Goal: Transaction & Acquisition: Purchase product/service

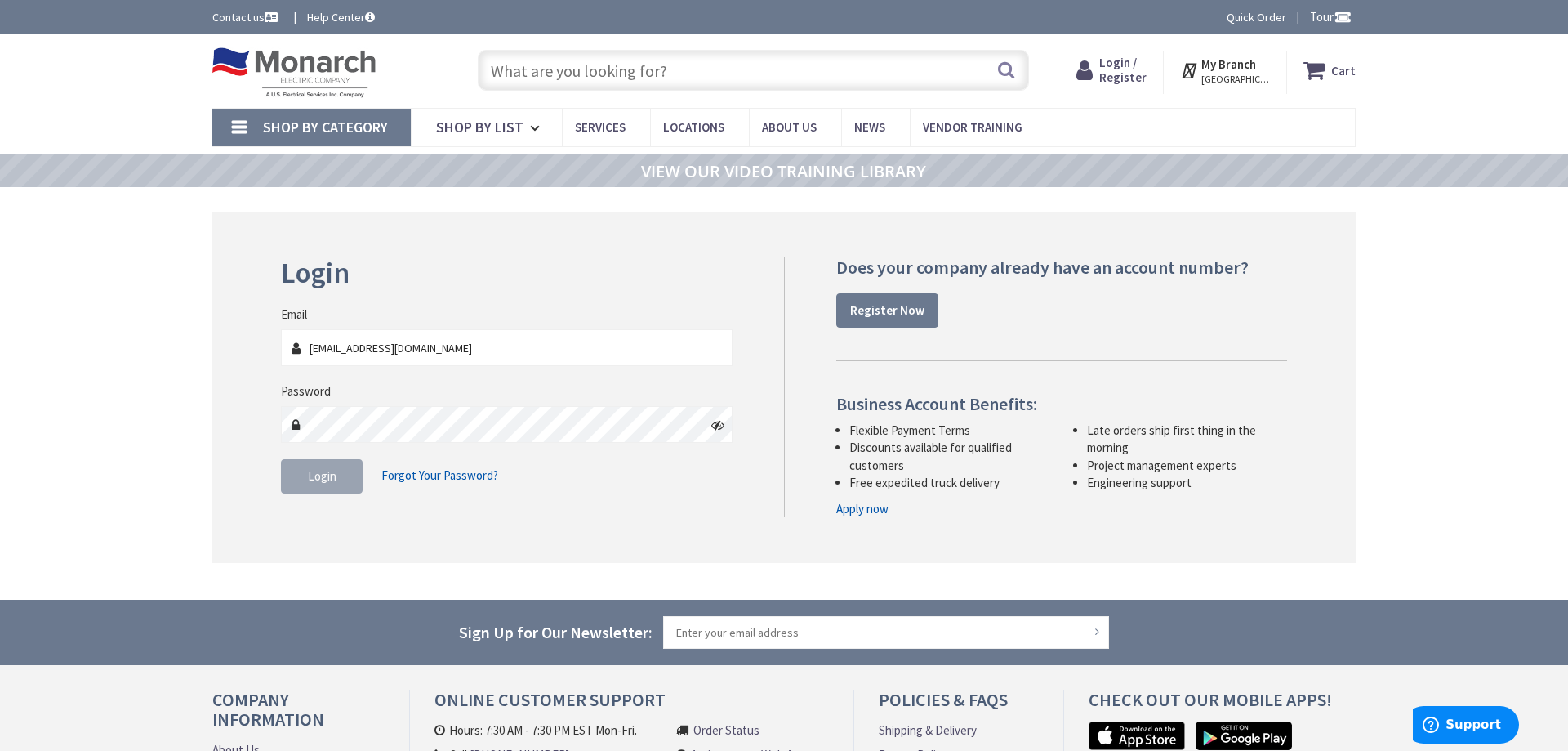
type input "[EMAIL_ADDRESS][DOMAIN_NAME]"
click at [338, 487] on button "Login" at bounding box center [322, 476] width 82 height 34
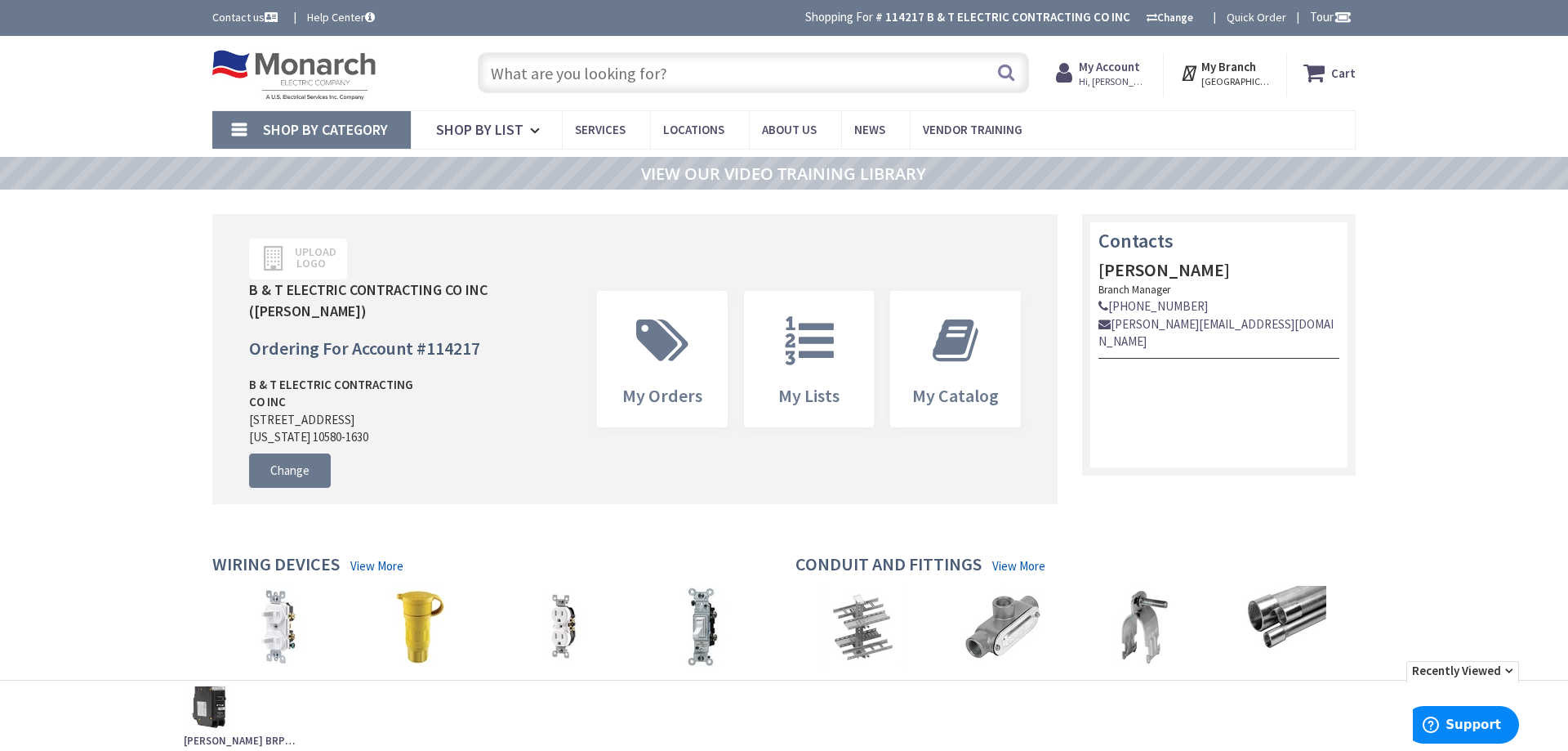
click at [244, 134] on link "Shop By Category" at bounding box center [312, 130] width 198 height 38
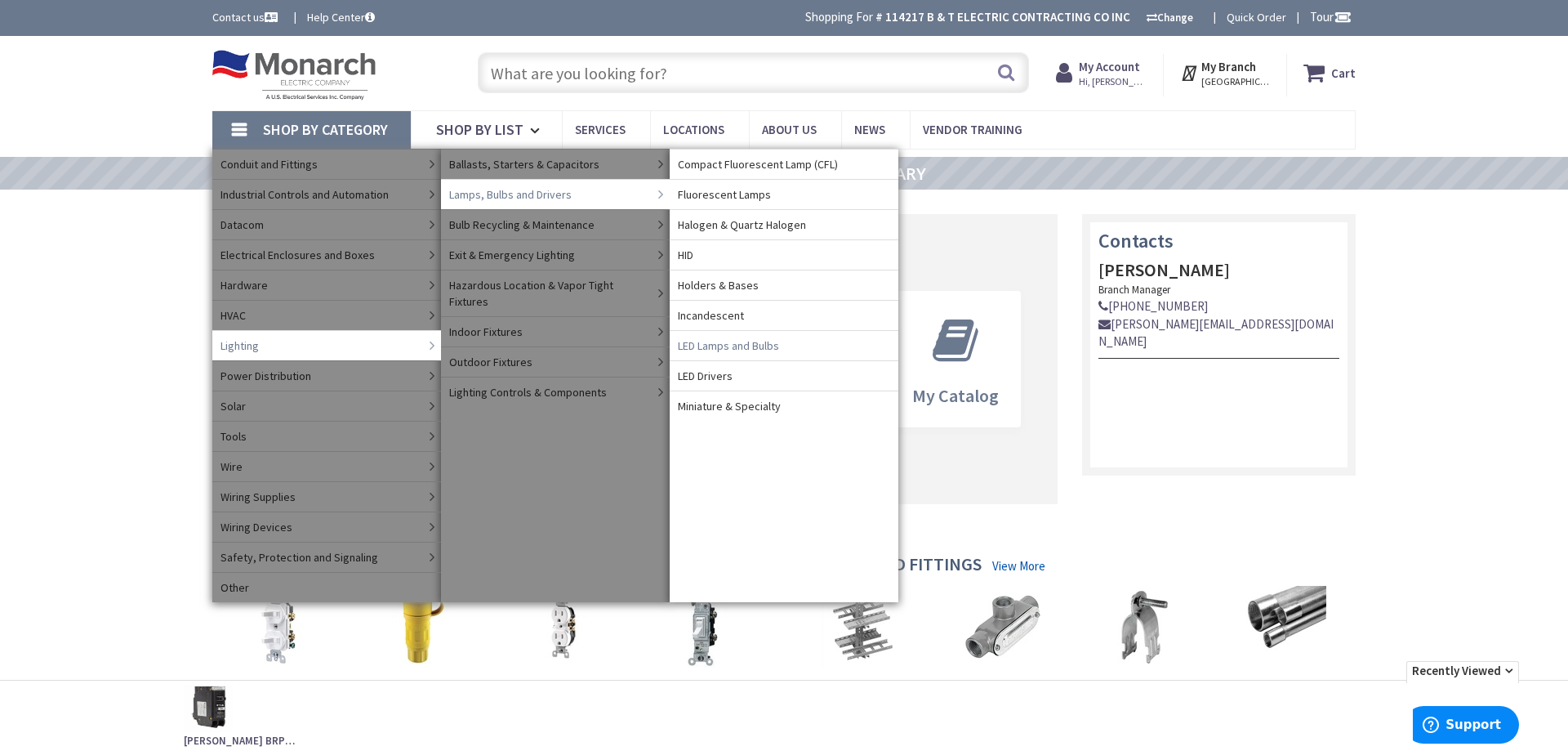
click at [752, 348] on span "LED Lamps and Bulbs" at bounding box center [728, 345] width 101 height 16
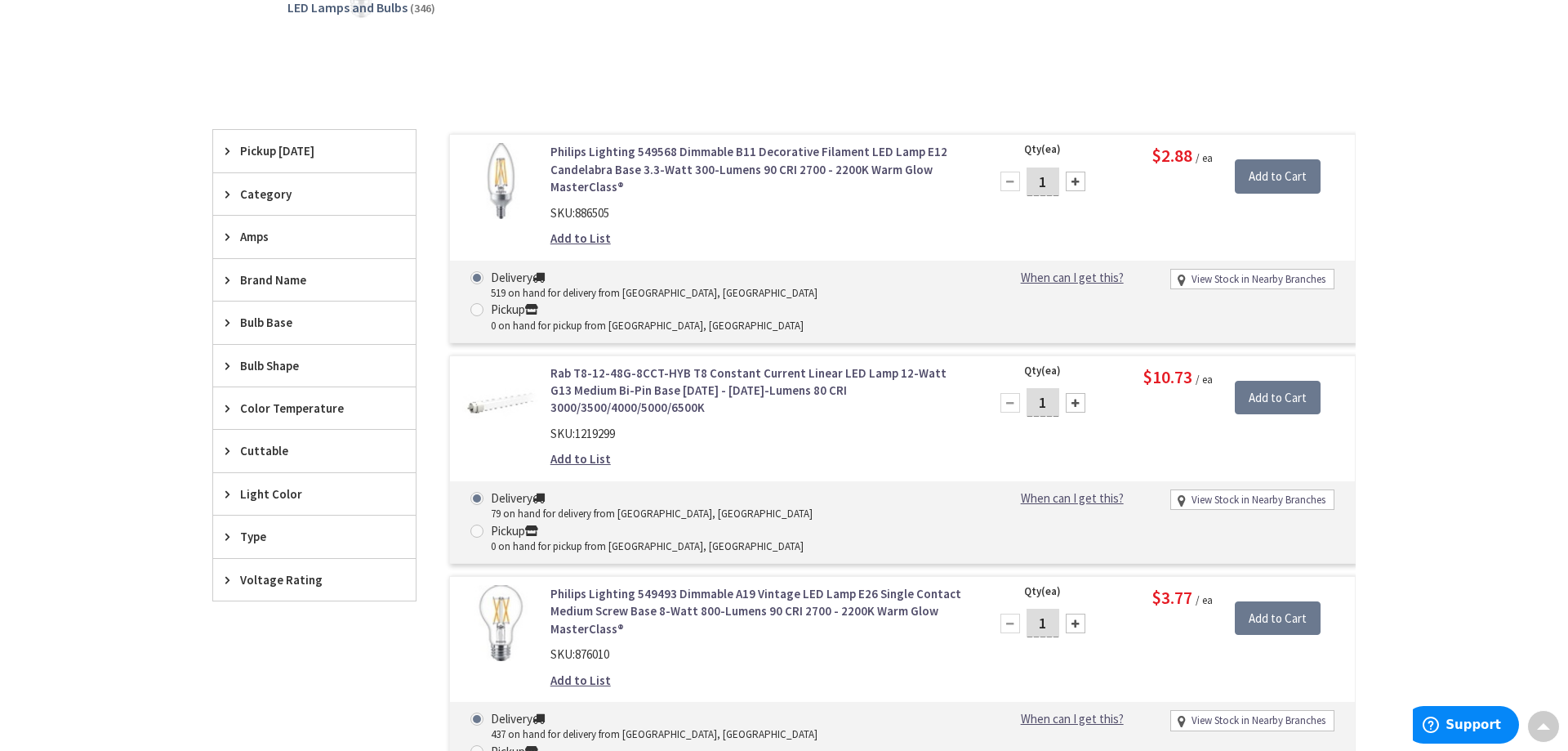
click at [246, 543] on span "Type" at bounding box center [306, 536] width 133 height 17
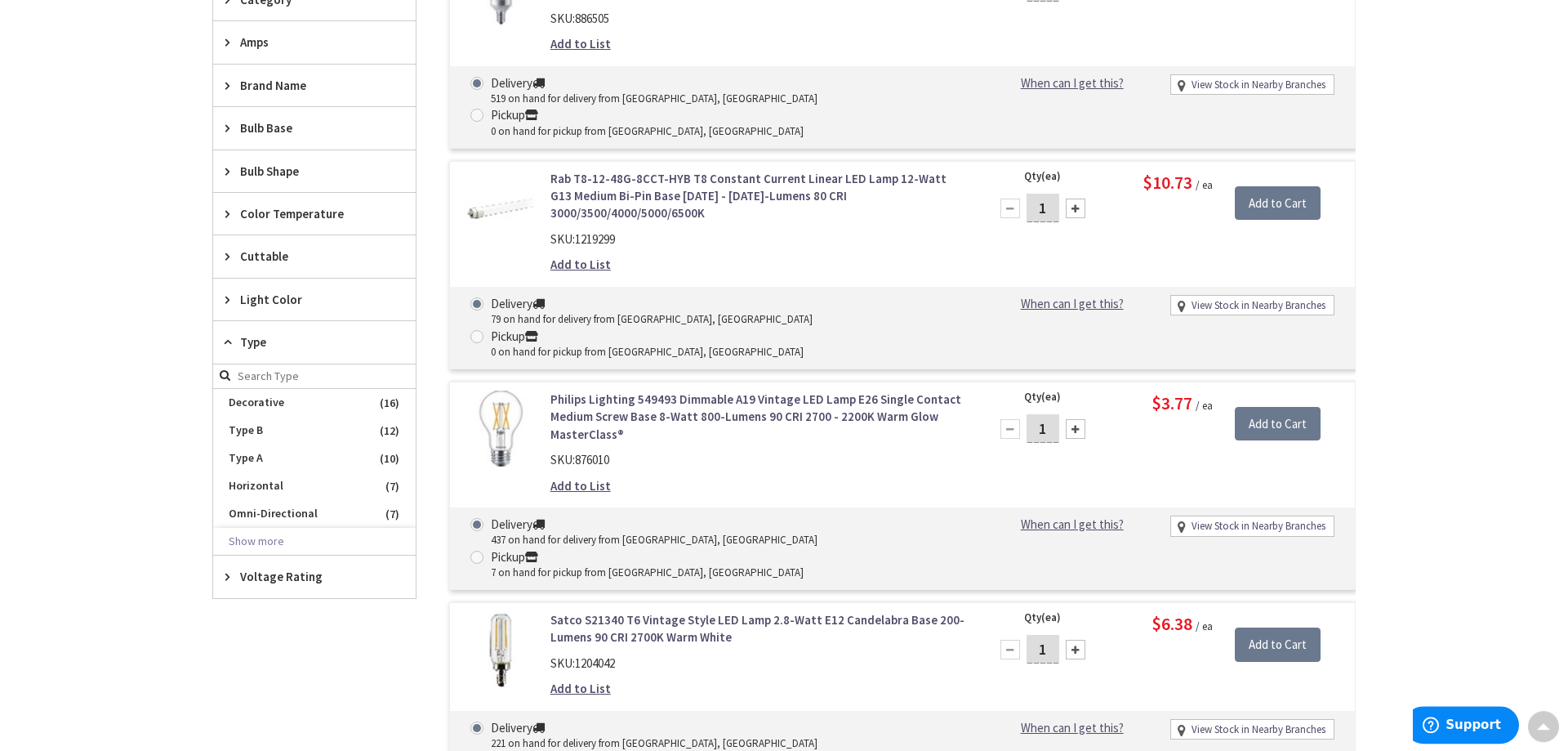
scroll to position [250, 0]
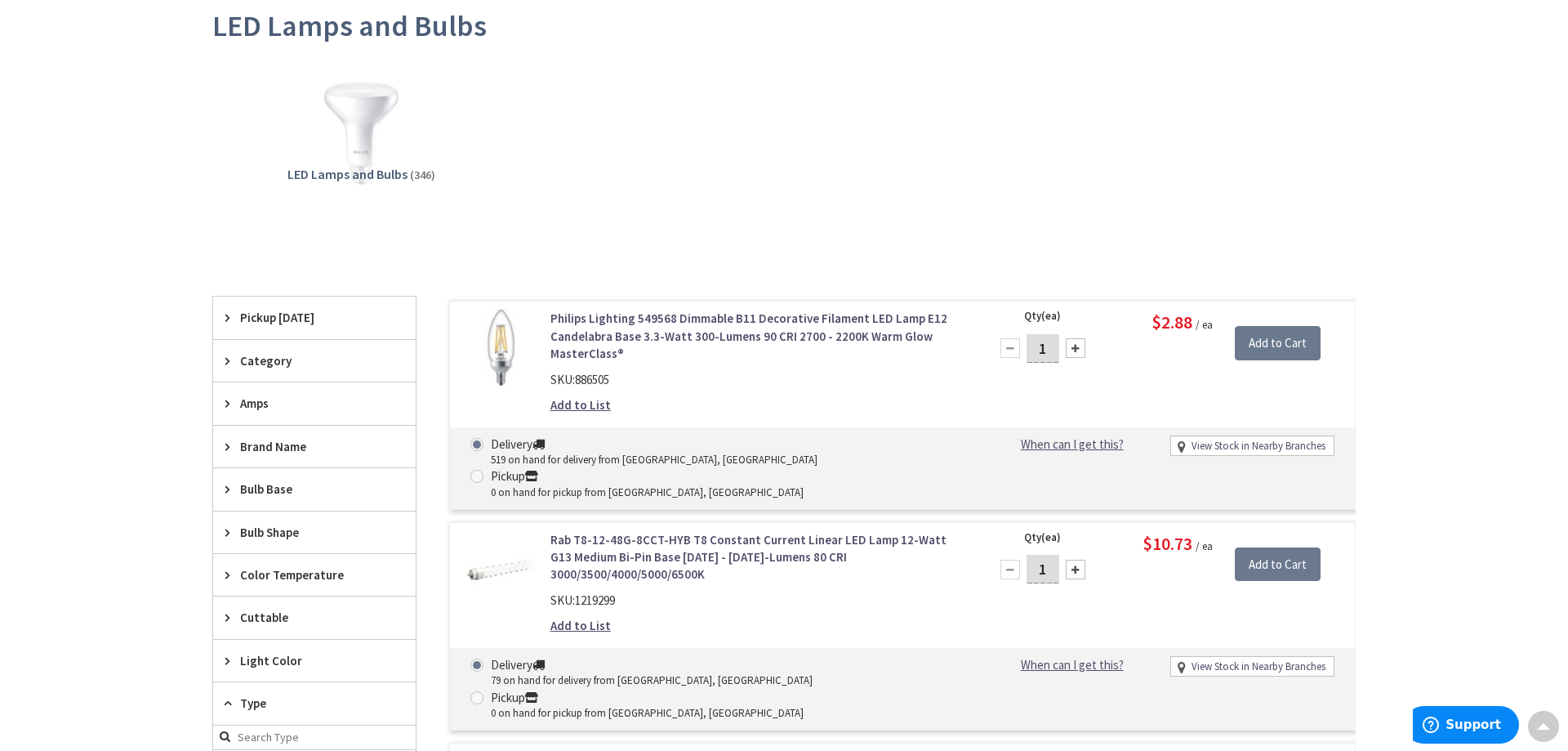
click at [249, 309] on span "Pickup [DATE]" at bounding box center [306, 317] width 133 height 17
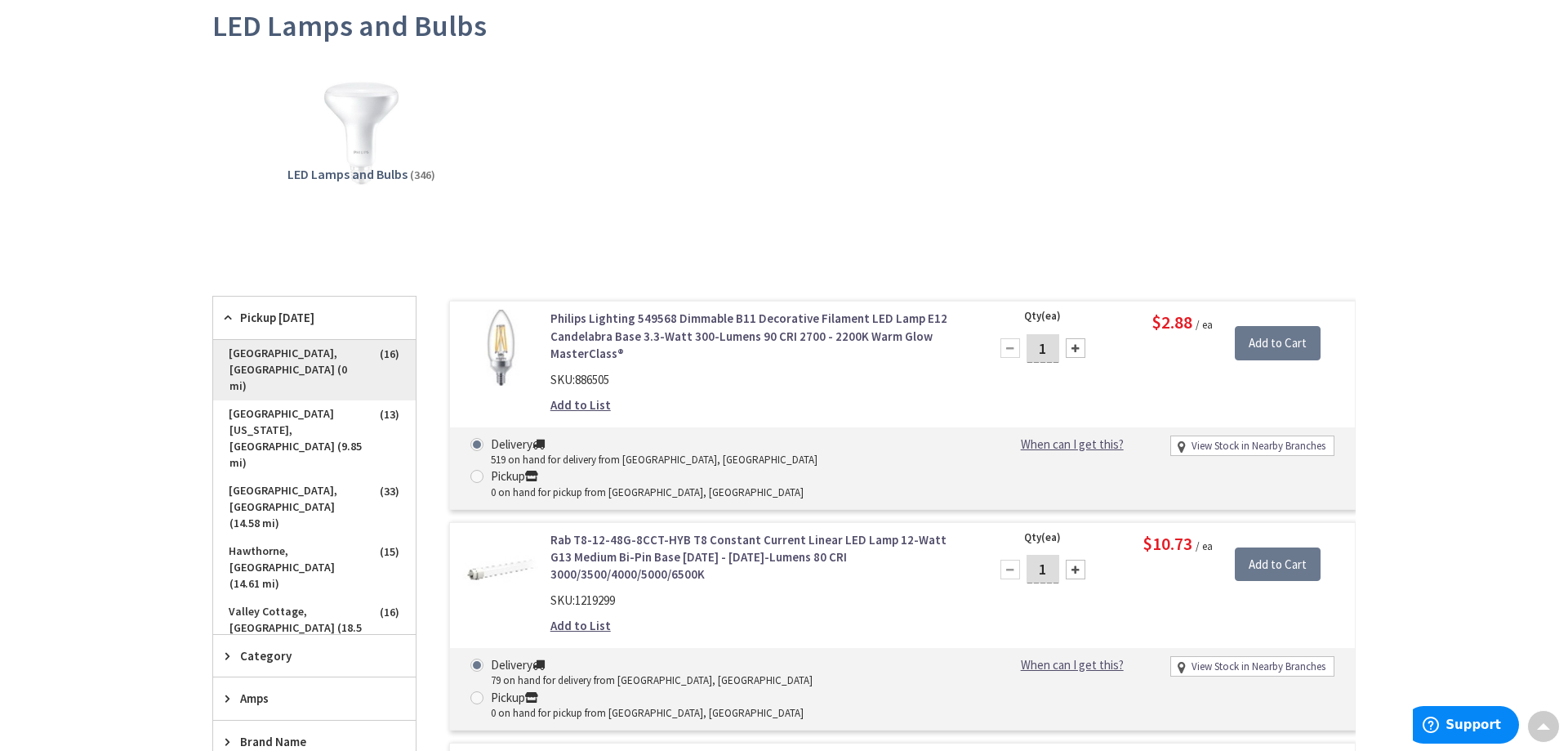
click at [256, 352] on span "New Rochelle, NY (0 mi)" at bounding box center [315, 370] width 203 height 60
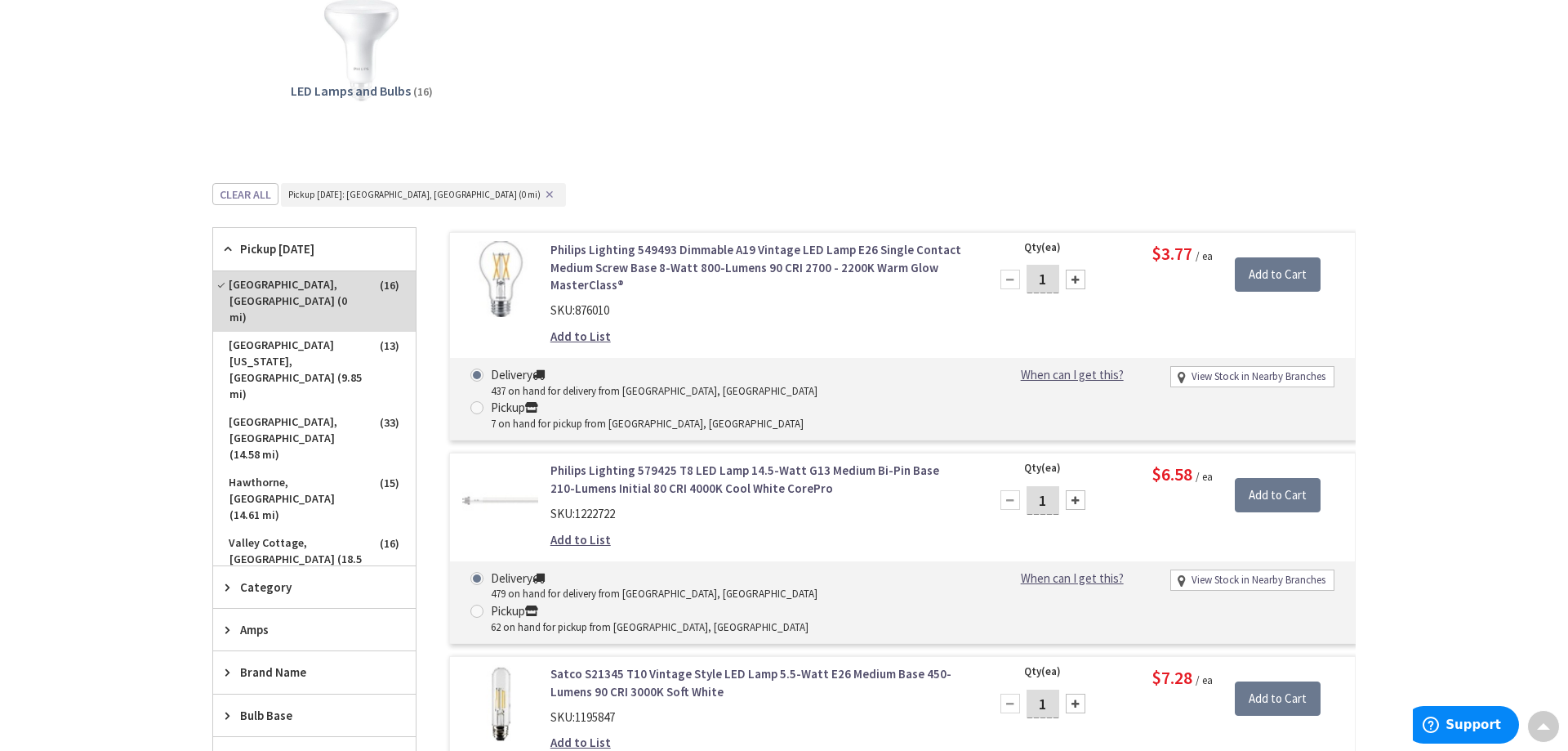
scroll to position [0, 0]
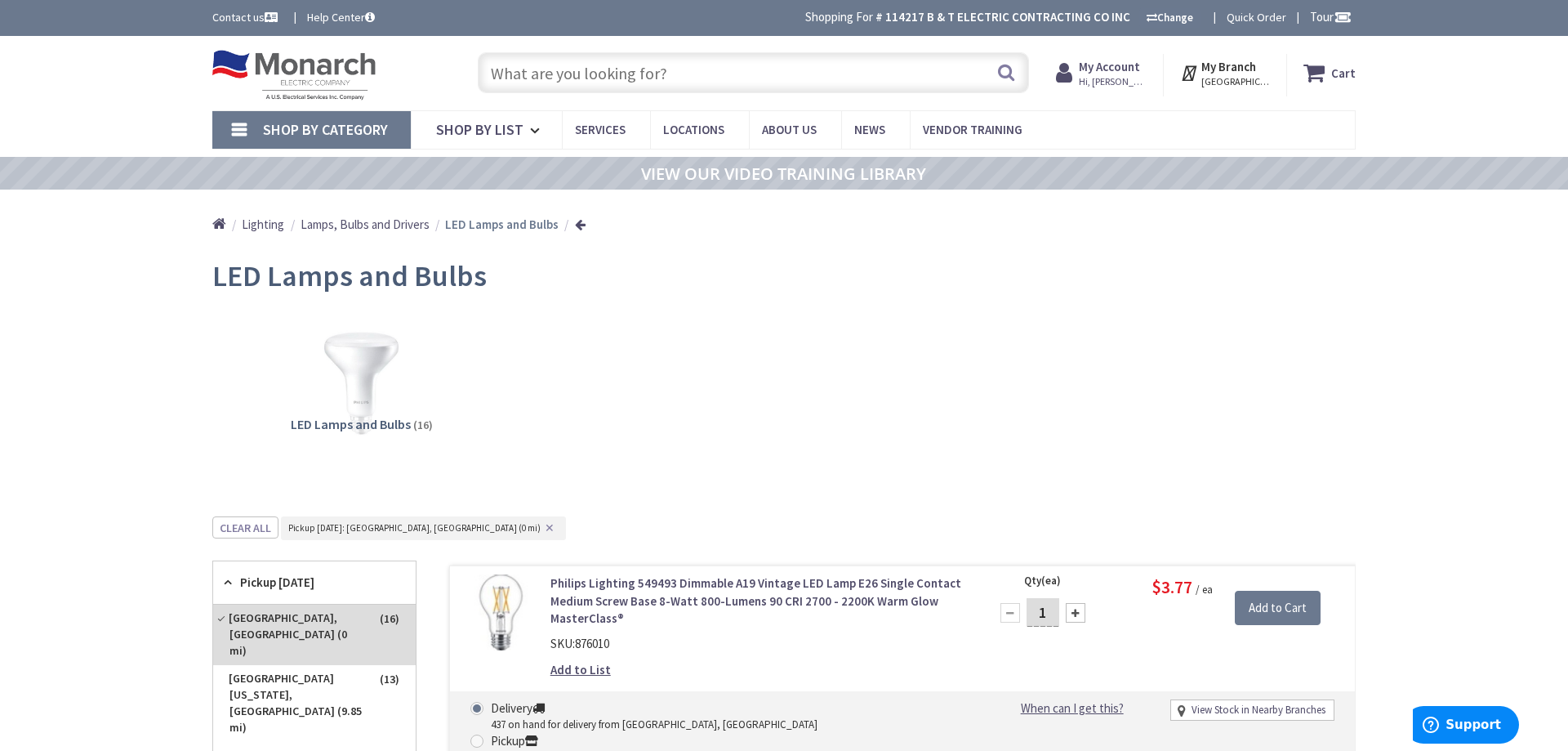
click at [560, 75] on input "text" at bounding box center [753, 72] width 552 height 41
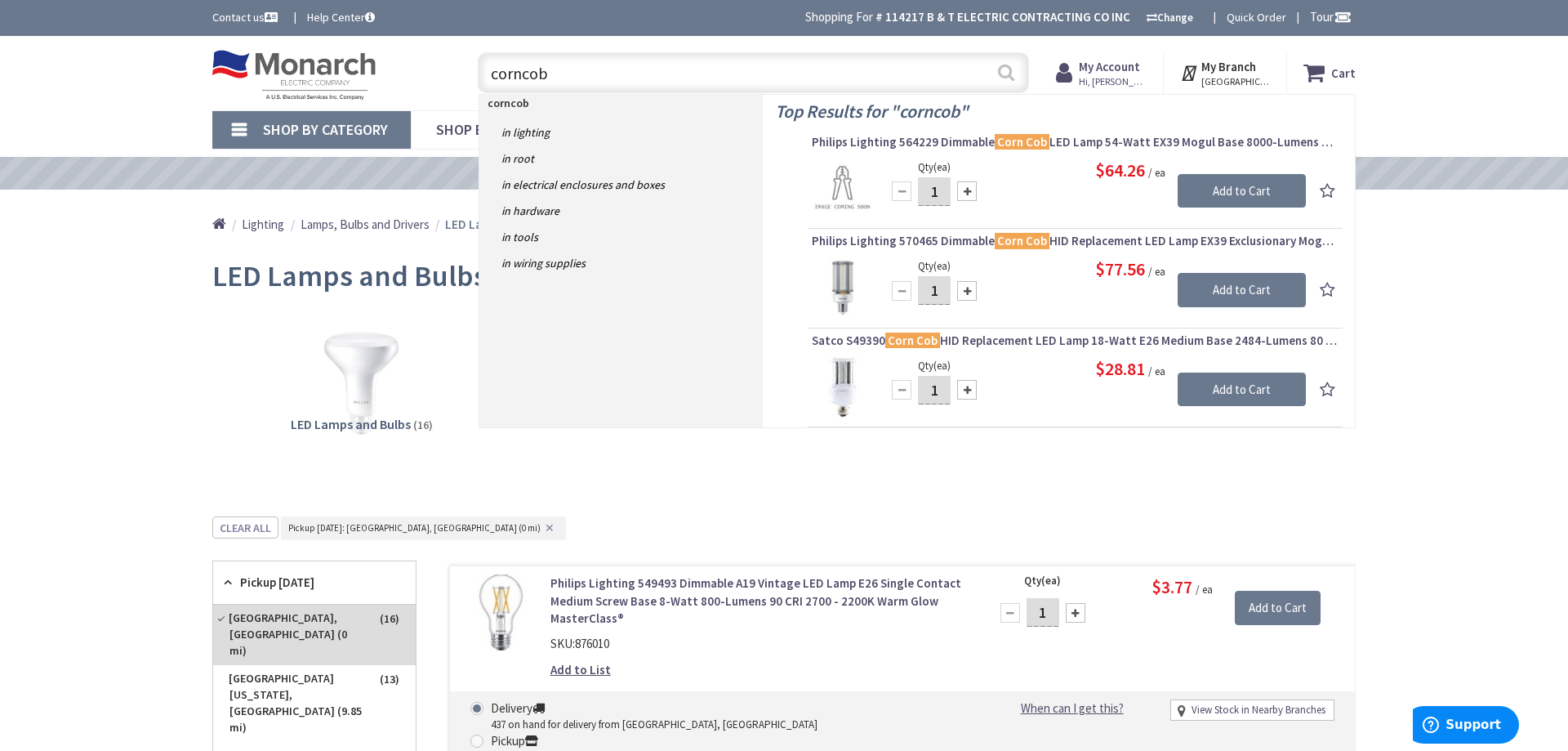
type input "corncob"
click at [1007, 82] on button "Search" at bounding box center [1007, 72] width 22 height 37
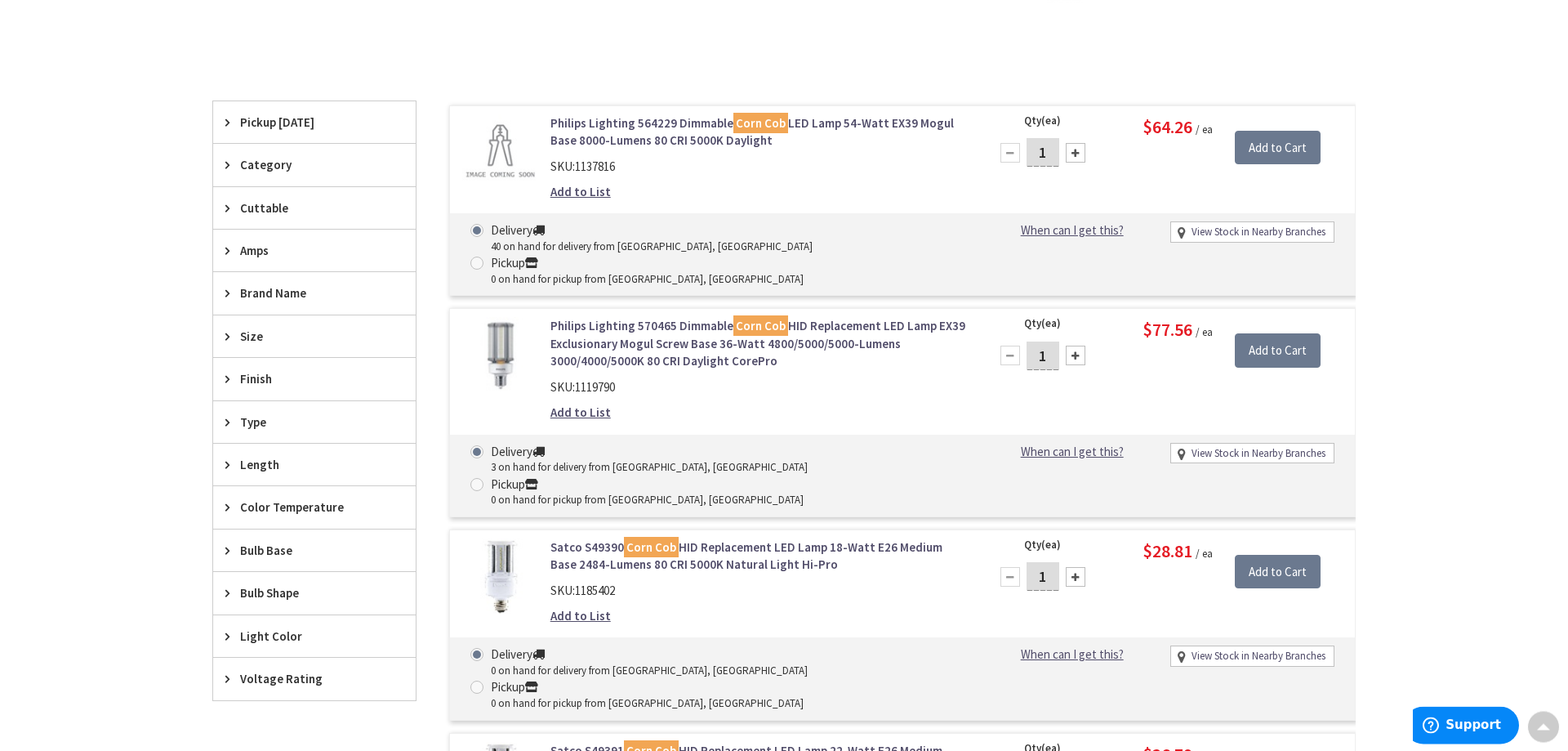
scroll to position [169, 0]
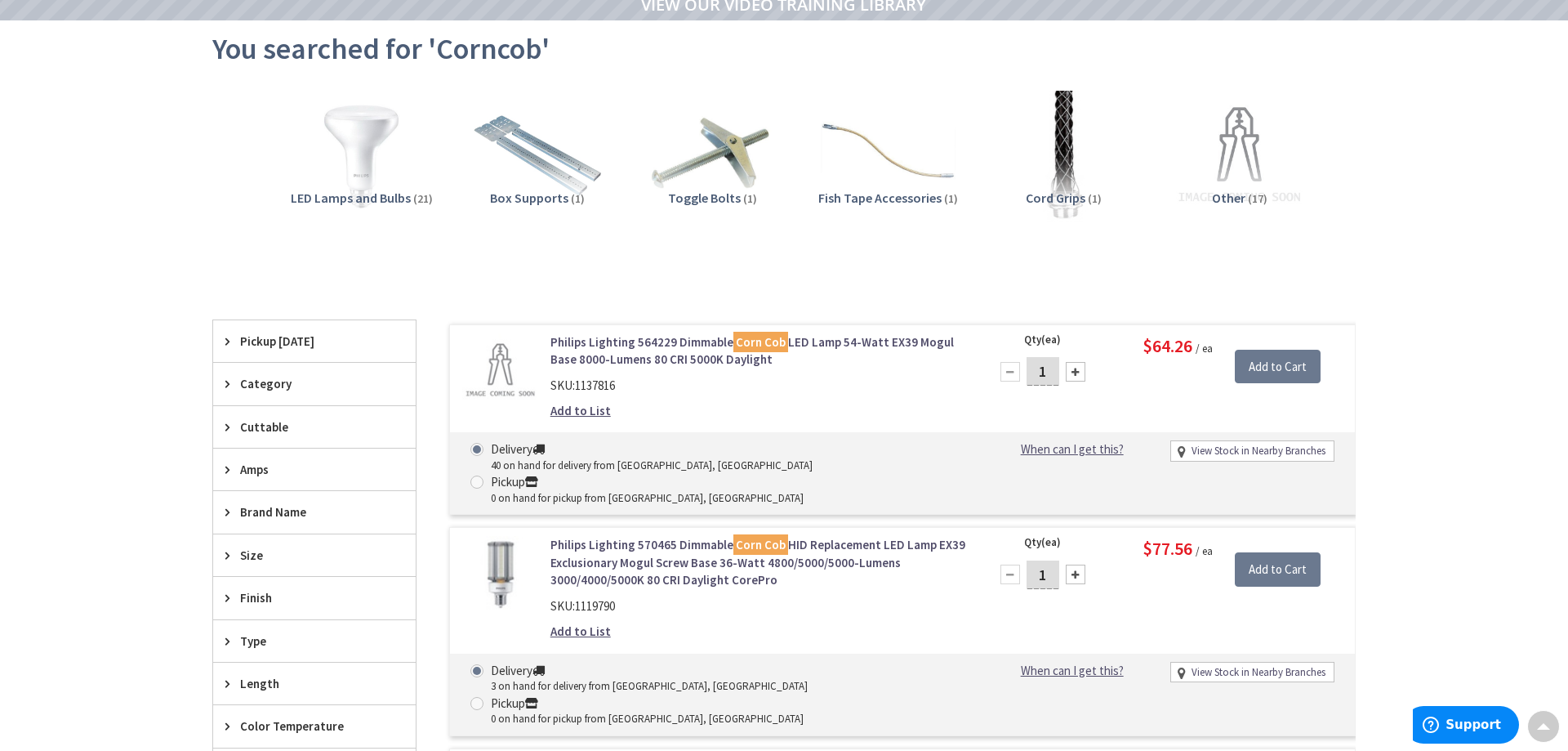
click at [269, 340] on span "Pickup [DATE]" at bounding box center [306, 341] width 133 height 17
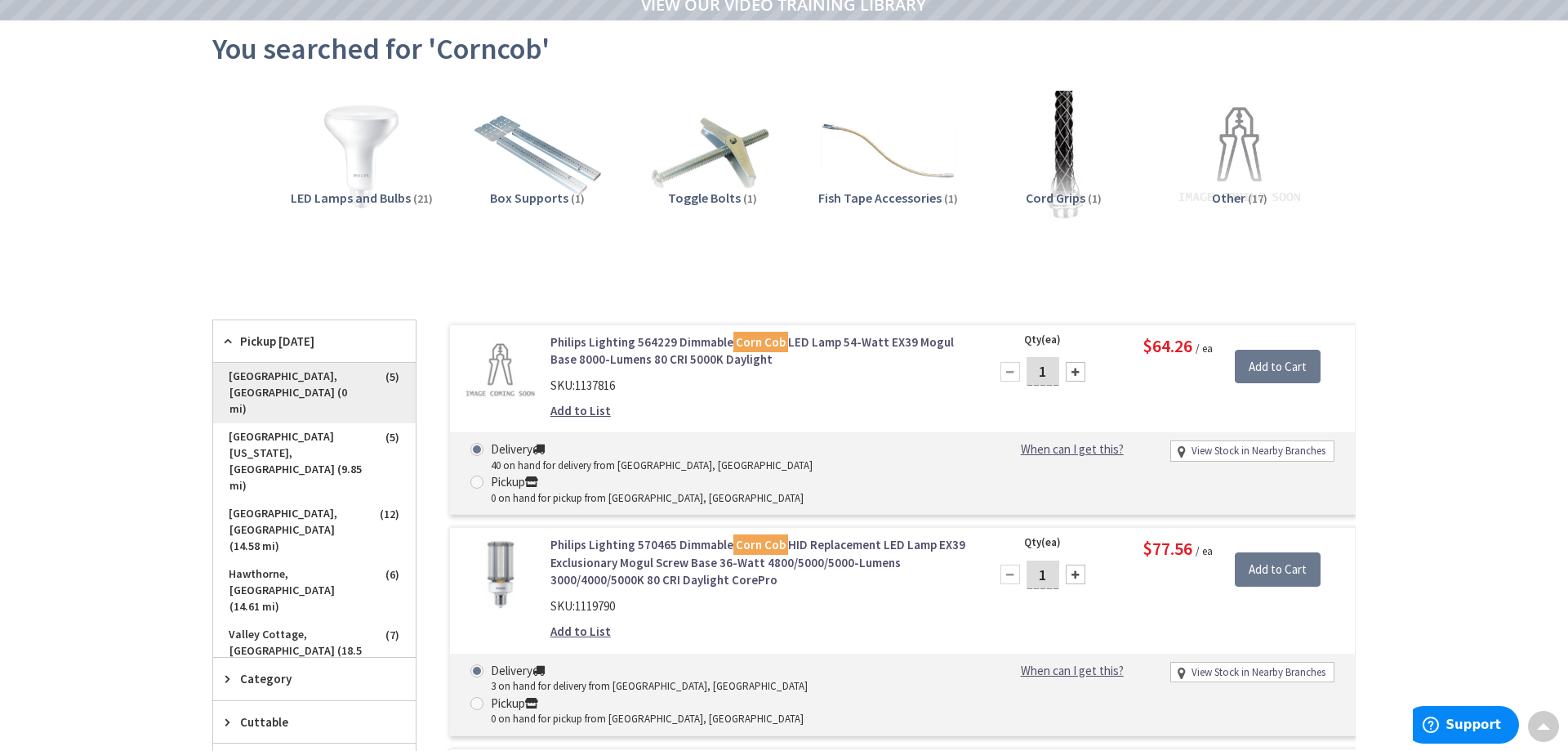
click at [280, 374] on span "[GEOGRAPHIC_DATA], [GEOGRAPHIC_DATA] (0 mi)" at bounding box center [315, 392] width 203 height 60
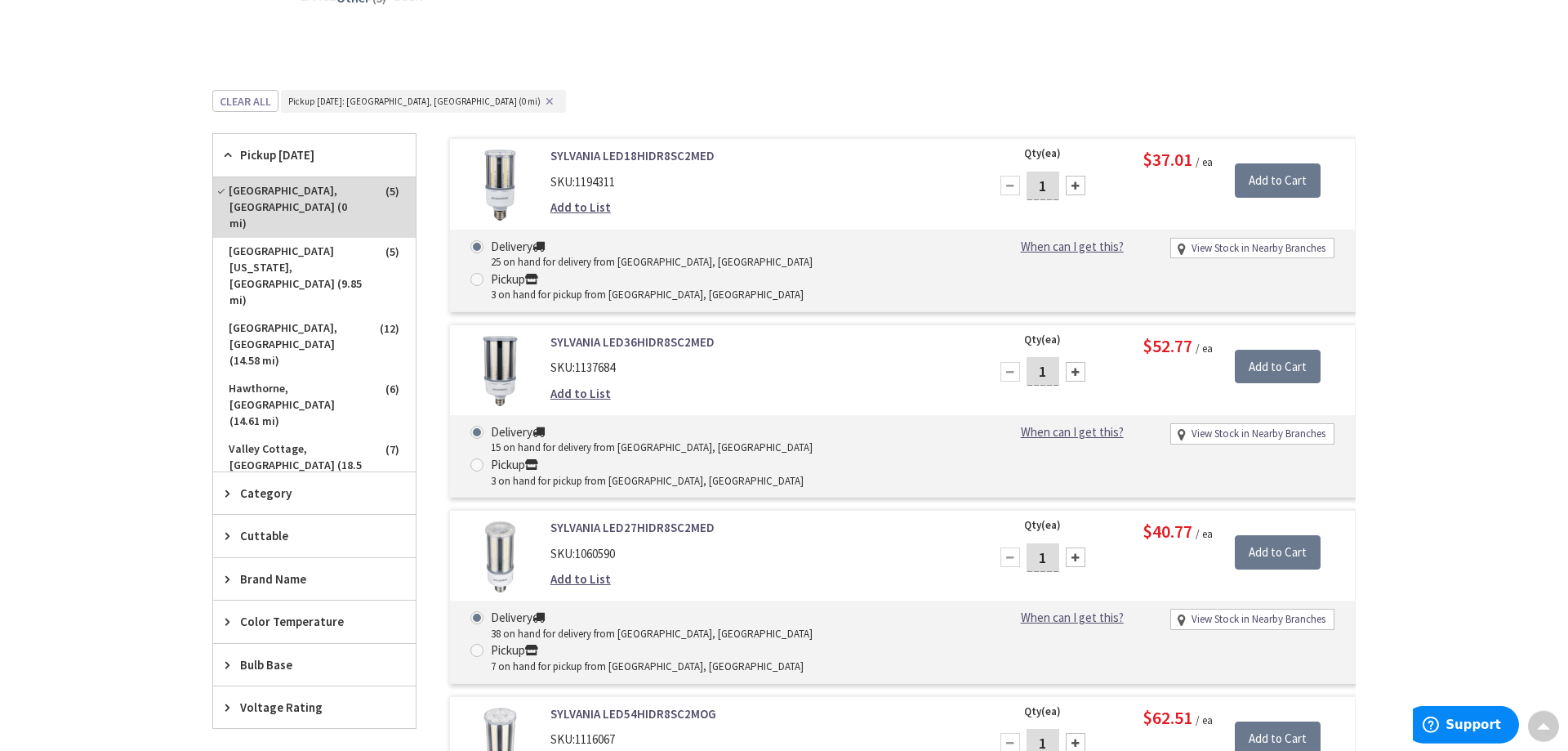
scroll to position [252, 0]
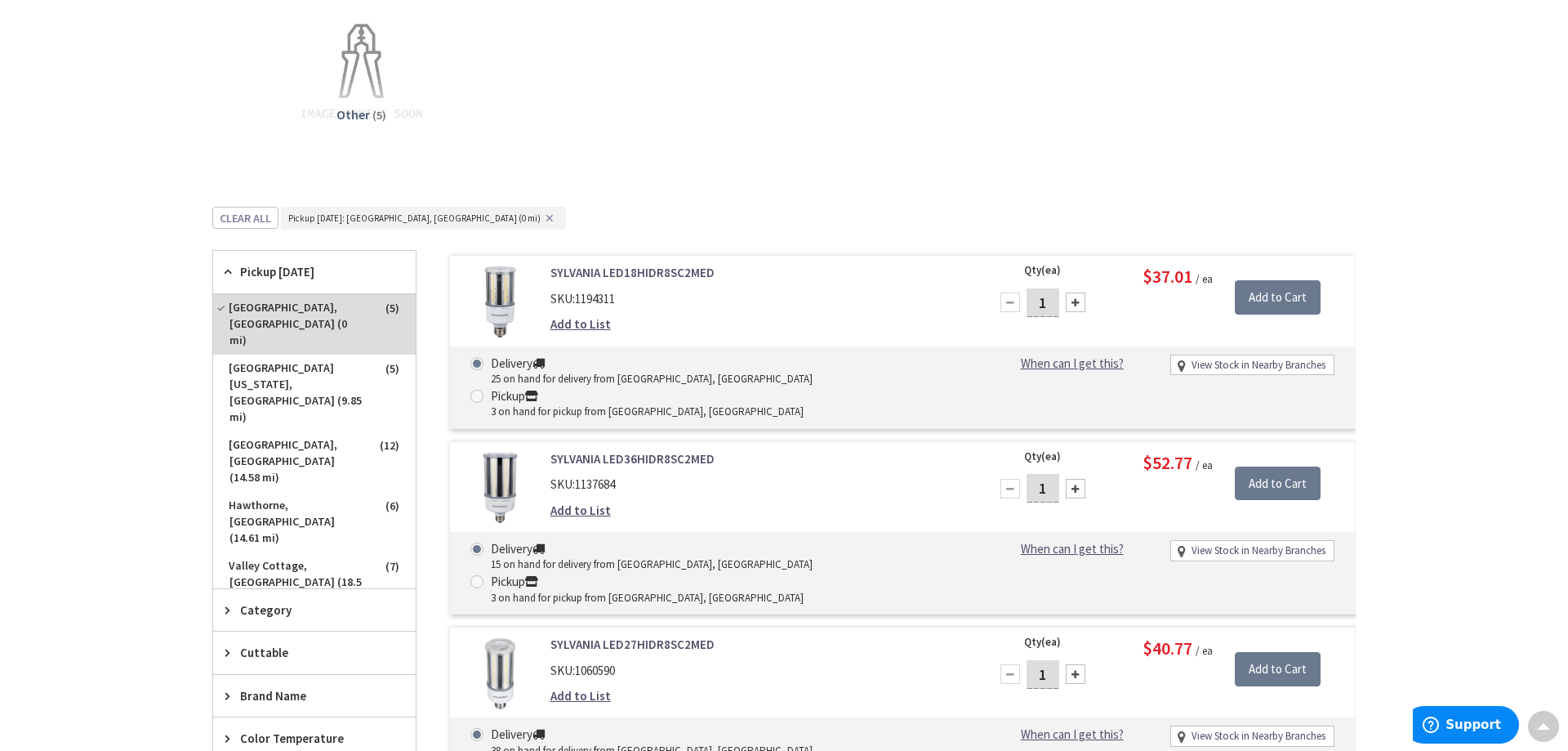
click at [484, 389] on span at bounding box center [477, 396] width 14 height 14
click at [485, 390] on input "Pickup 3 on hand for pickup from New Rochelle, NY" at bounding box center [480, 396] width 11 height 11
radio input "true"
click at [1073, 306] on div at bounding box center [1076, 302] width 20 height 20
type input "2"
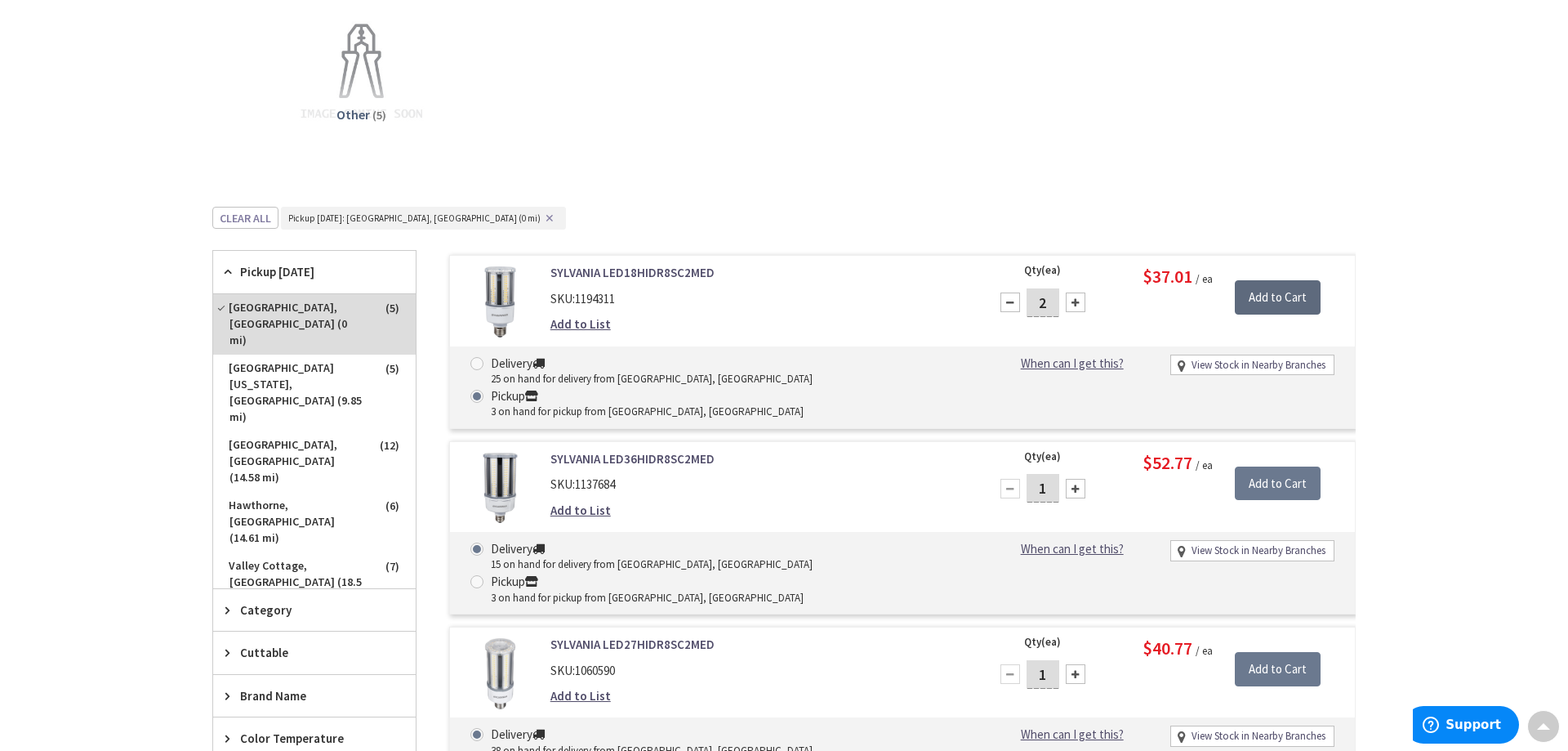
click at [1282, 292] on input "Add to Cart" at bounding box center [1277, 298] width 86 height 34
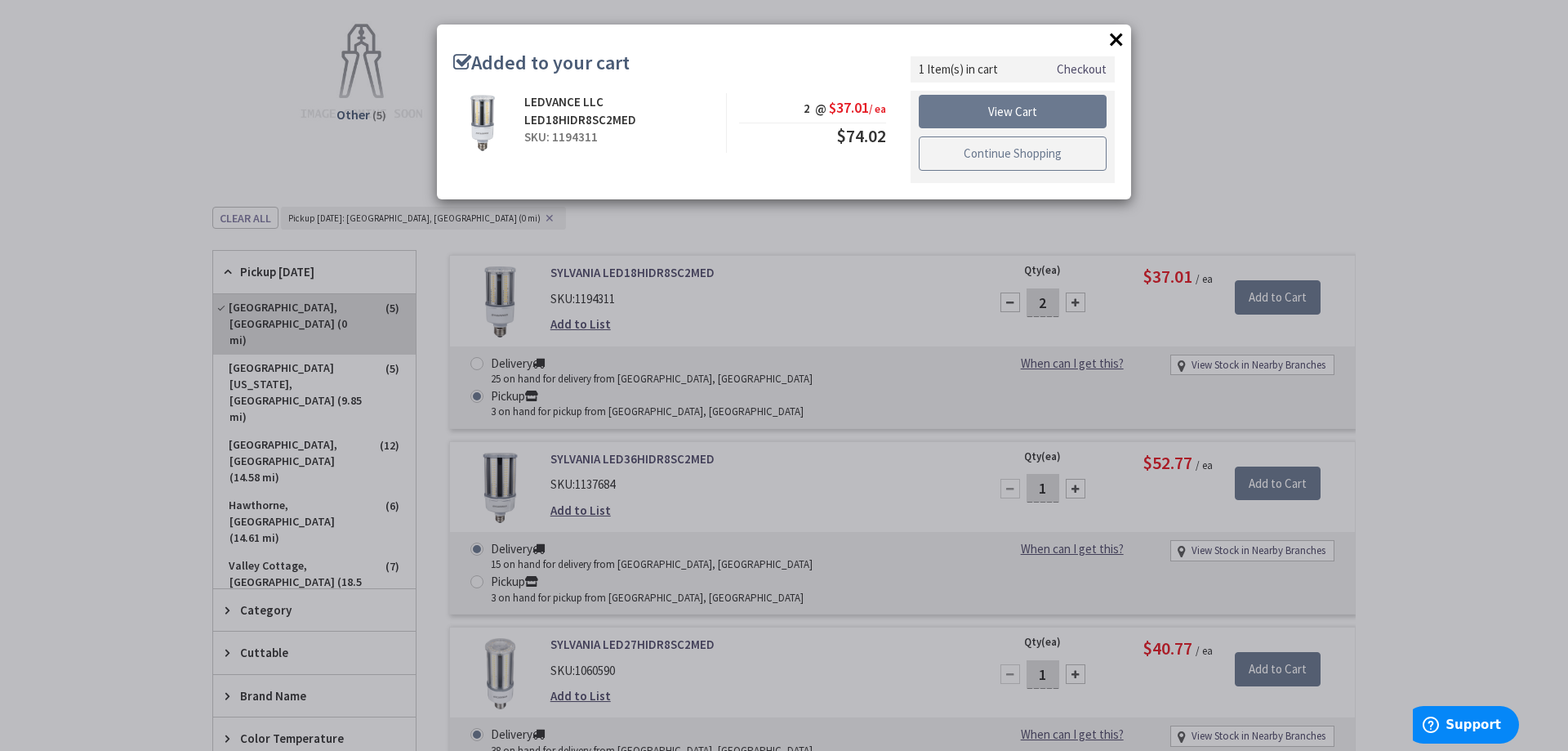
click at [1017, 157] on link "Continue Shopping" at bounding box center [1013, 153] width 187 height 34
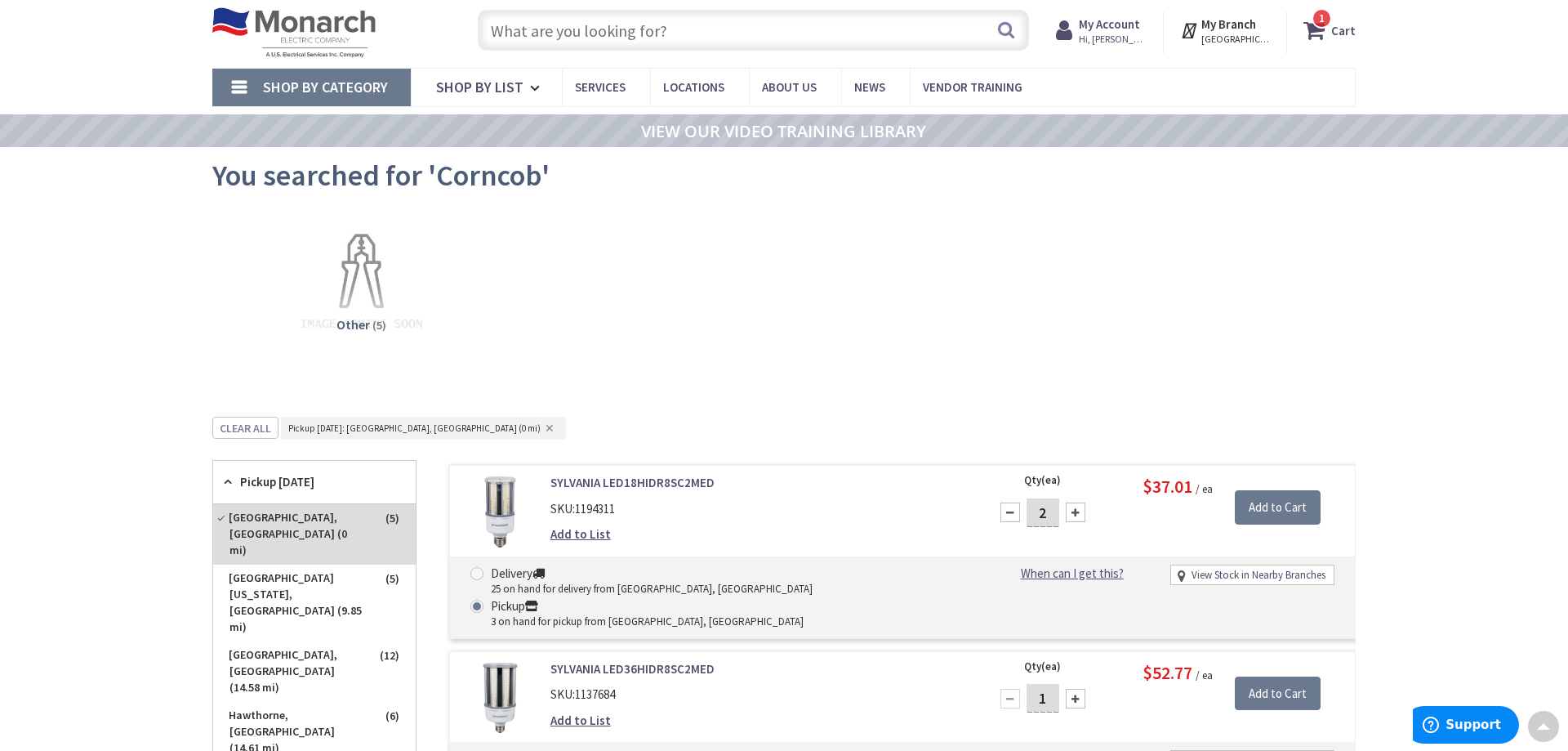
scroll to position [0, 0]
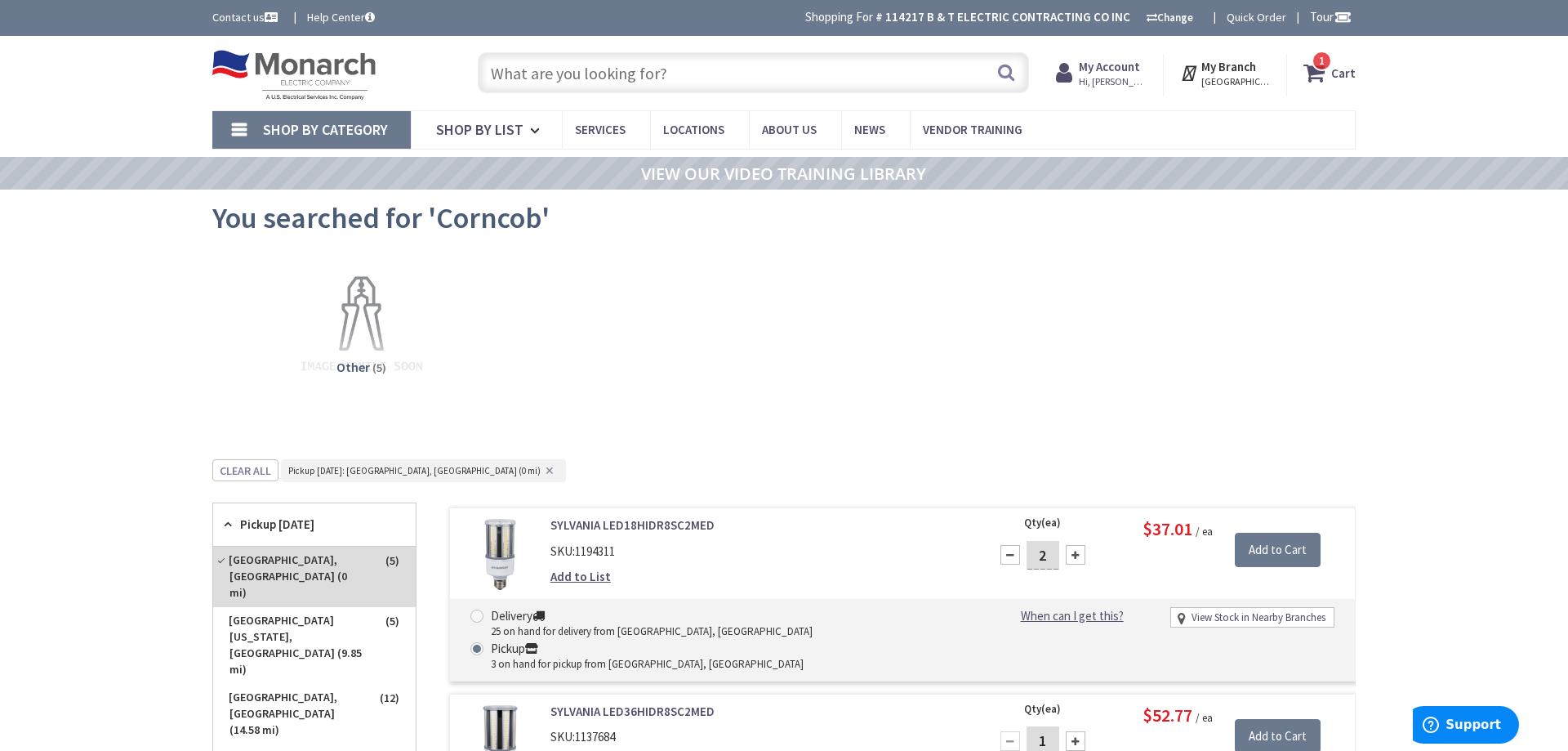
click at [652, 69] on input "text" at bounding box center [753, 72] width 552 height 41
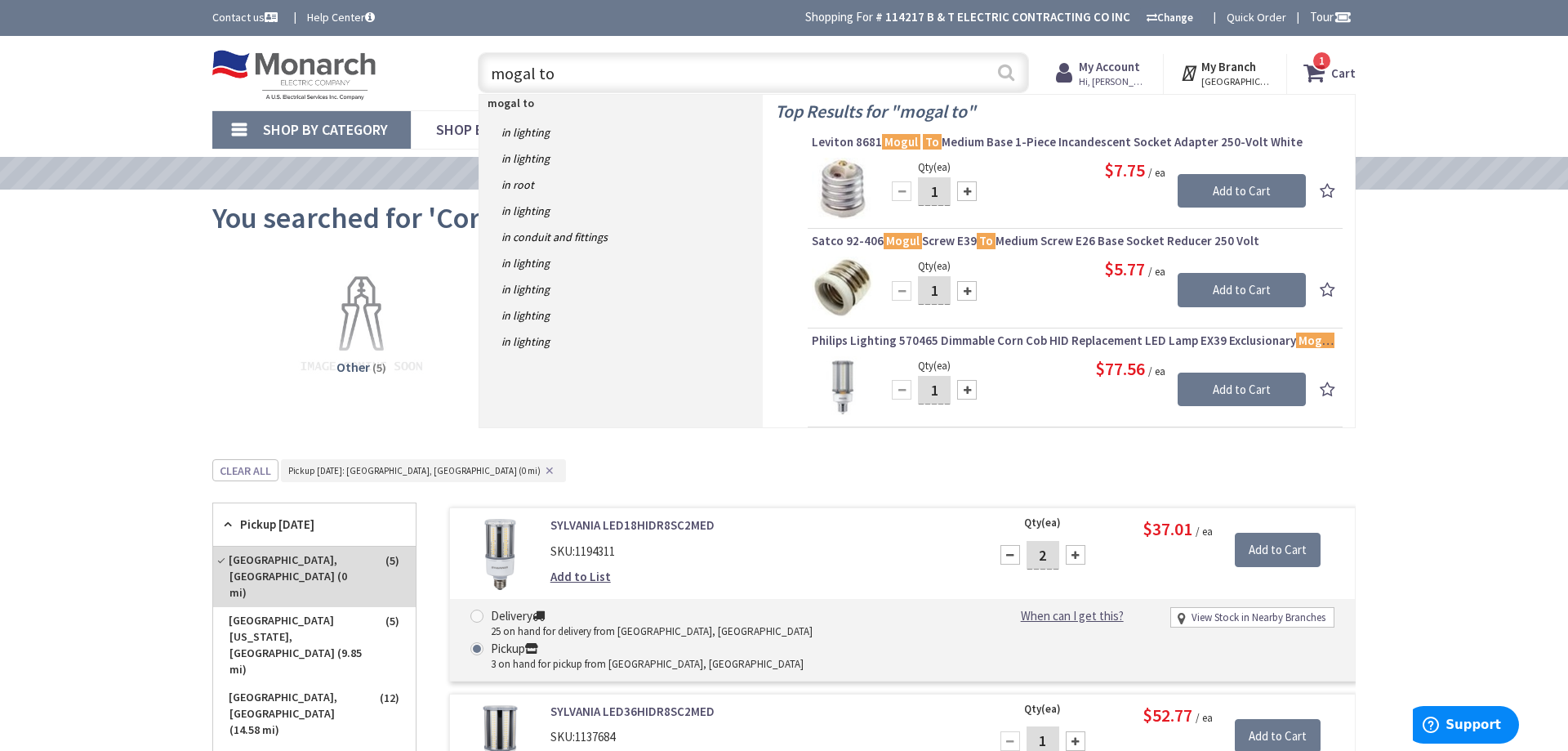
type input "mogal to"
click at [1012, 75] on button "Search" at bounding box center [1007, 72] width 22 height 37
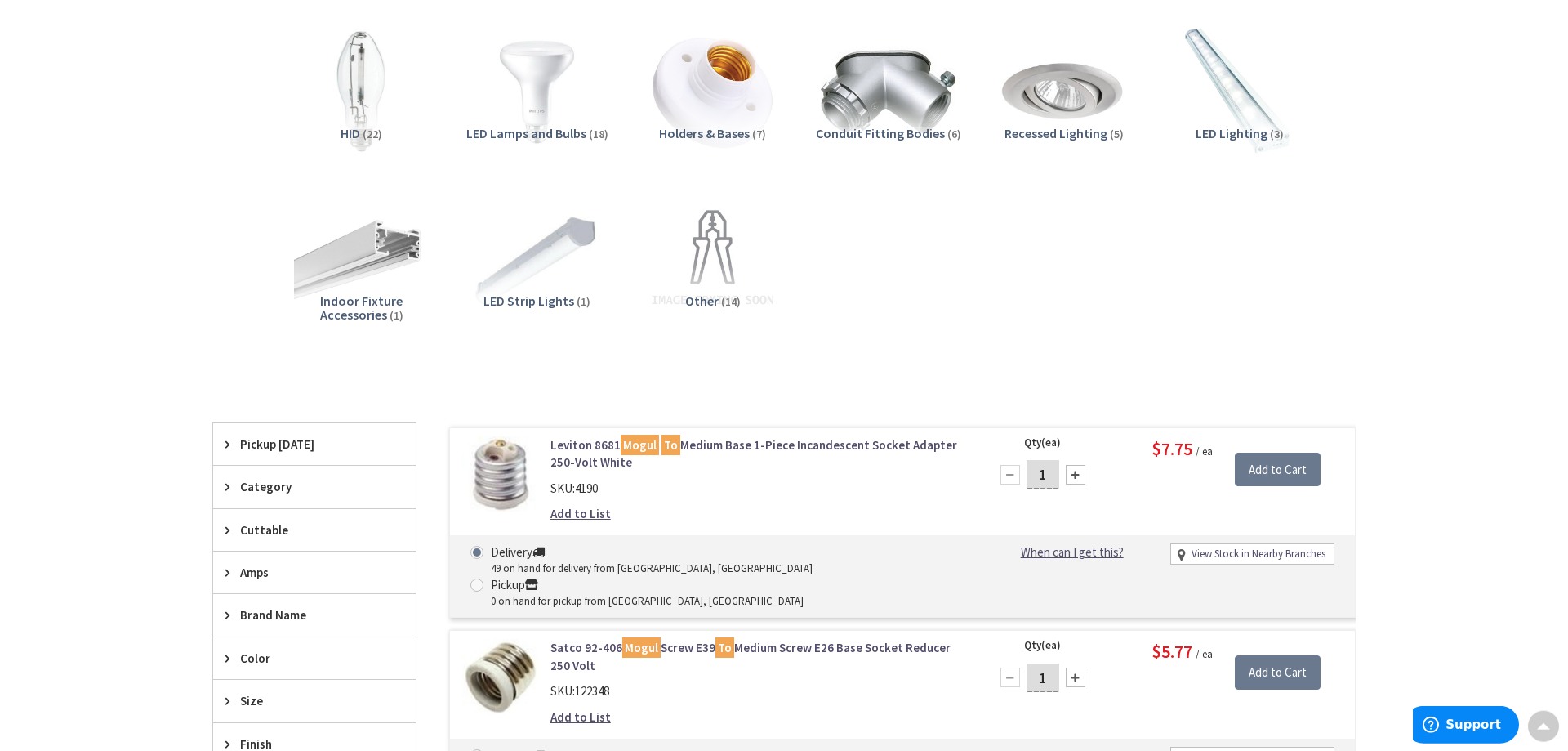
scroll to position [335, 0]
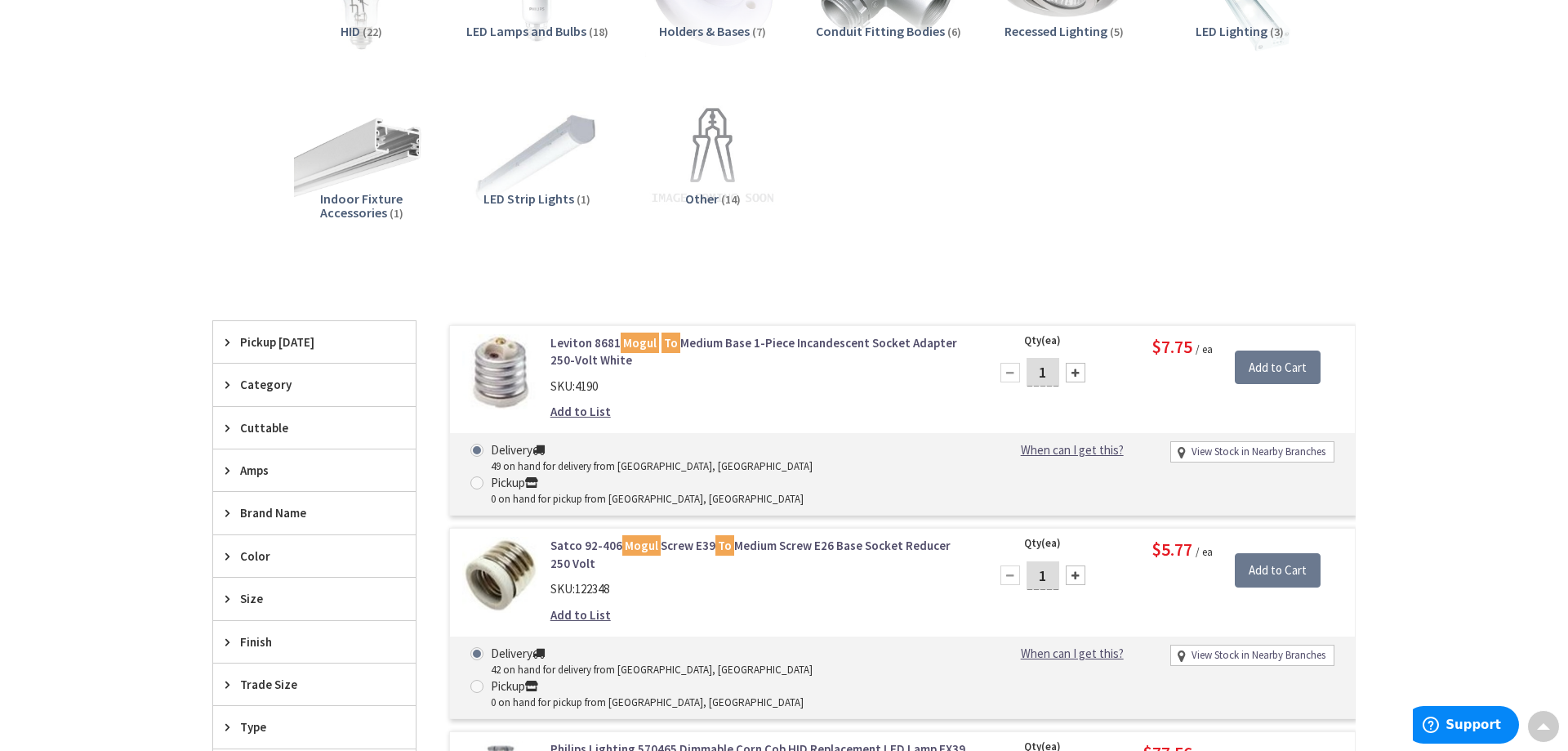
click at [293, 349] on span "Pickup [DATE]" at bounding box center [306, 342] width 133 height 17
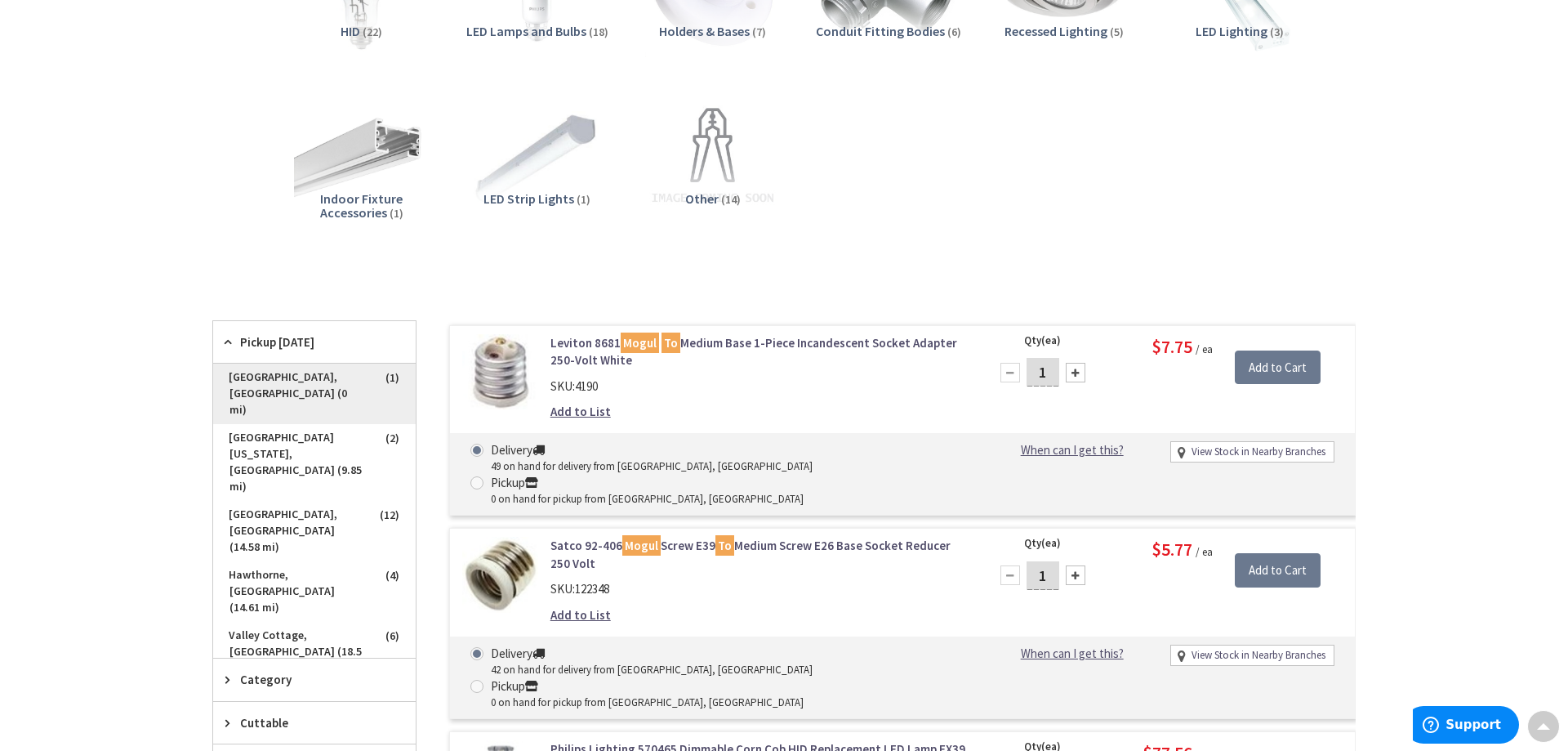
click at [289, 373] on span "[GEOGRAPHIC_DATA], [GEOGRAPHIC_DATA] (0 mi)" at bounding box center [315, 393] width 203 height 60
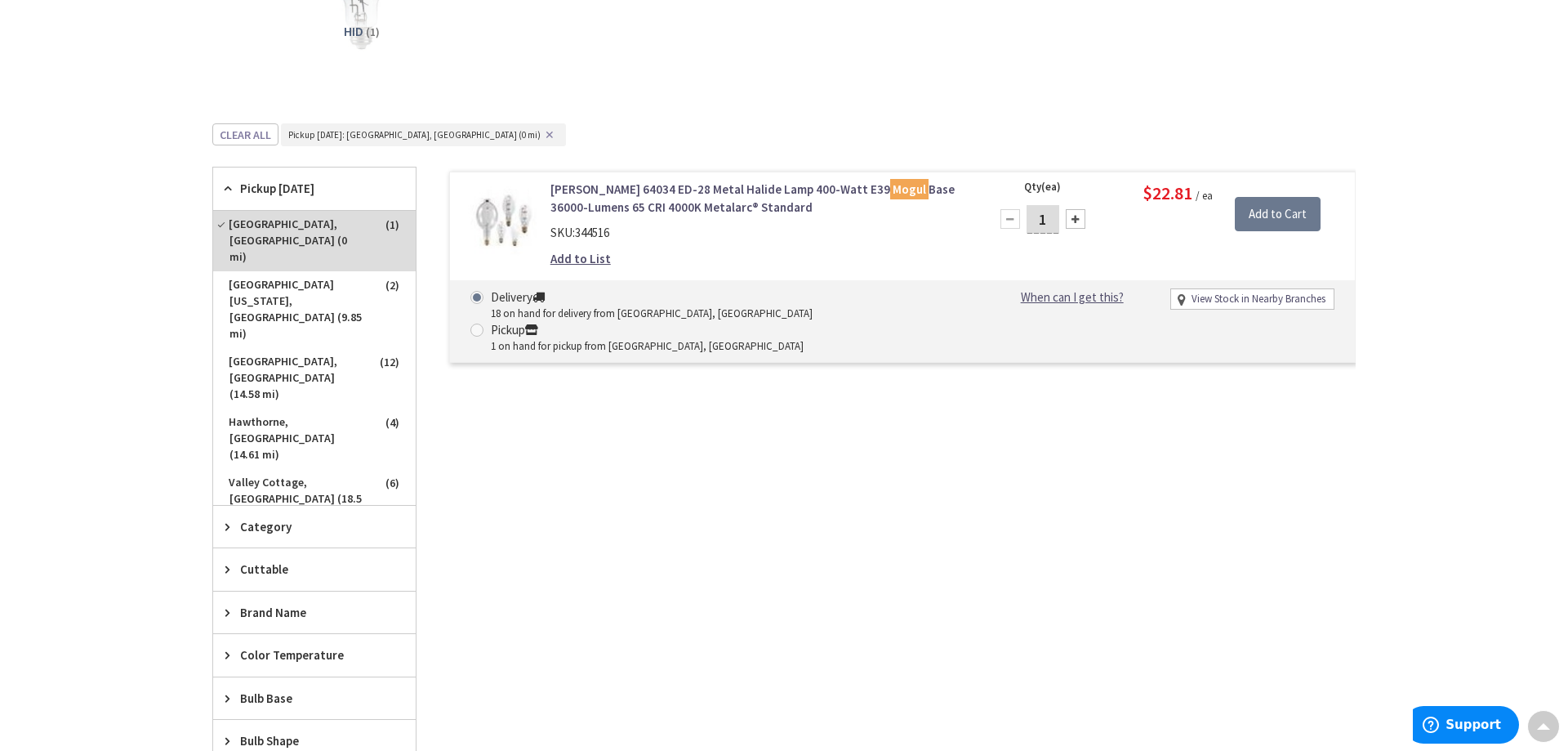
scroll to position [0, 0]
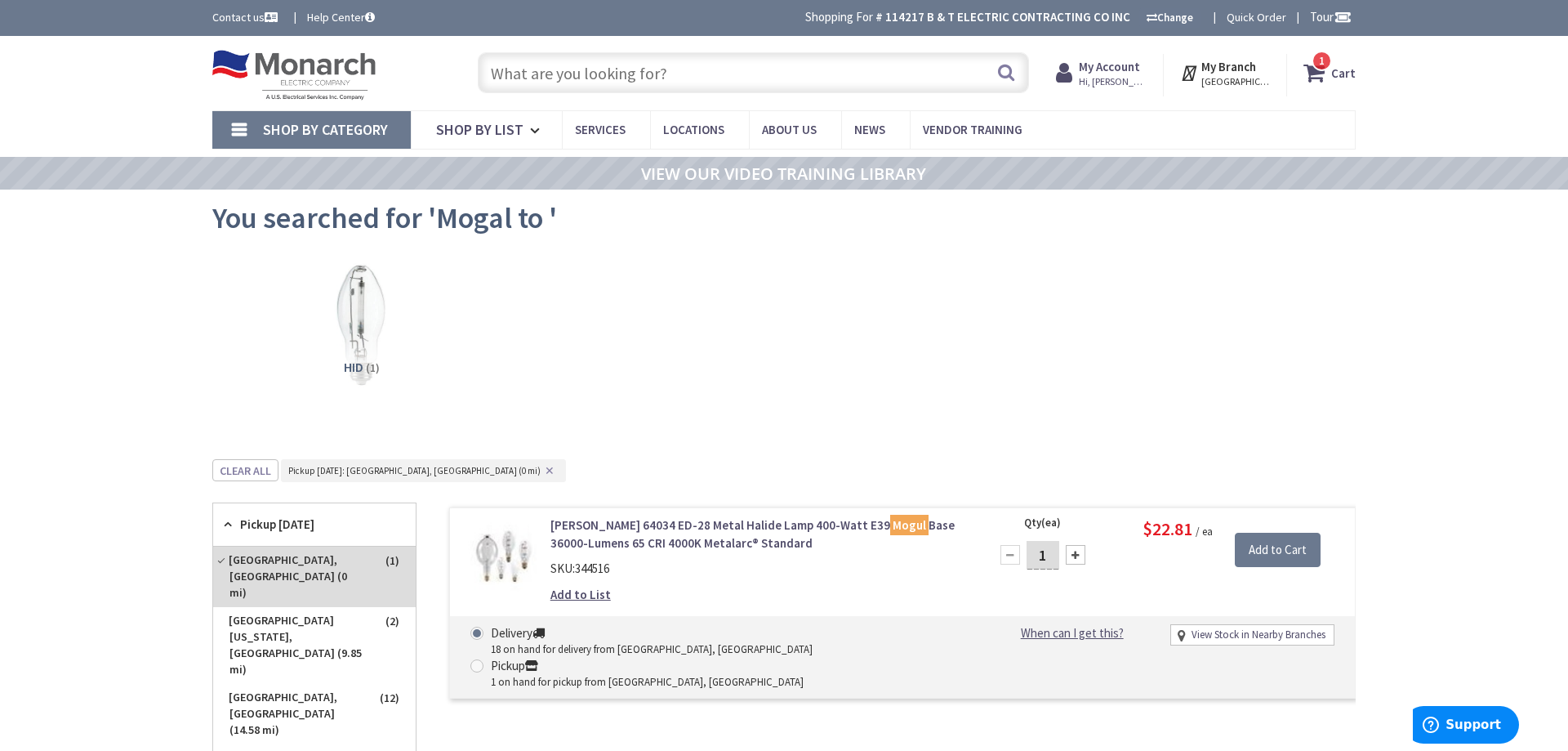
click at [645, 67] on input "text" at bounding box center [753, 72] width 552 height 41
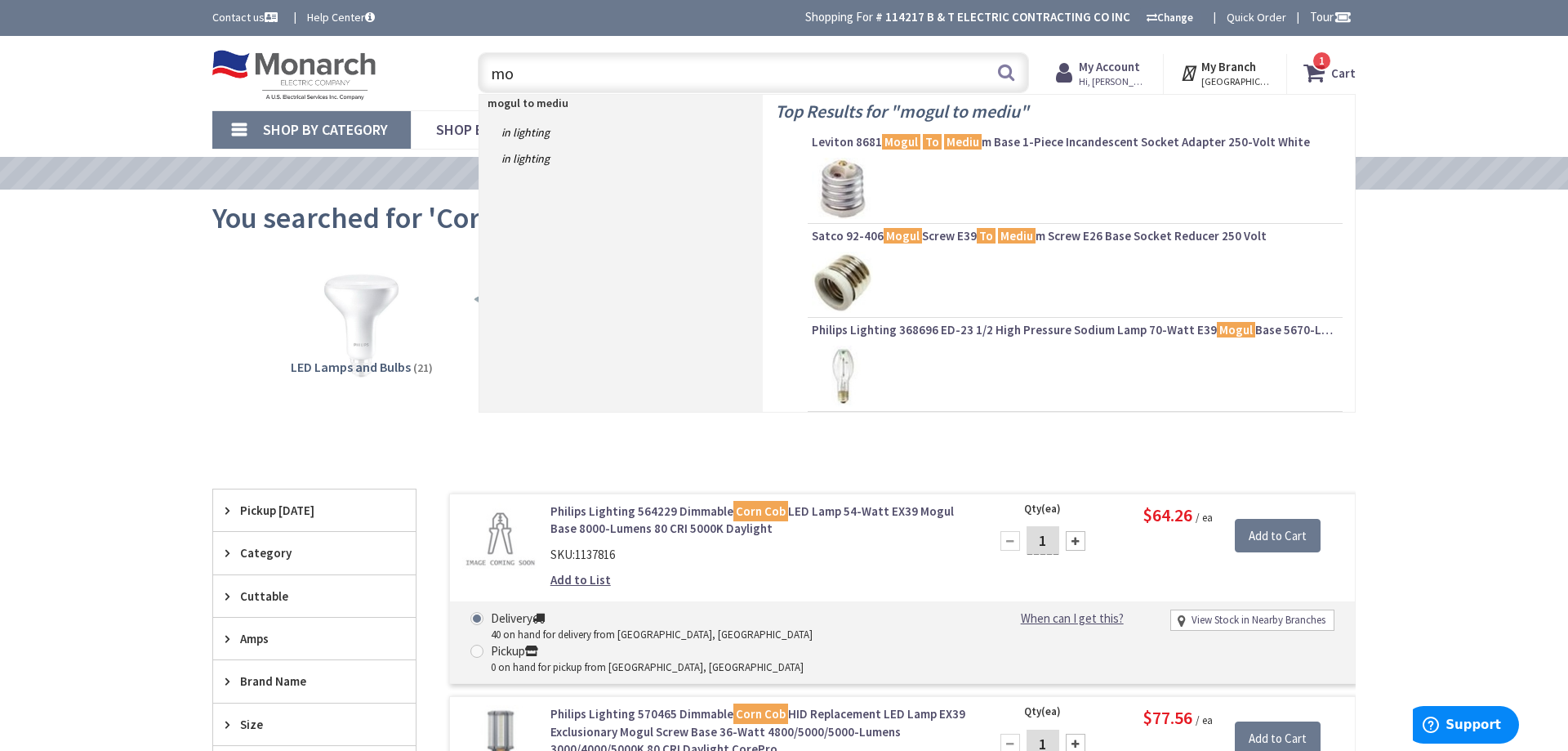
type input "m"
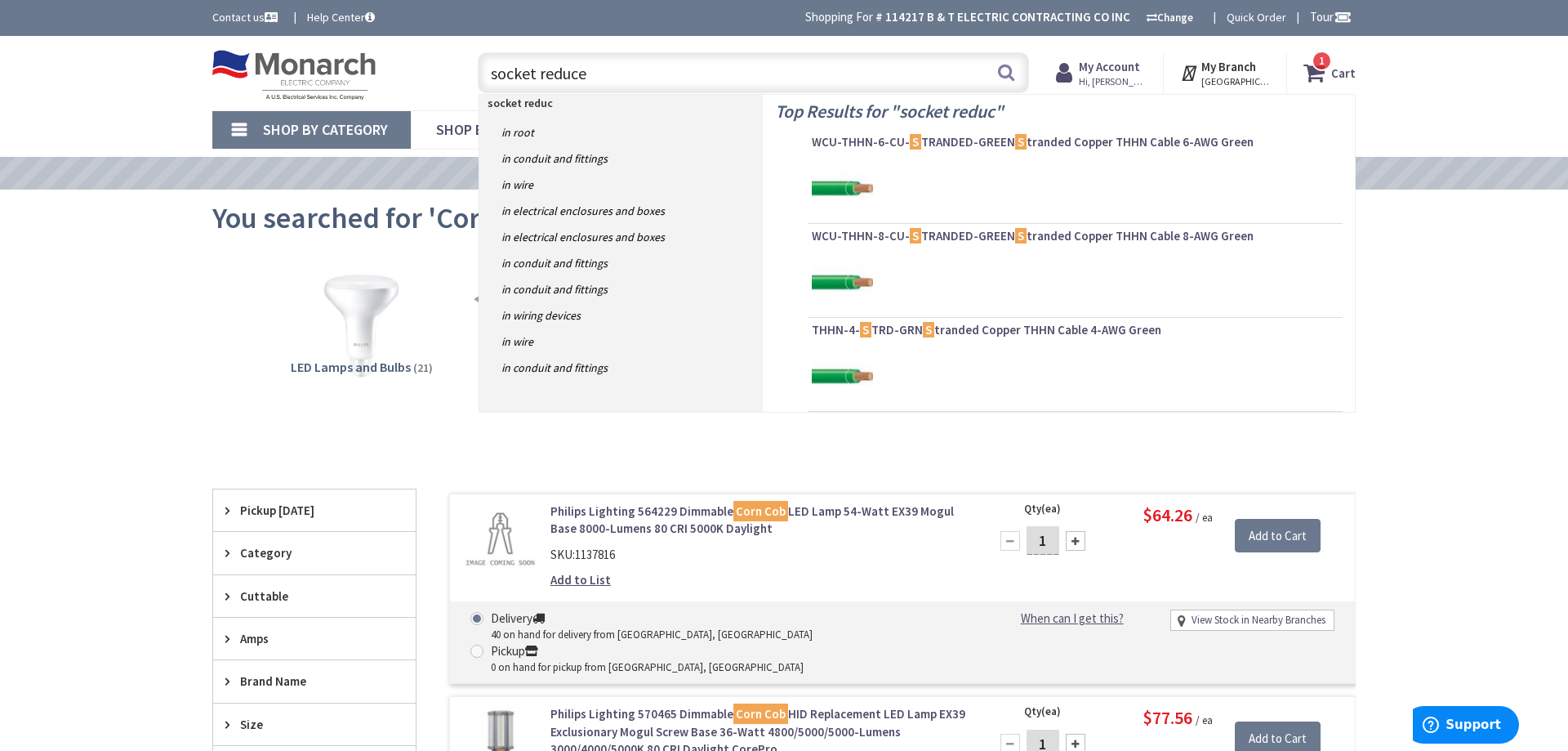
type input "socket reducer"
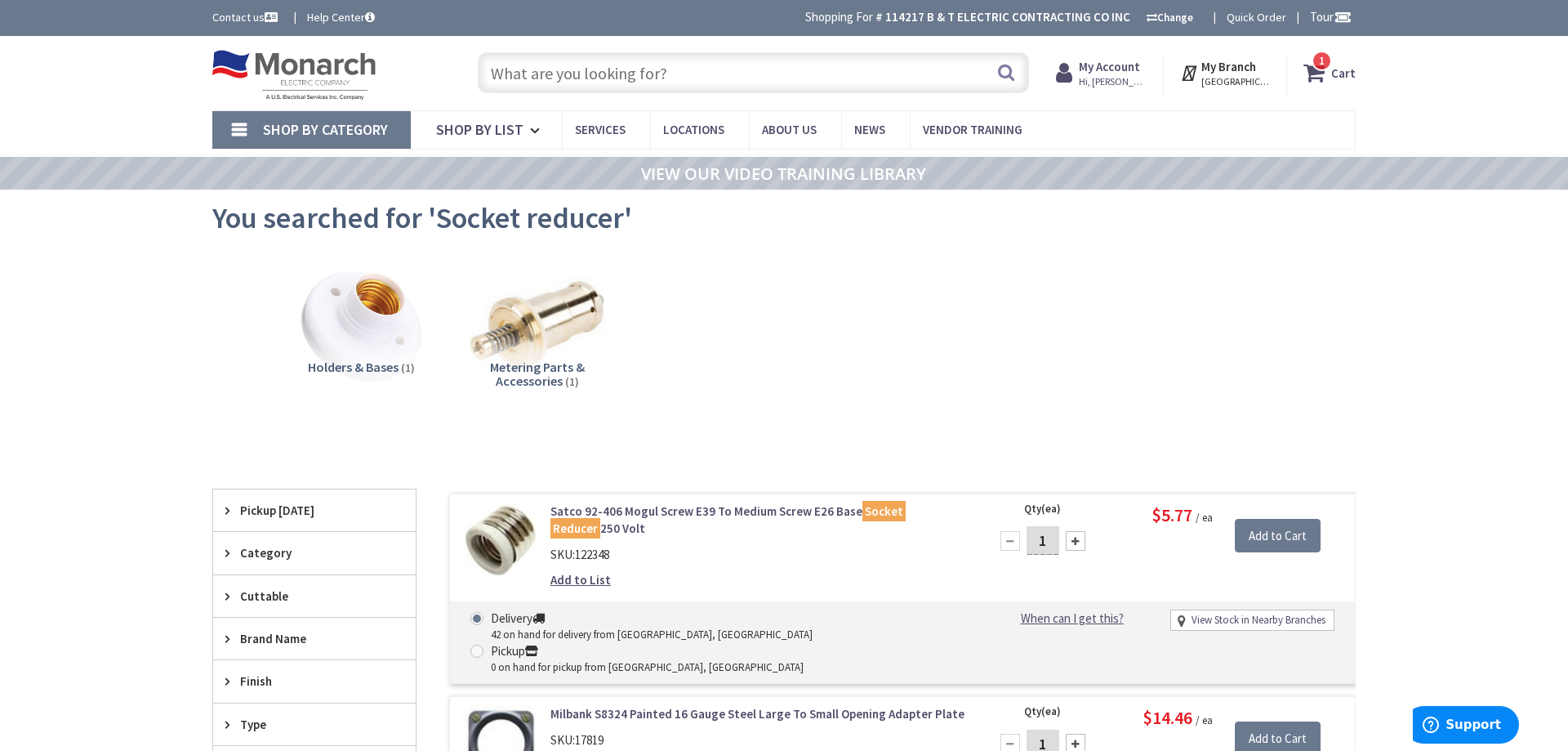
click at [1337, 76] on strong "Cart" at bounding box center [1343, 72] width 24 height 30
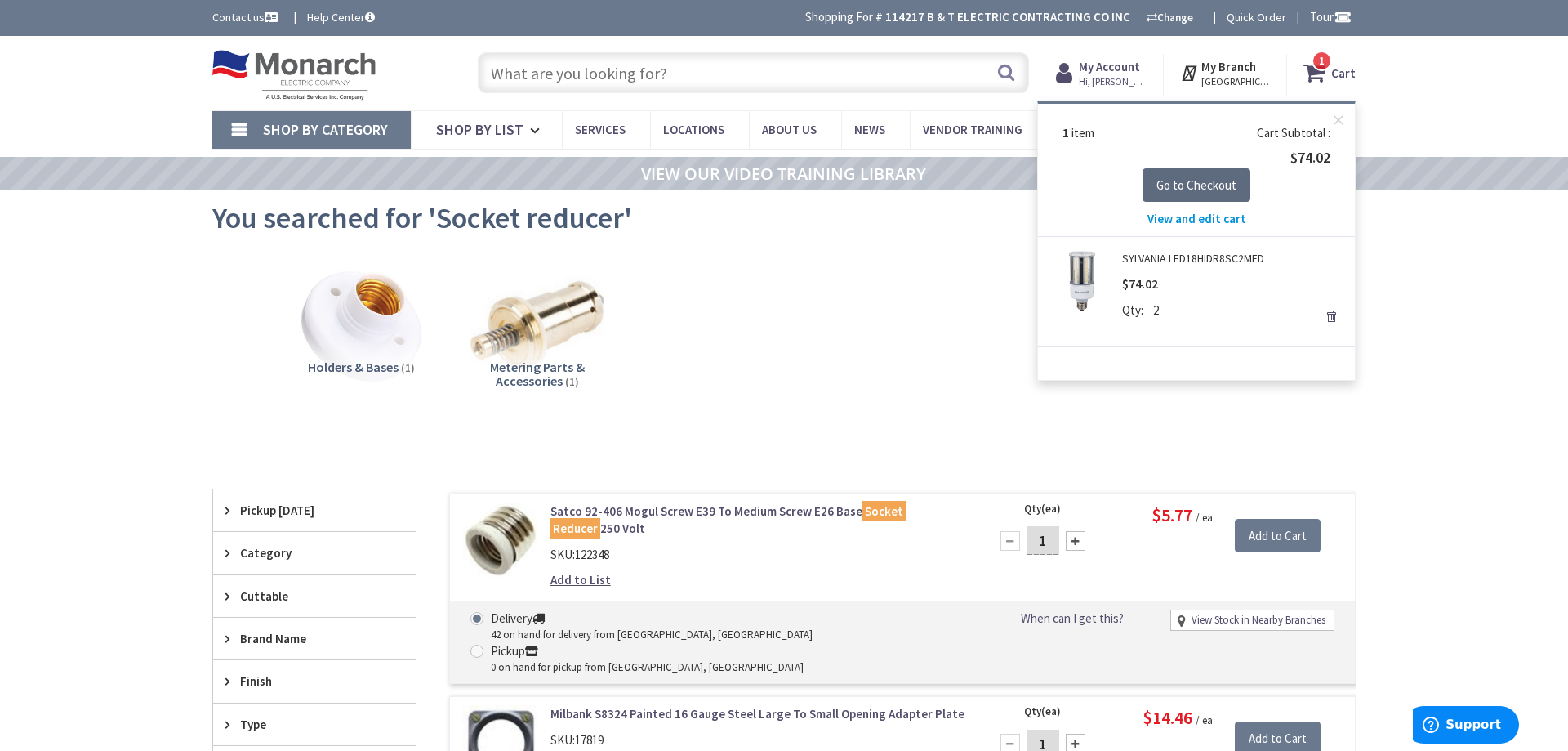
click at [1195, 190] on span "Go to Checkout" at bounding box center [1196, 185] width 80 height 15
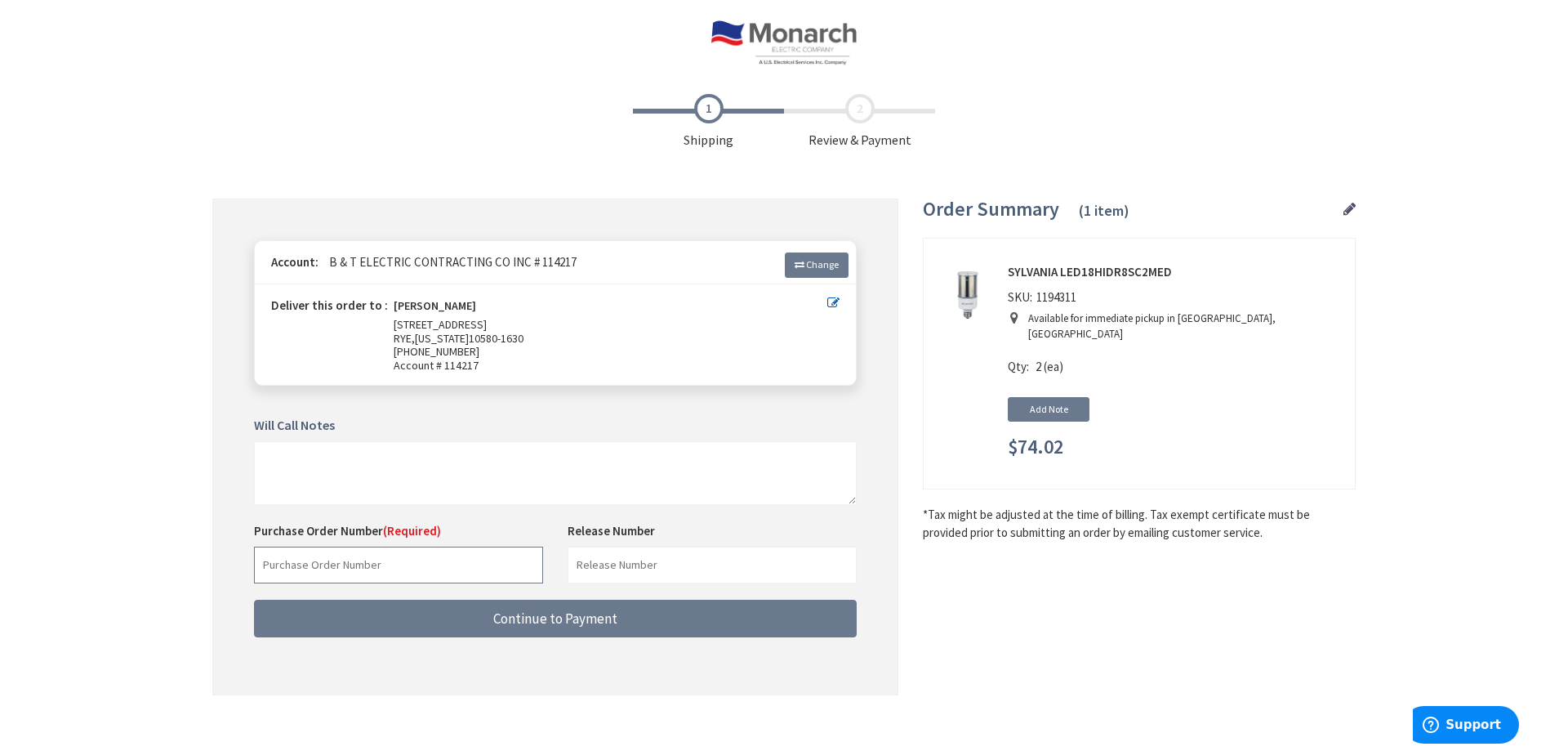
click at [378, 555] on input "text" at bounding box center [398, 564] width 289 height 37
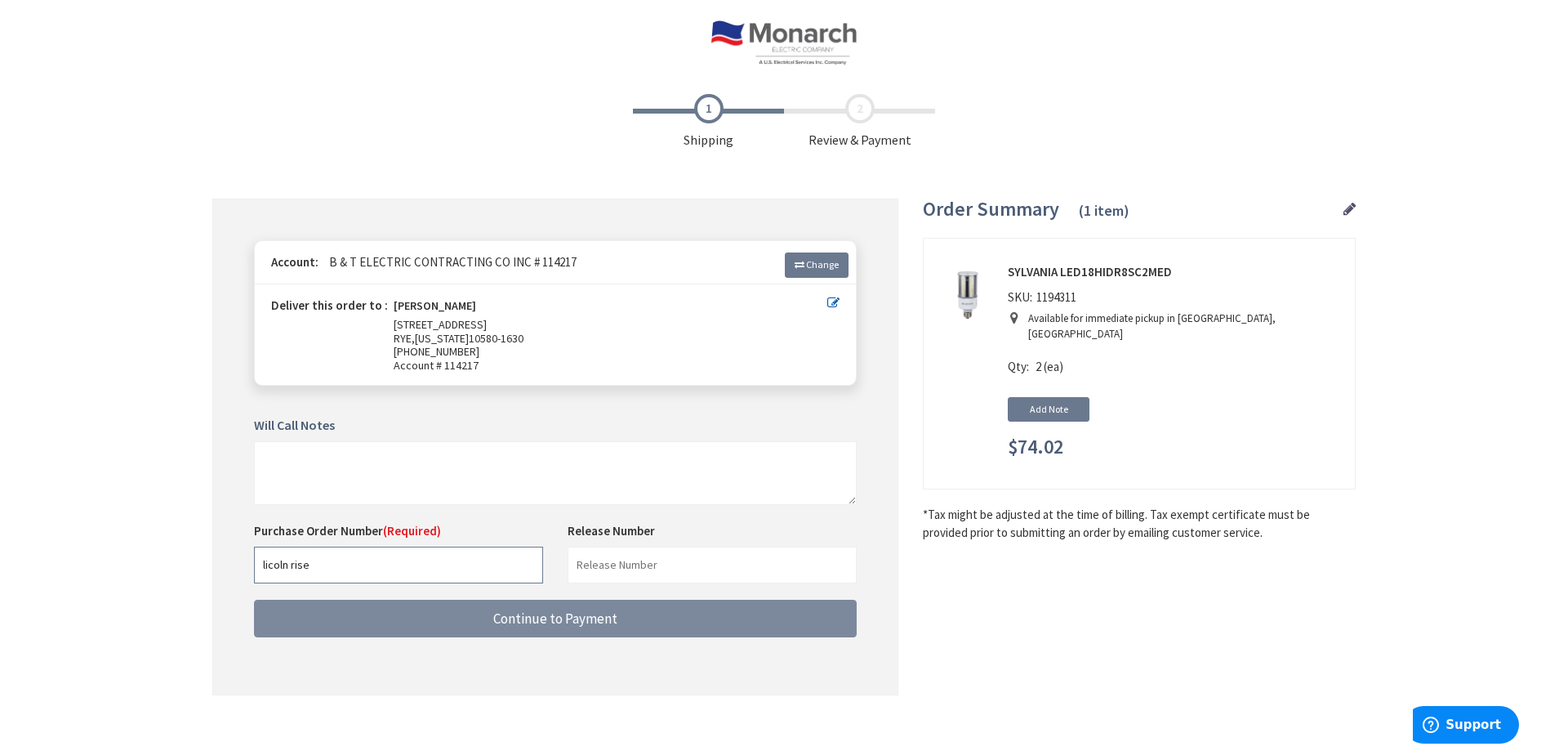
type input "licoln rise"
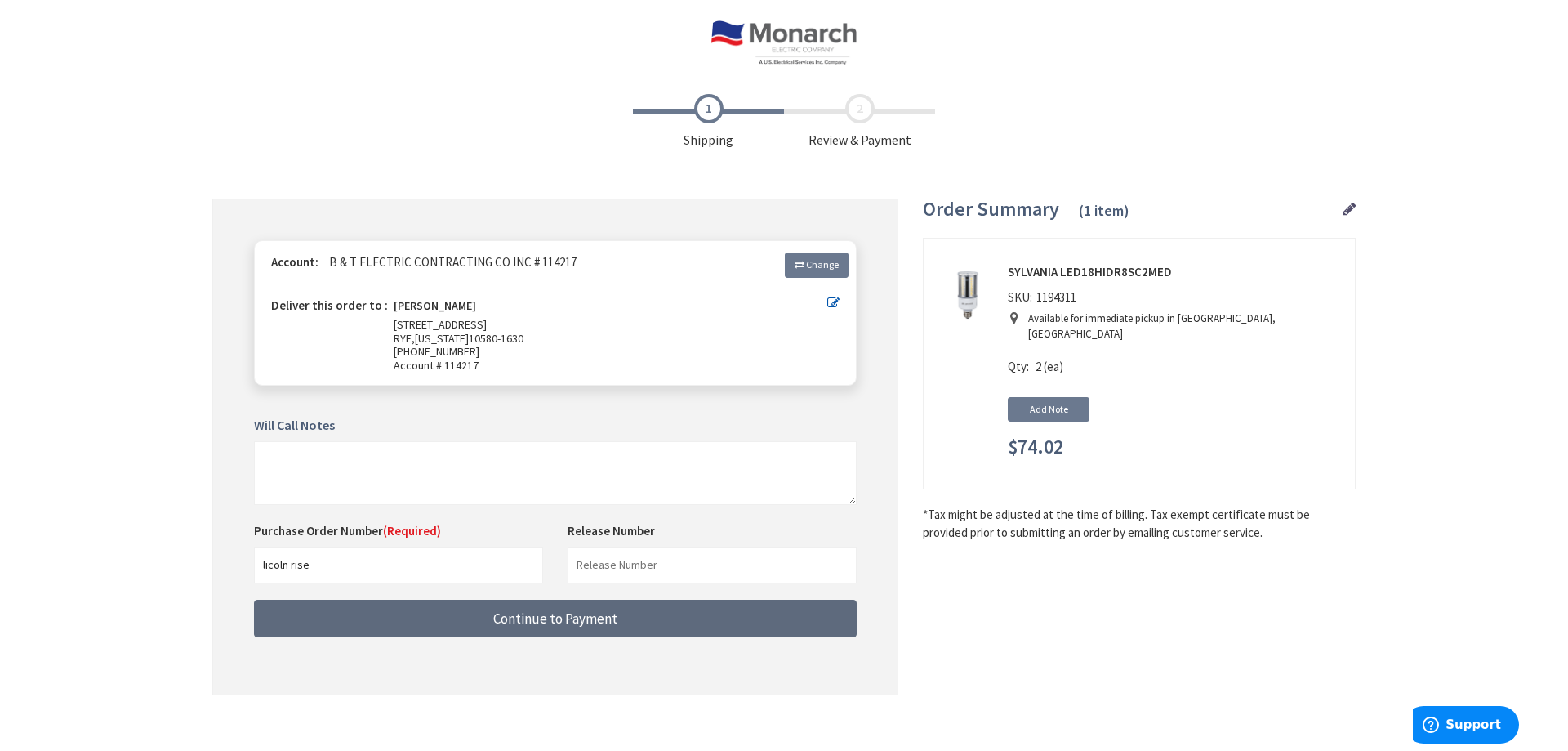
click at [507, 635] on button "Continue to Payment" at bounding box center [555, 618] width 603 height 39
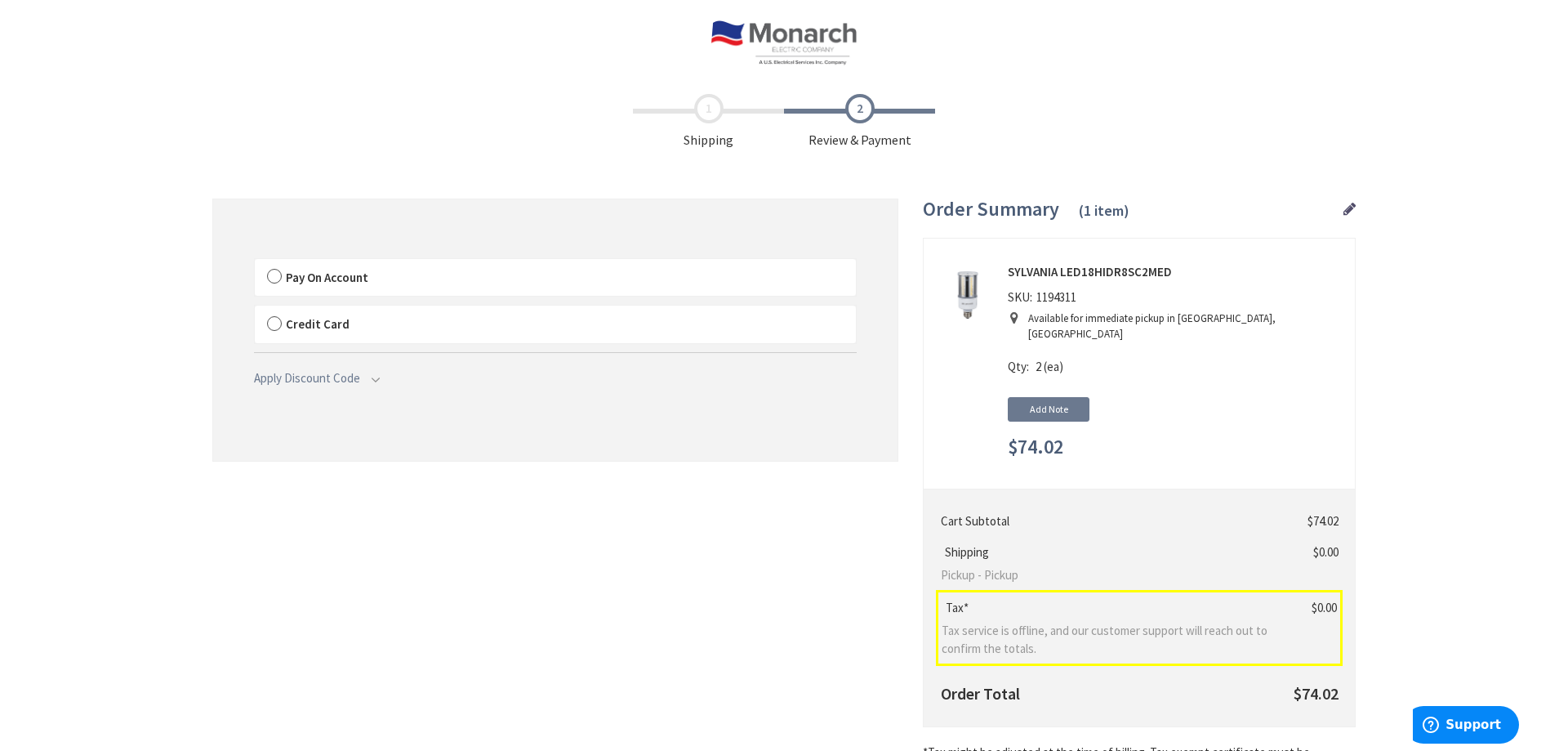
click at [279, 268] on label "Pay On Account" at bounding box center [555, 278] width 601 height 38
click at [255, 262] on input "Pay On Account" at bounding box center [255, 262] width 0 height 0
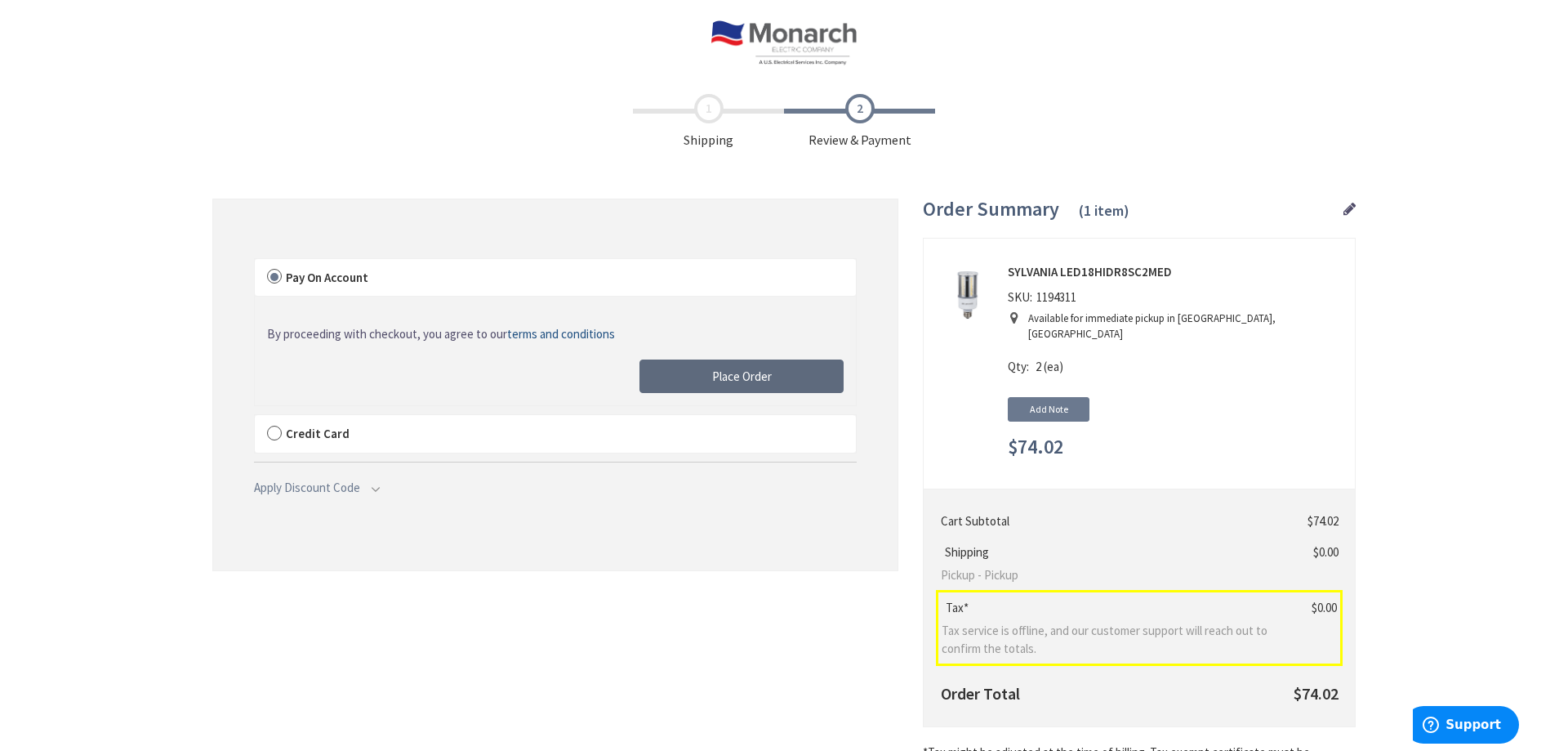
click at [804, 380] on button "Place Order" at bounding box center [742, 377] width 205 height 34
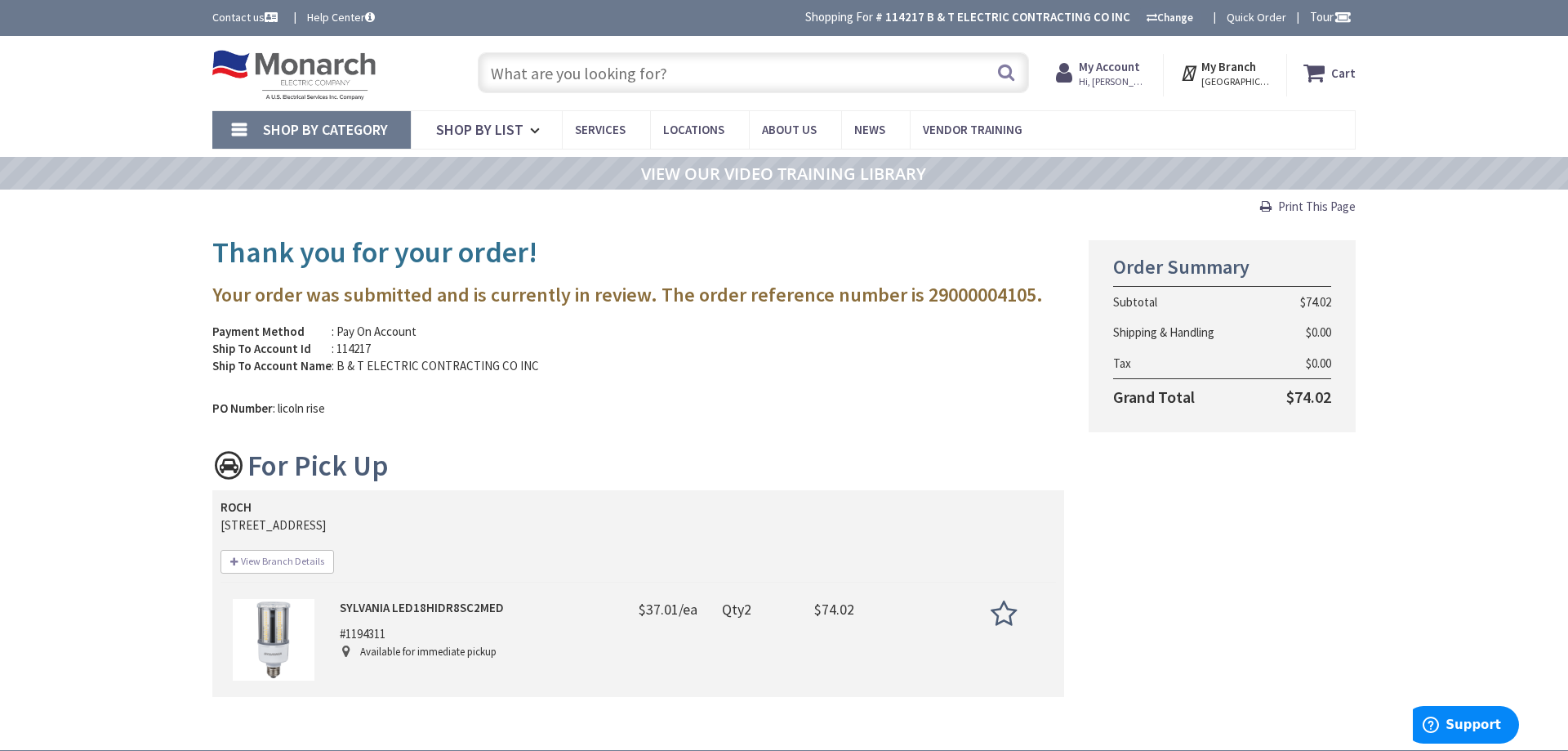
click at [831, 67] on input "text" at bounding box center [753, 72] width 552 height 41
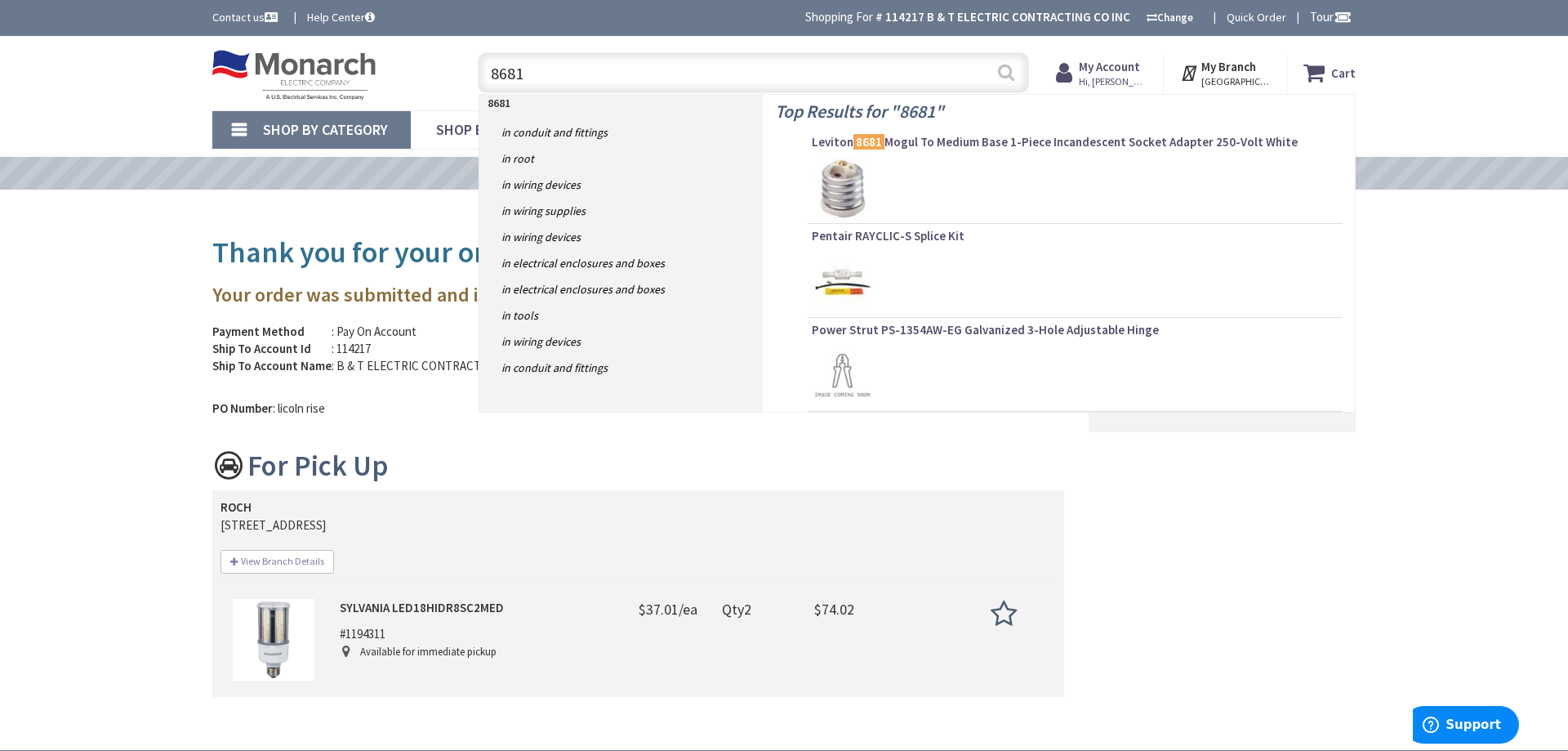
type input "8681"
click at [1012, 78] on button "Search" at bounding box center [1007, 72] width 22 height 37
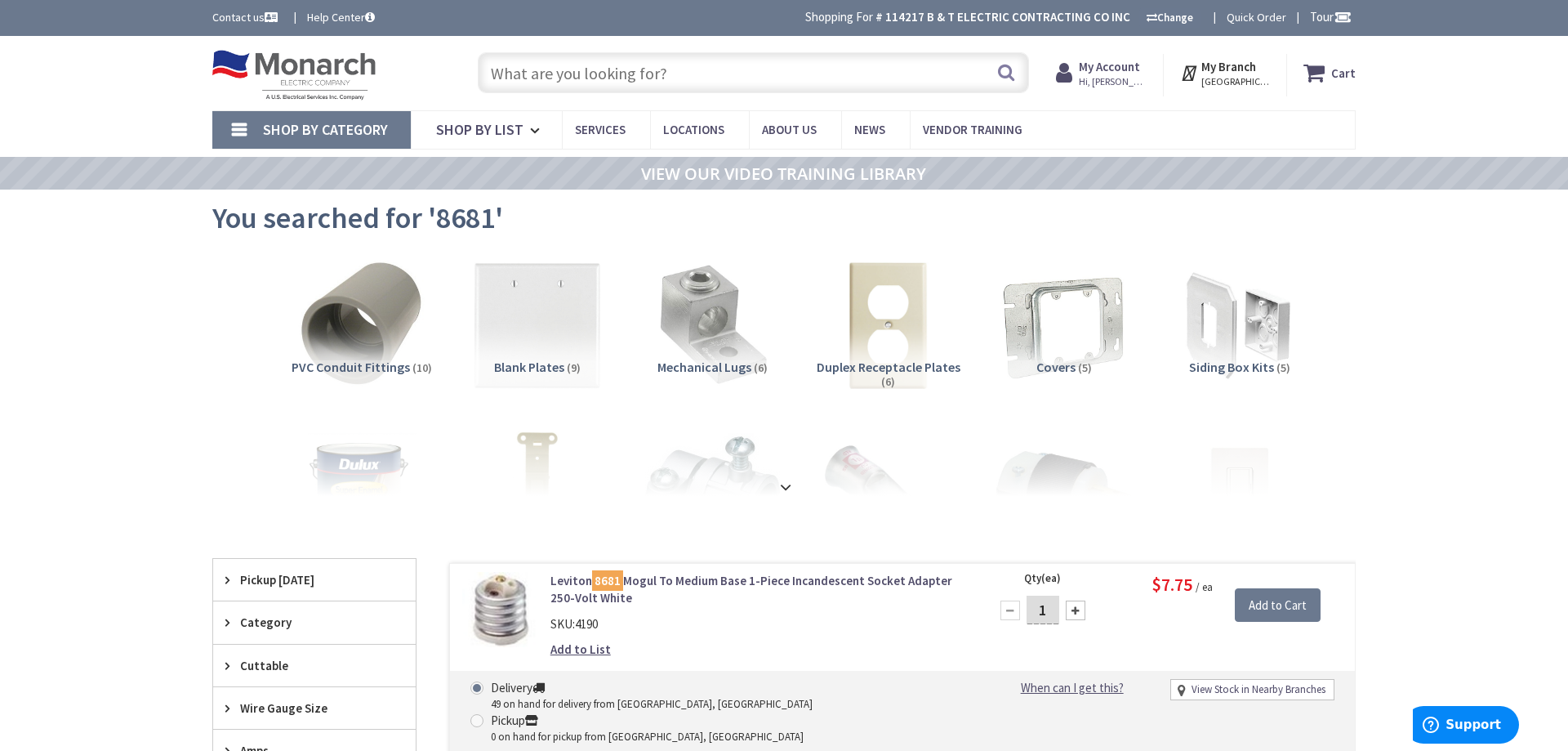
click at [592, 78] on input "text" at bounding box center [753, 72] width 552 height 41
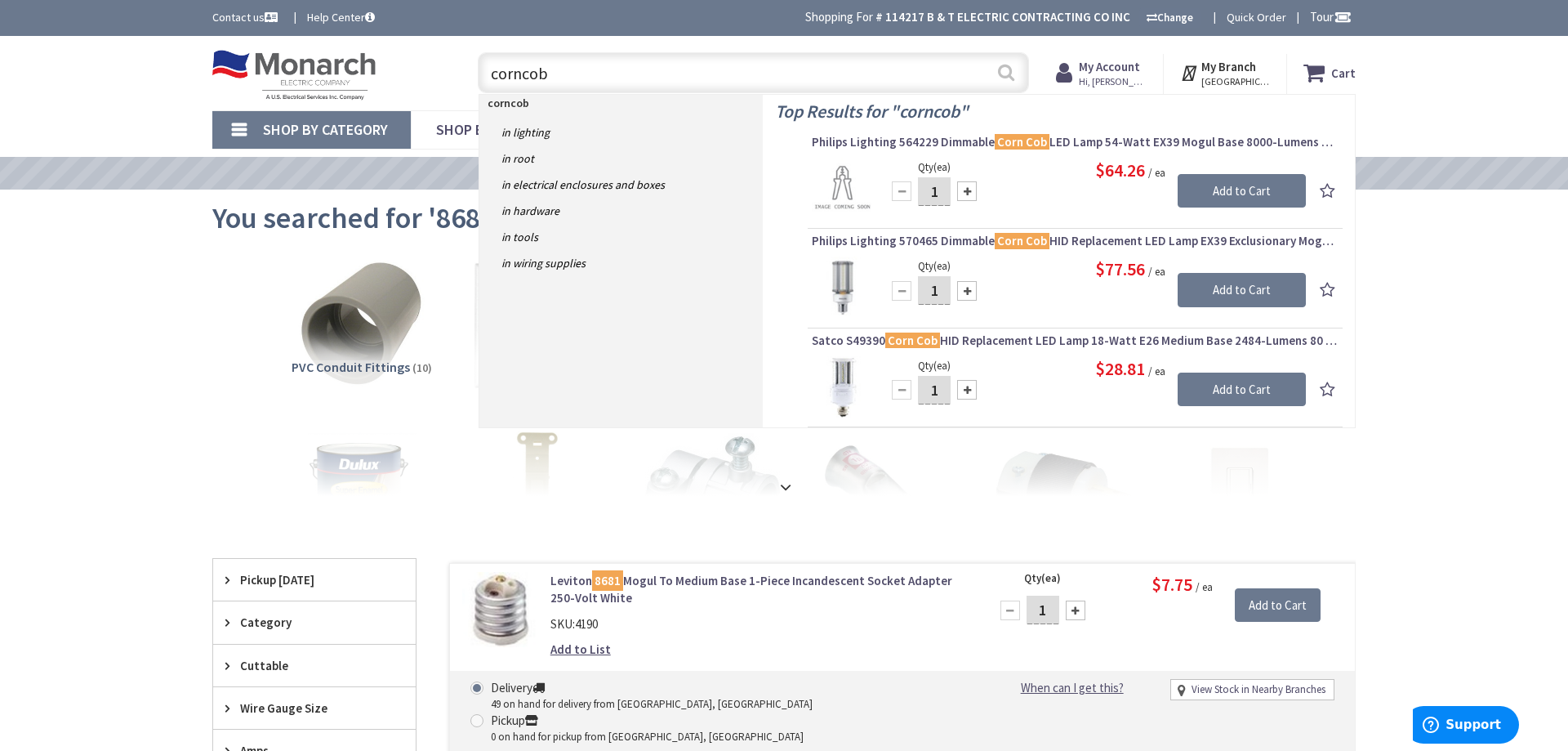
type input "corncob"
click at [1001, 74] on button "Search" at bounding box center [1007, 72] width 22 height 37
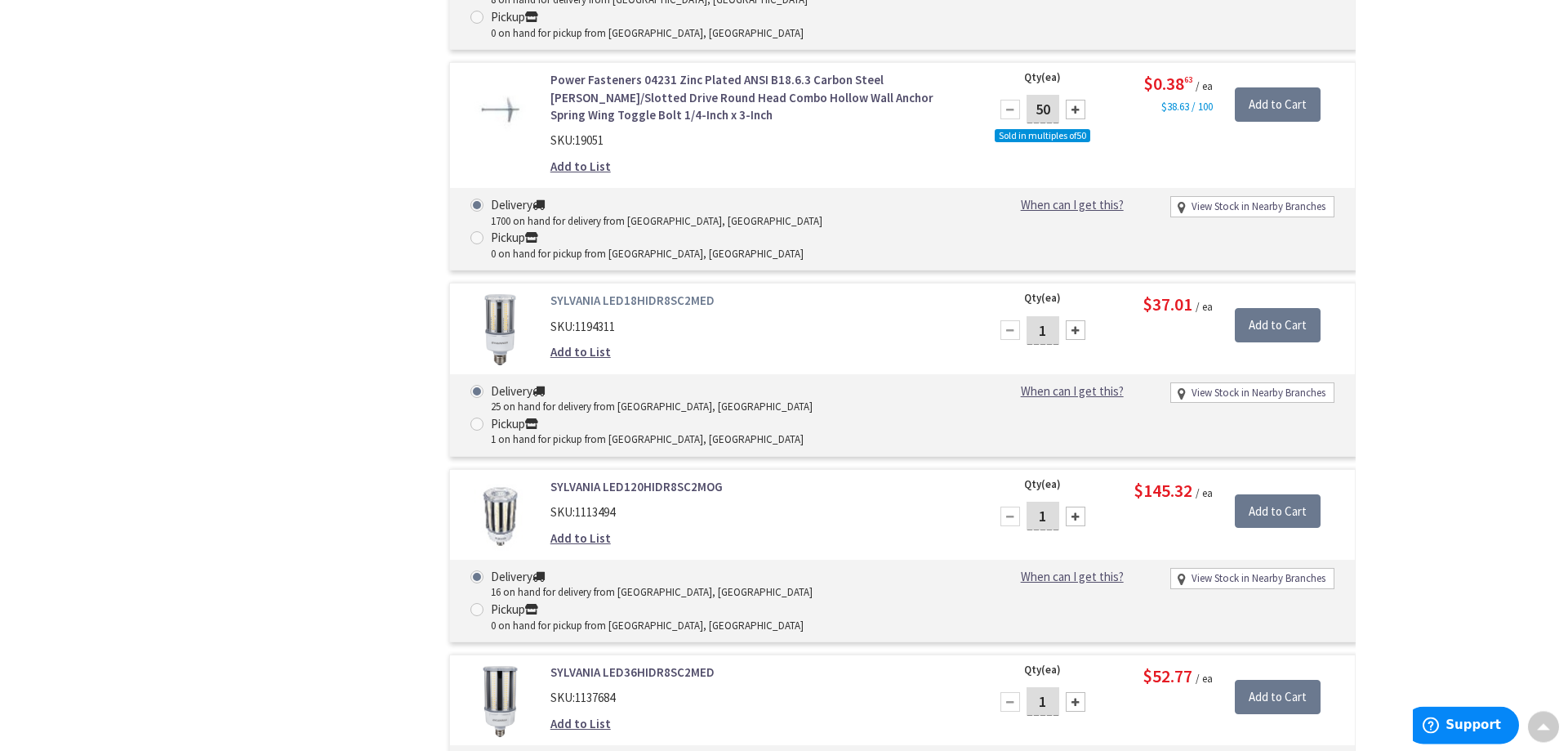
scroll to position [1503, 0]
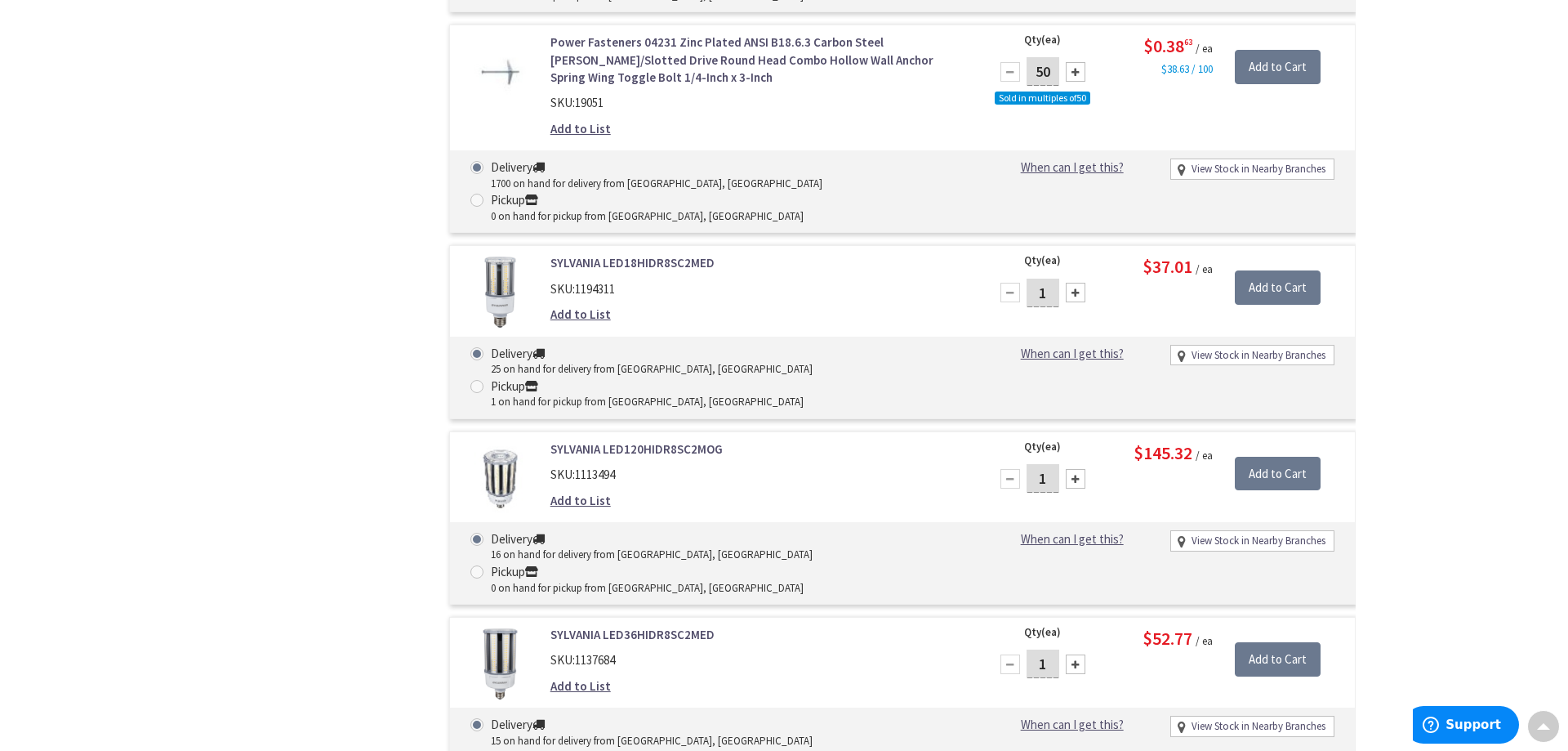
radio input "true"
type input "2"
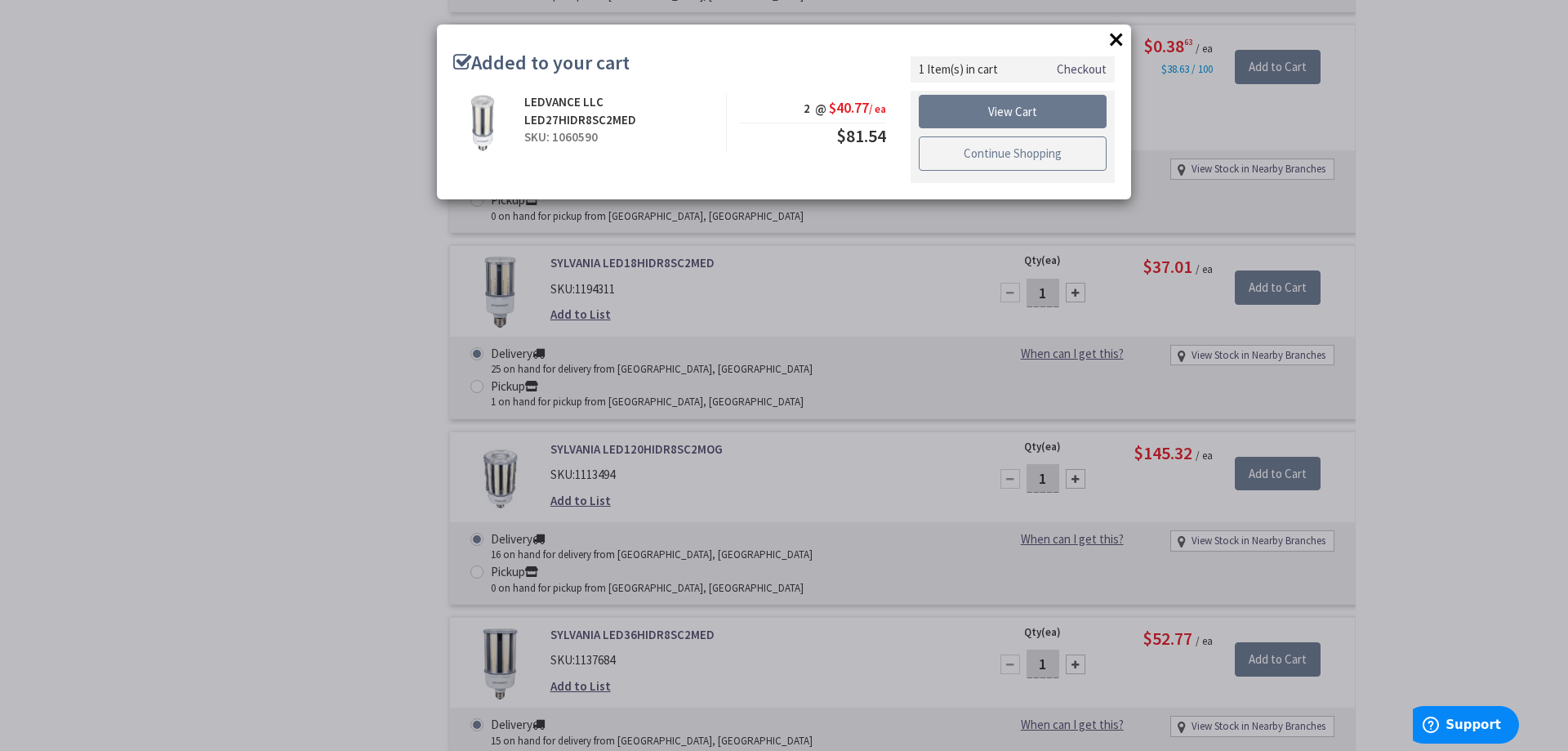
click at [986, 147] on link "Continue Shopping" at bounding box center [1013, 153] width 187 height 34
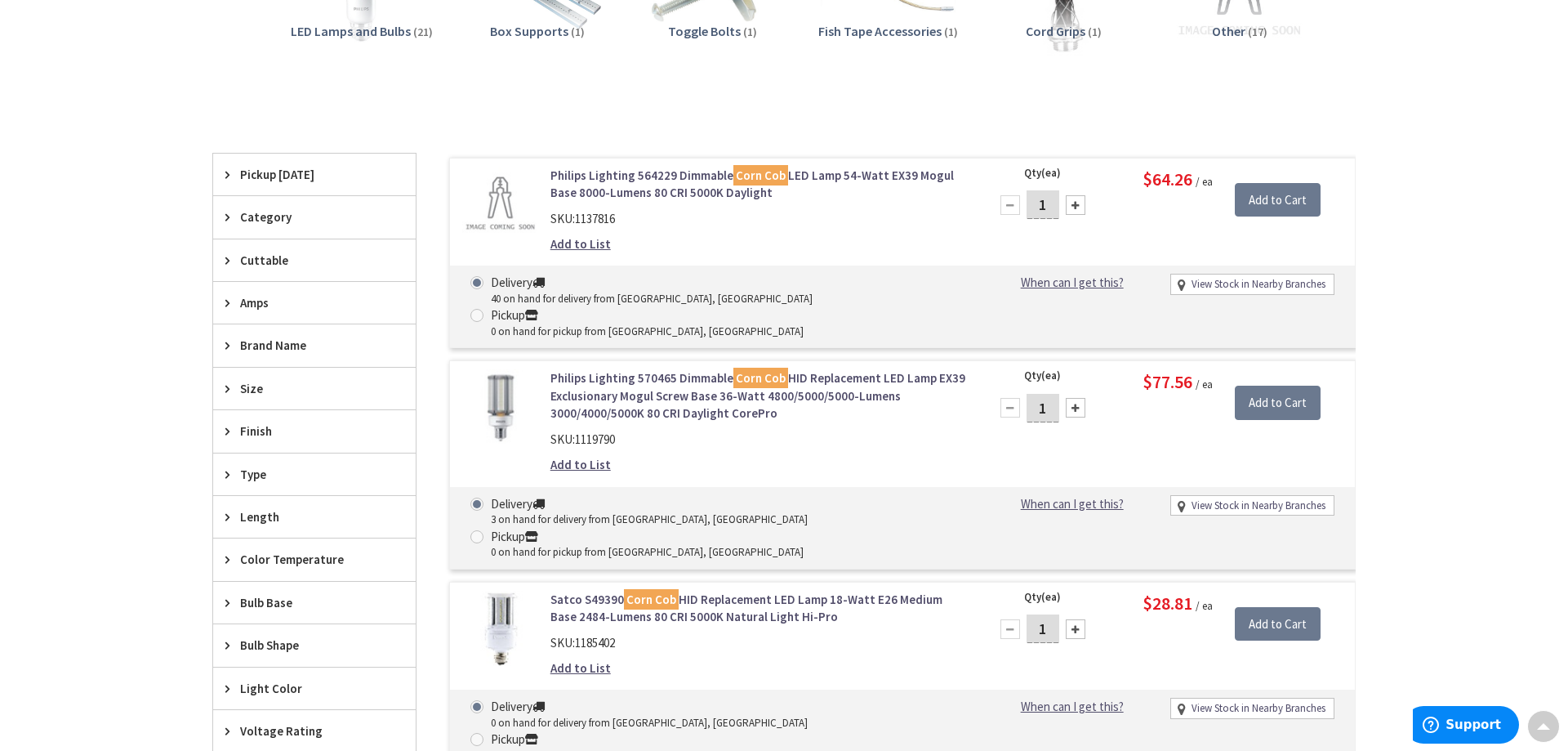
scroll to position [0, 0]
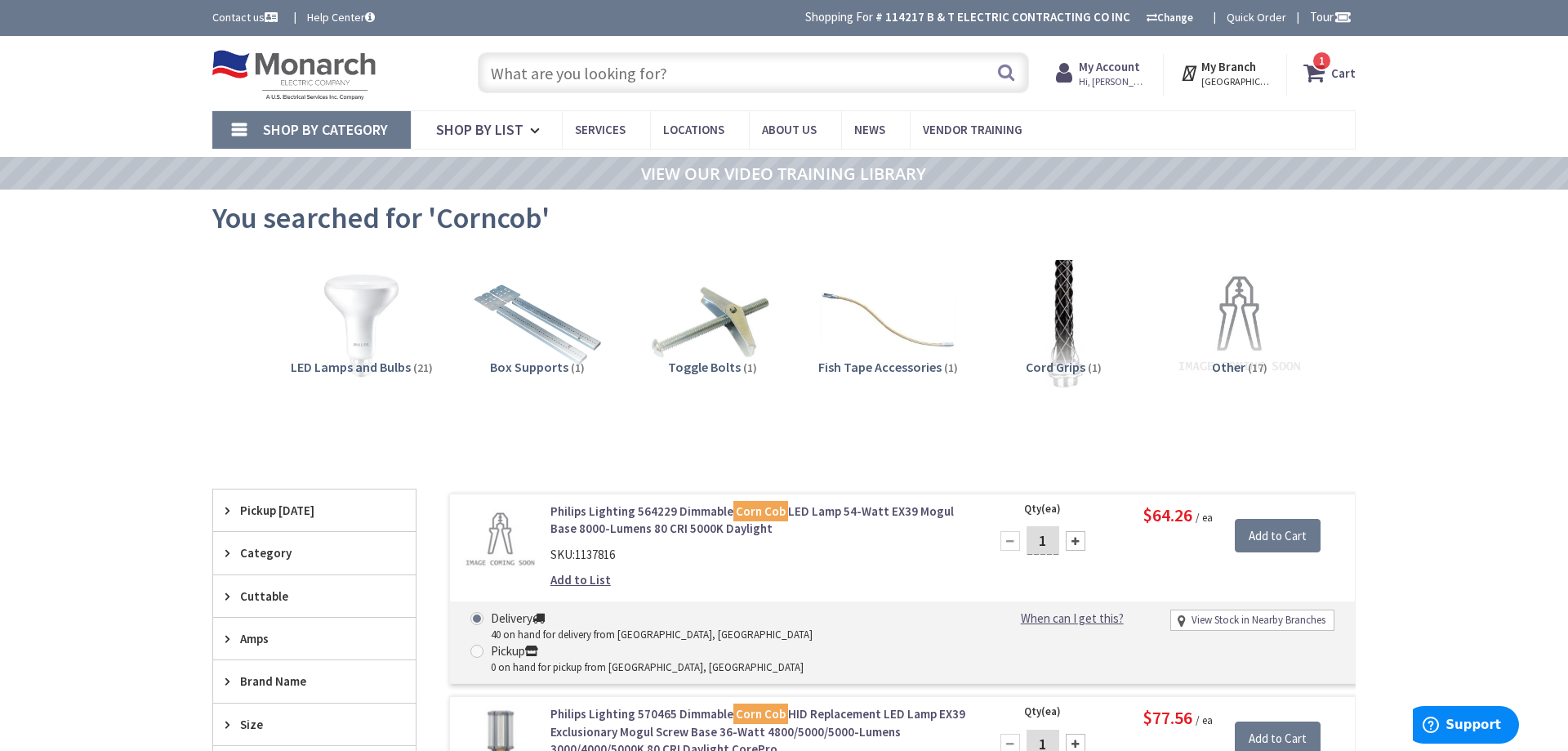
click at [1328, 70] on span "1 1 items" at bounding box center [1321, 60] width 21 height 21
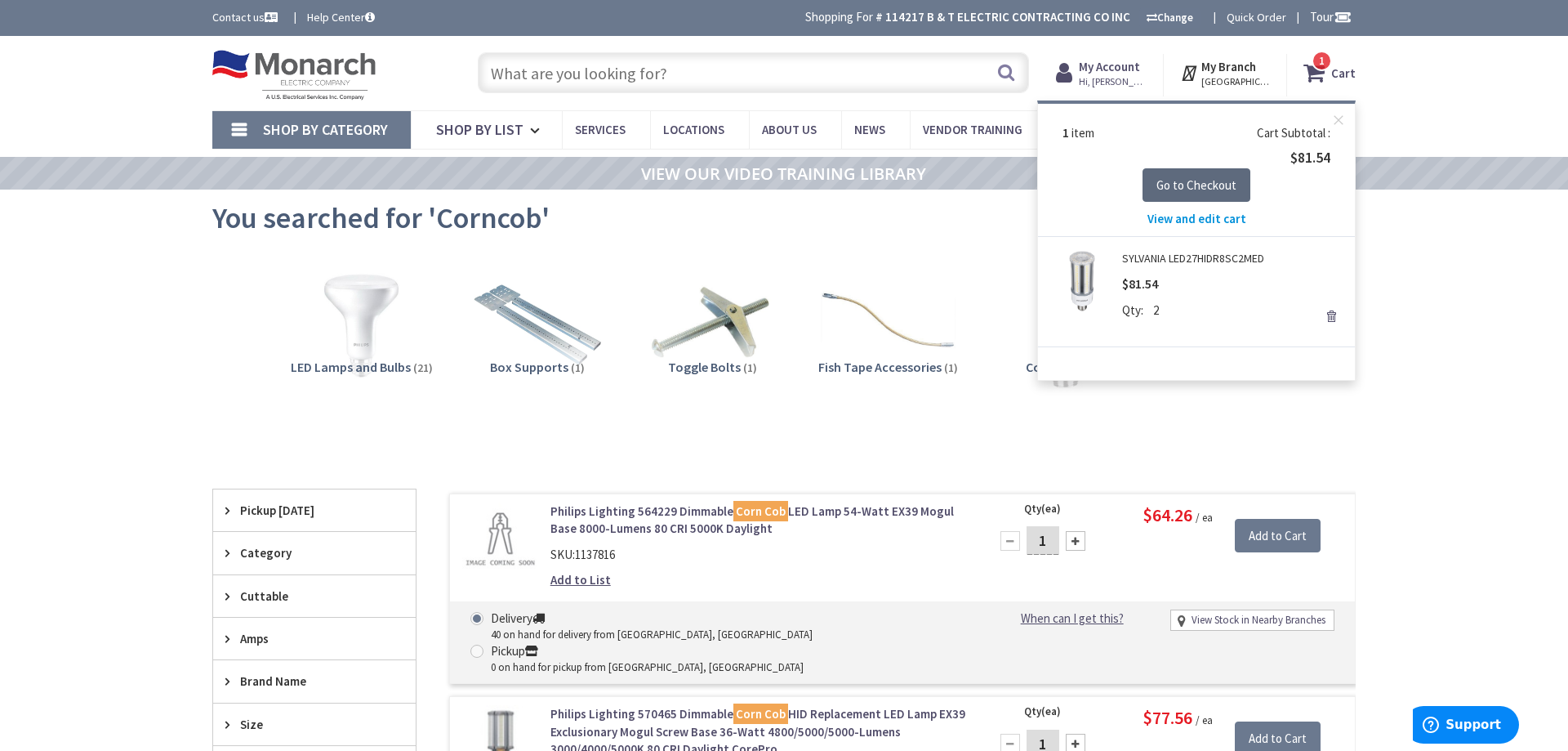
click at [1195, 192] on span "Go to Checkout" at bounding box center [1196, 185] width 80 height 15
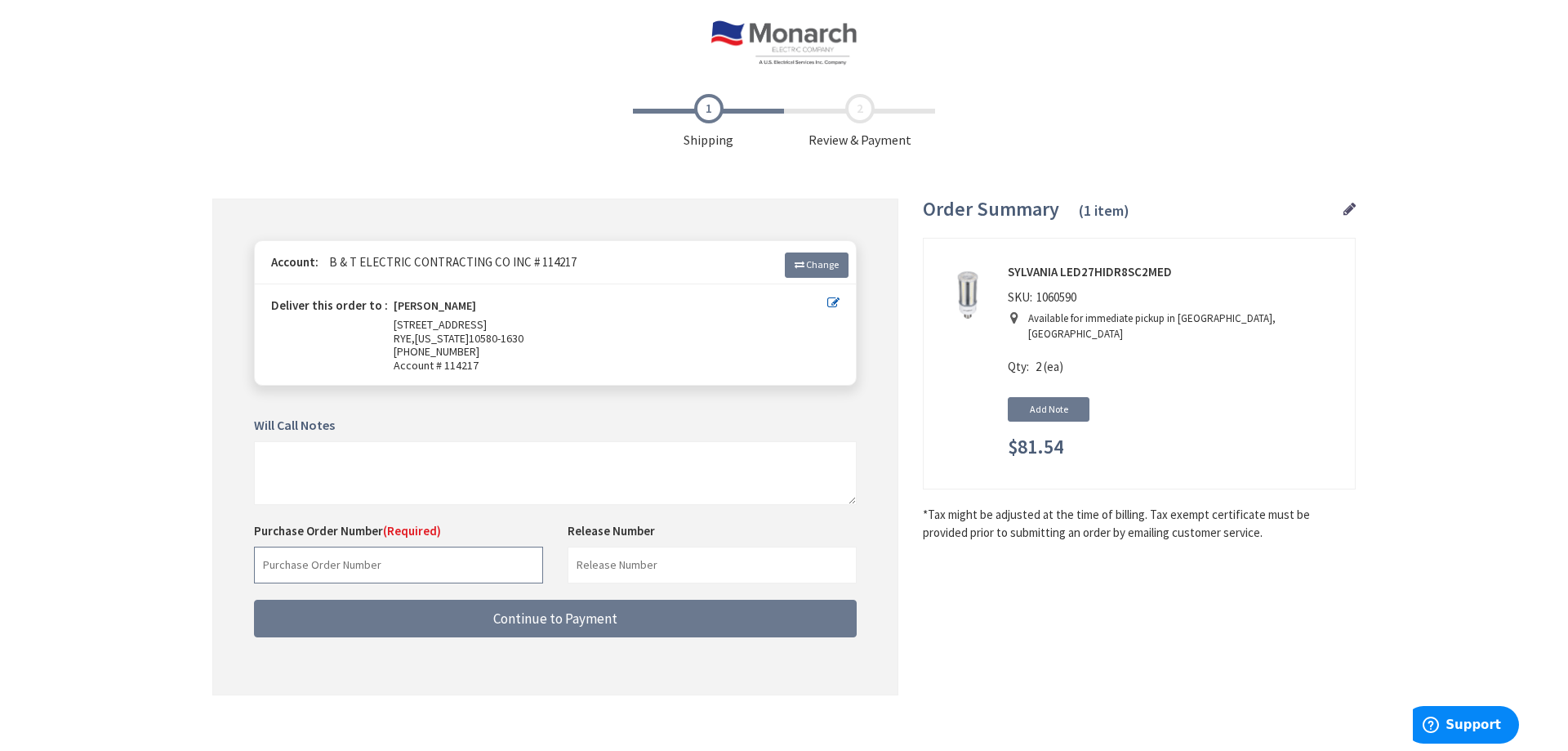
click at [337, 557] on input "text" at bounding box center [398, 564] width 289 height 37
type input "lincoln rise"
click at [254, 600] on button "Continue to Payment" at bounding box center [555, 618] width 603 height 39
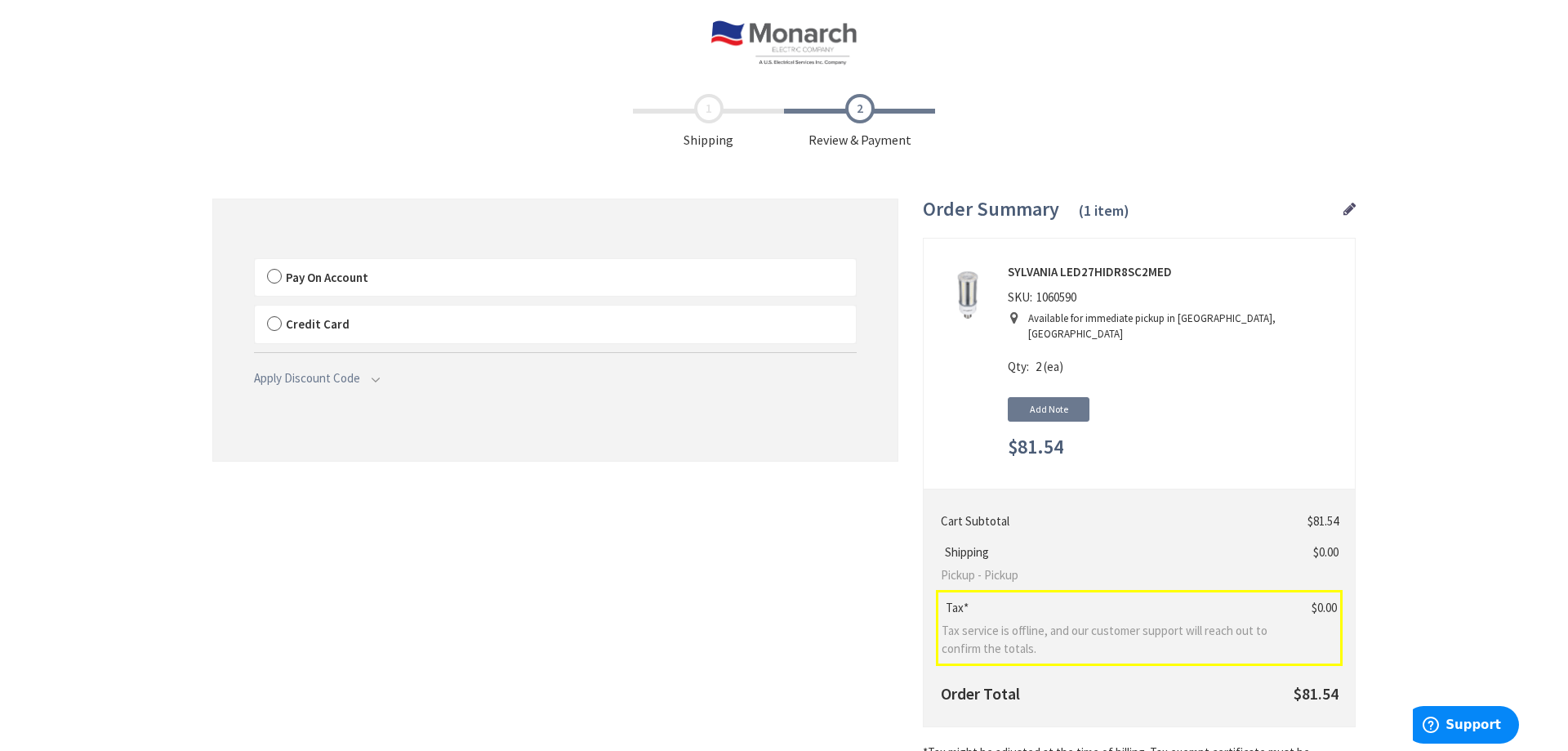
click at [269, 283] on label "Pay On Account" at bounding box center [555, 278] width 601 height 38
click at [255, 262] on input "Pay On Account" at bounding box center [255, 262] width 0 height 0
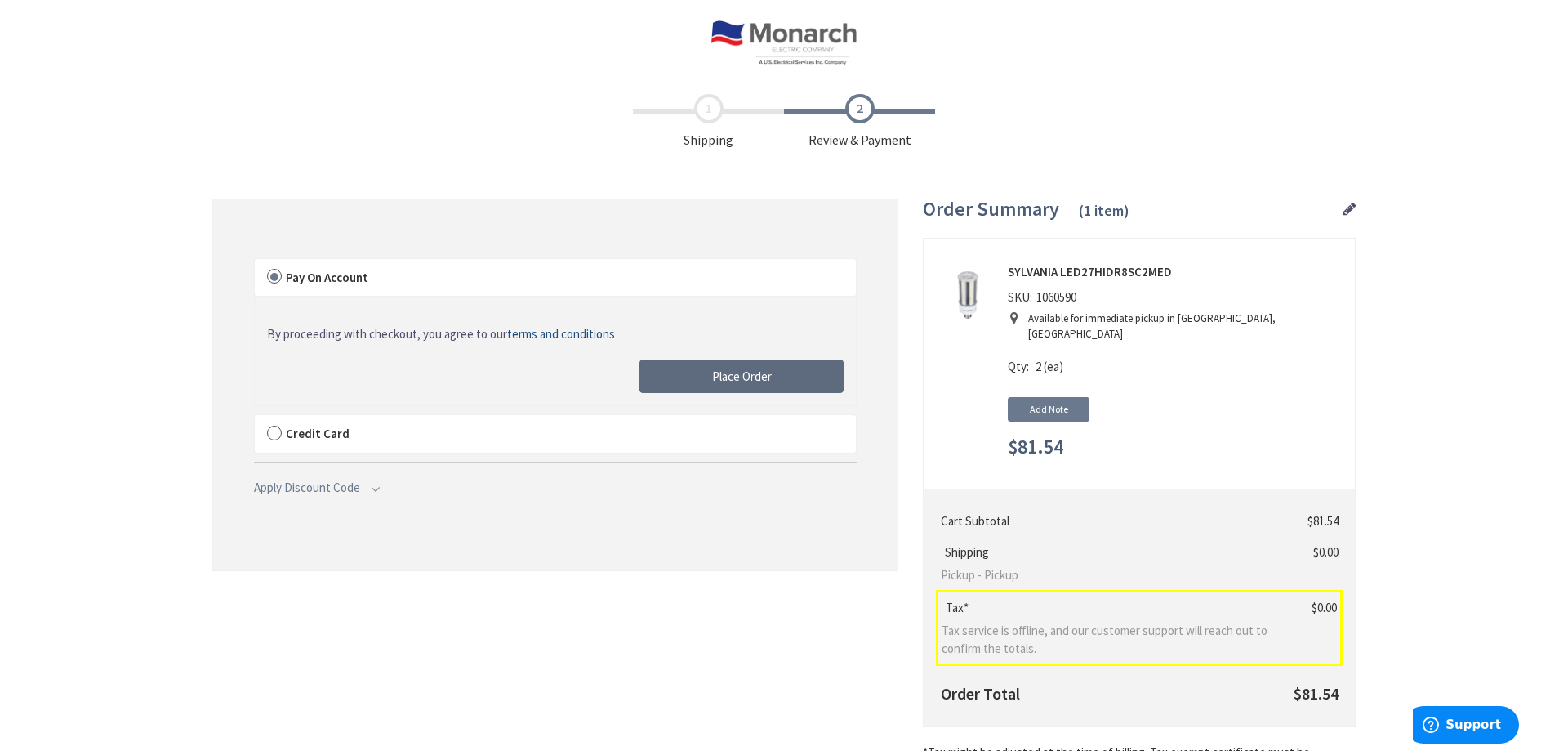
click at [799, 377] on button "Place Order" at bounding box center [742, 377] width 205 height 34
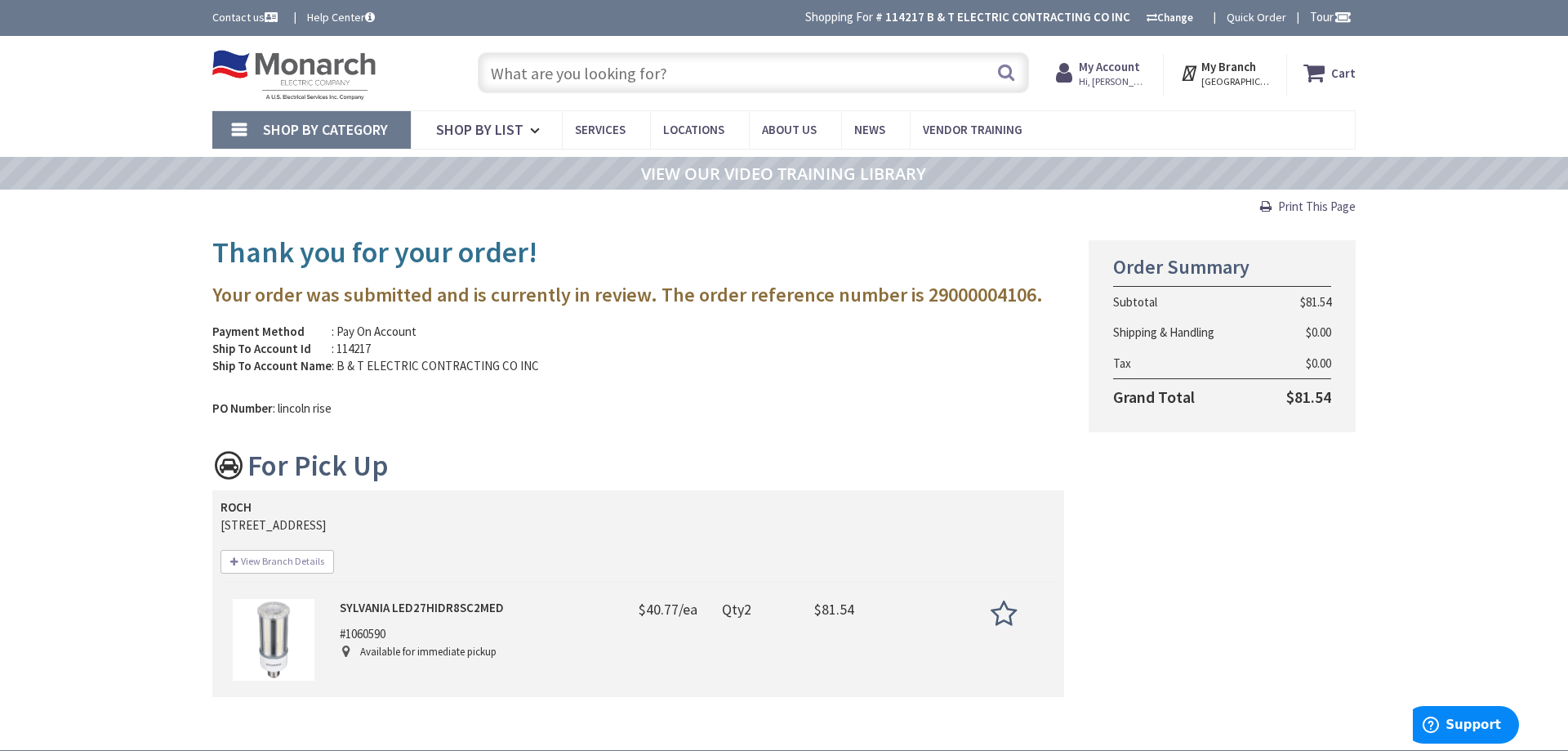
click at [763, 70] on input "text" at bounding box center [753, 72] width 552 height 41
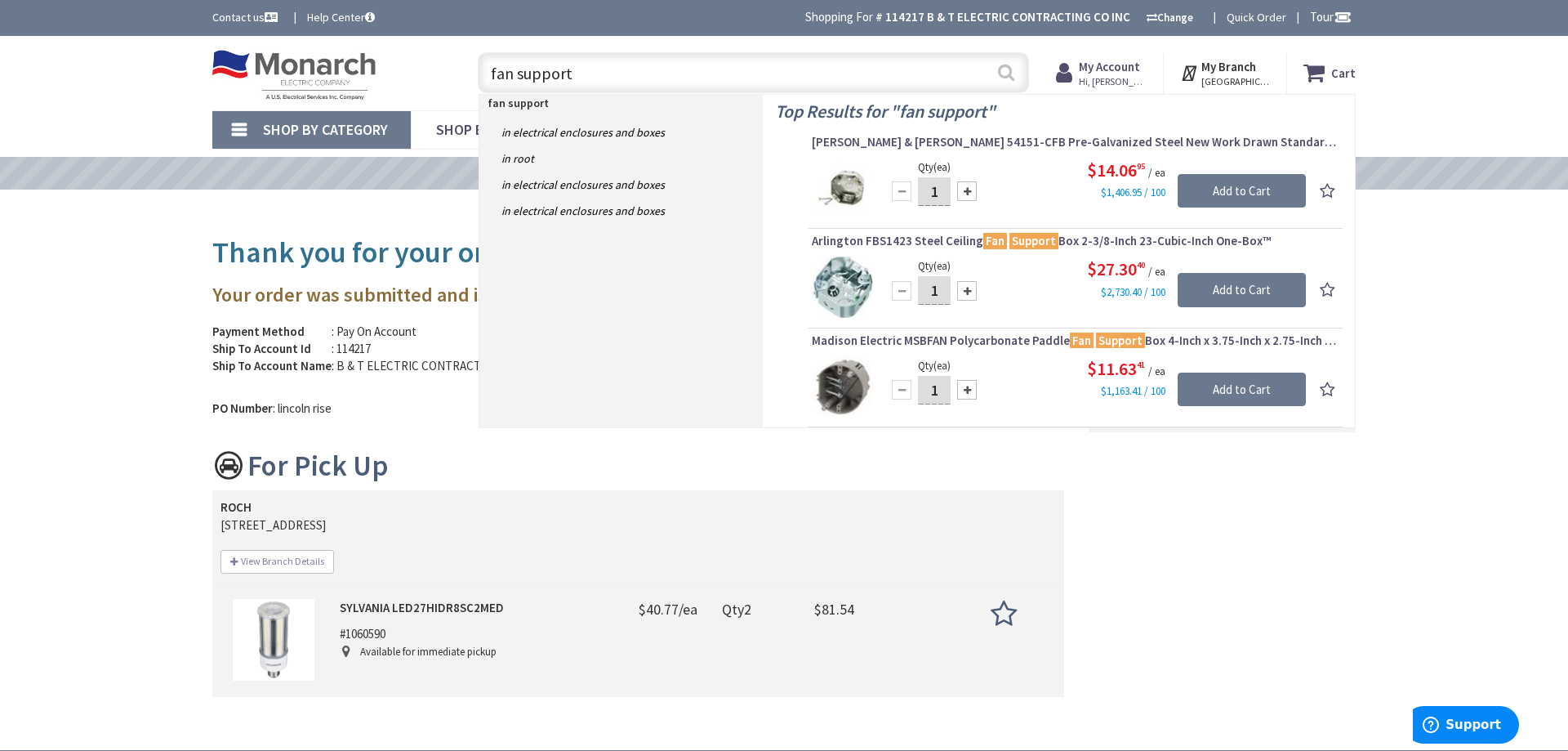
type input "fan support"
click at [1000, 72] on button "Search" at bounding box center [1007, 72] width 22 height 37
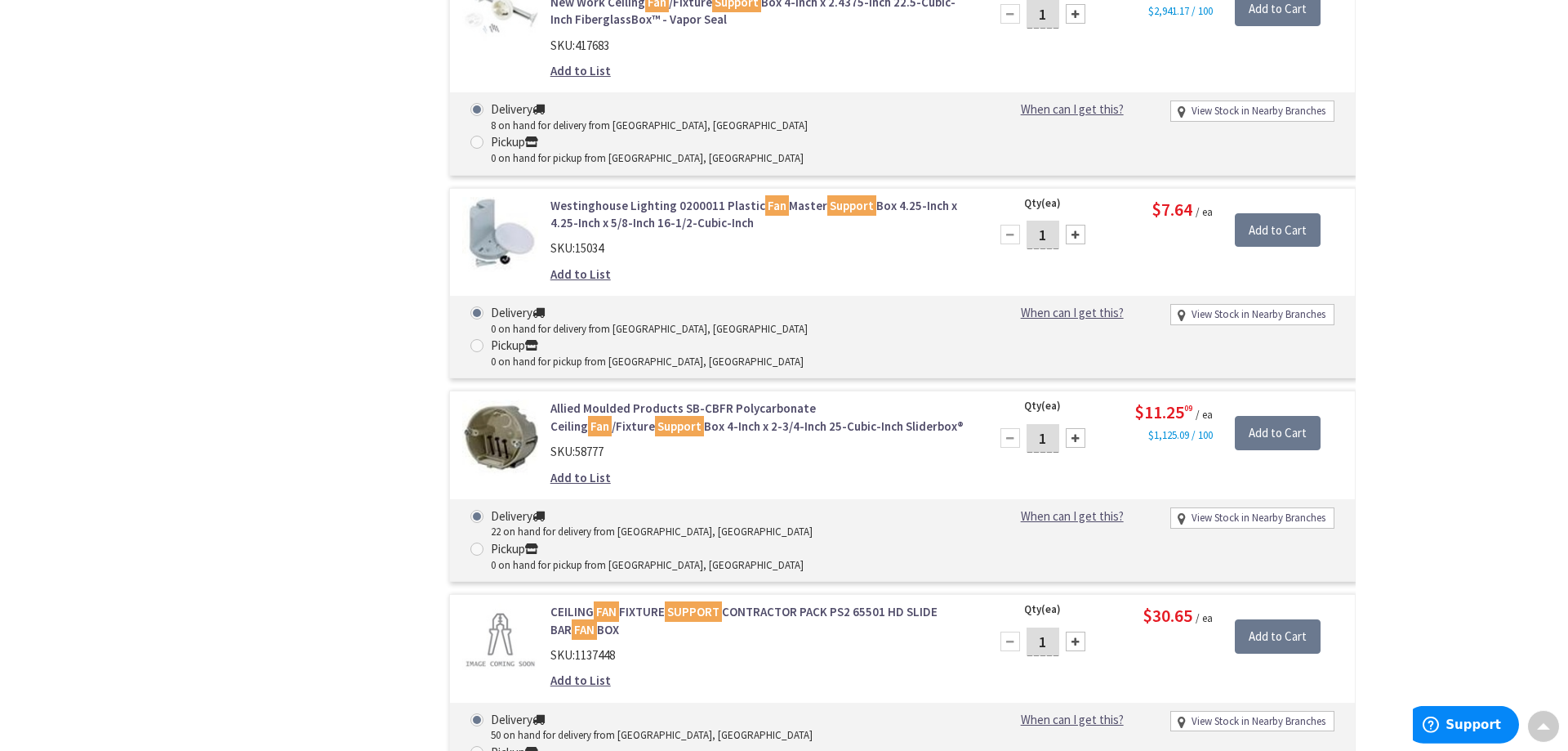
scroll to position [1416, 0]
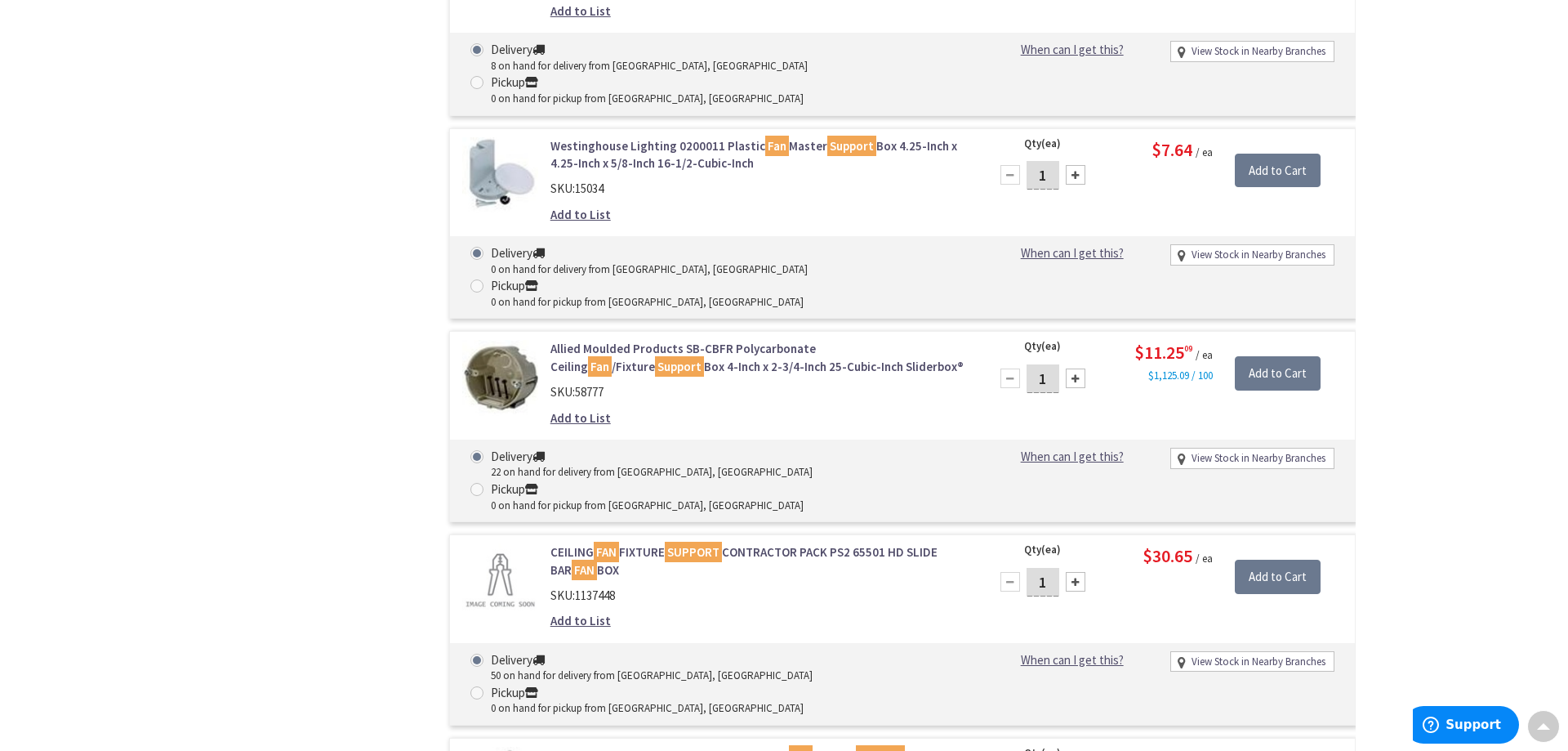
click at [779, 544] on link "CEILING FAN FIXTURE SUPPORT CONTRACTOR PACK PS2 65501 HD SLIDE BAR FAN BOX" at bounding box center [758, 561] width 415 height 35
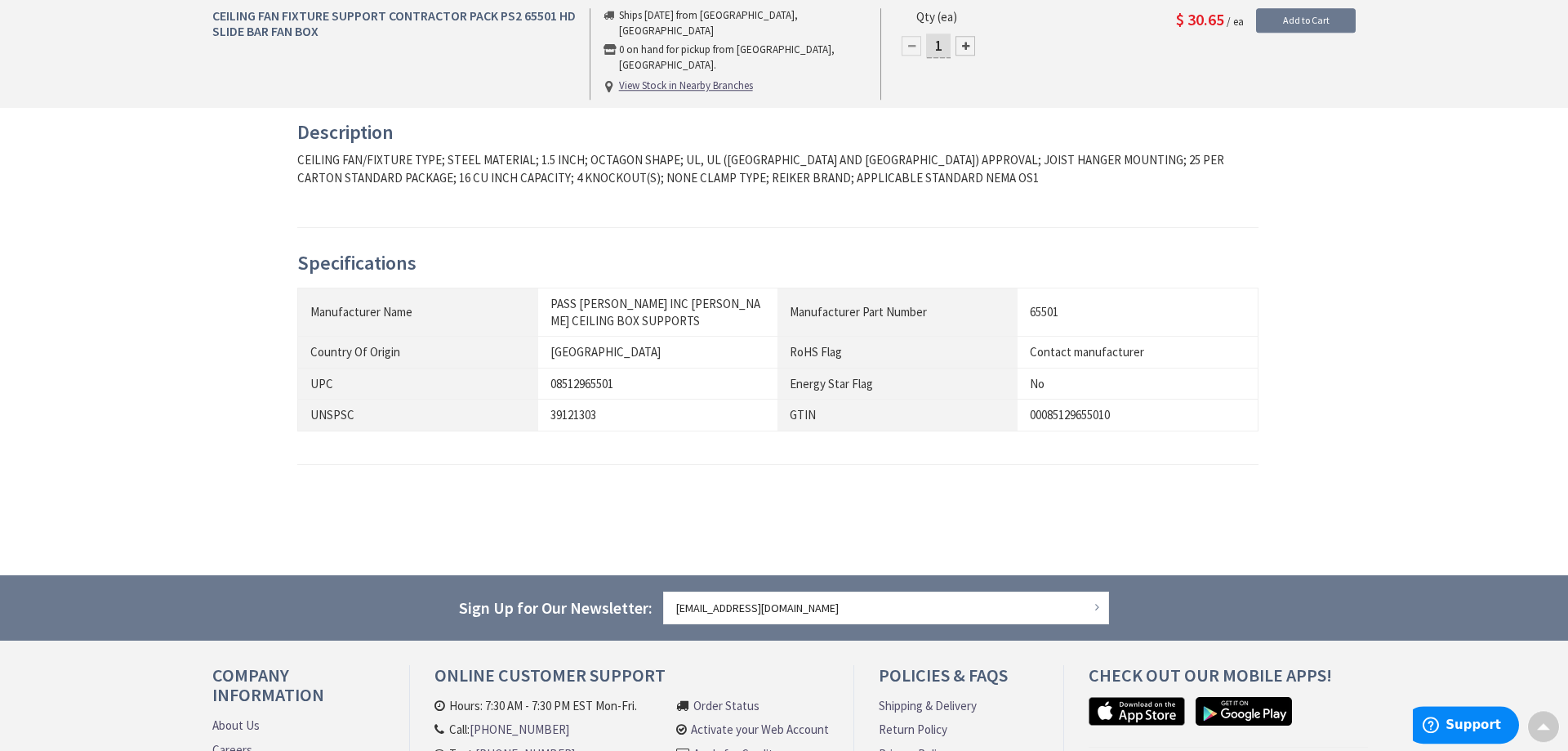
scroll to position [669, 0]
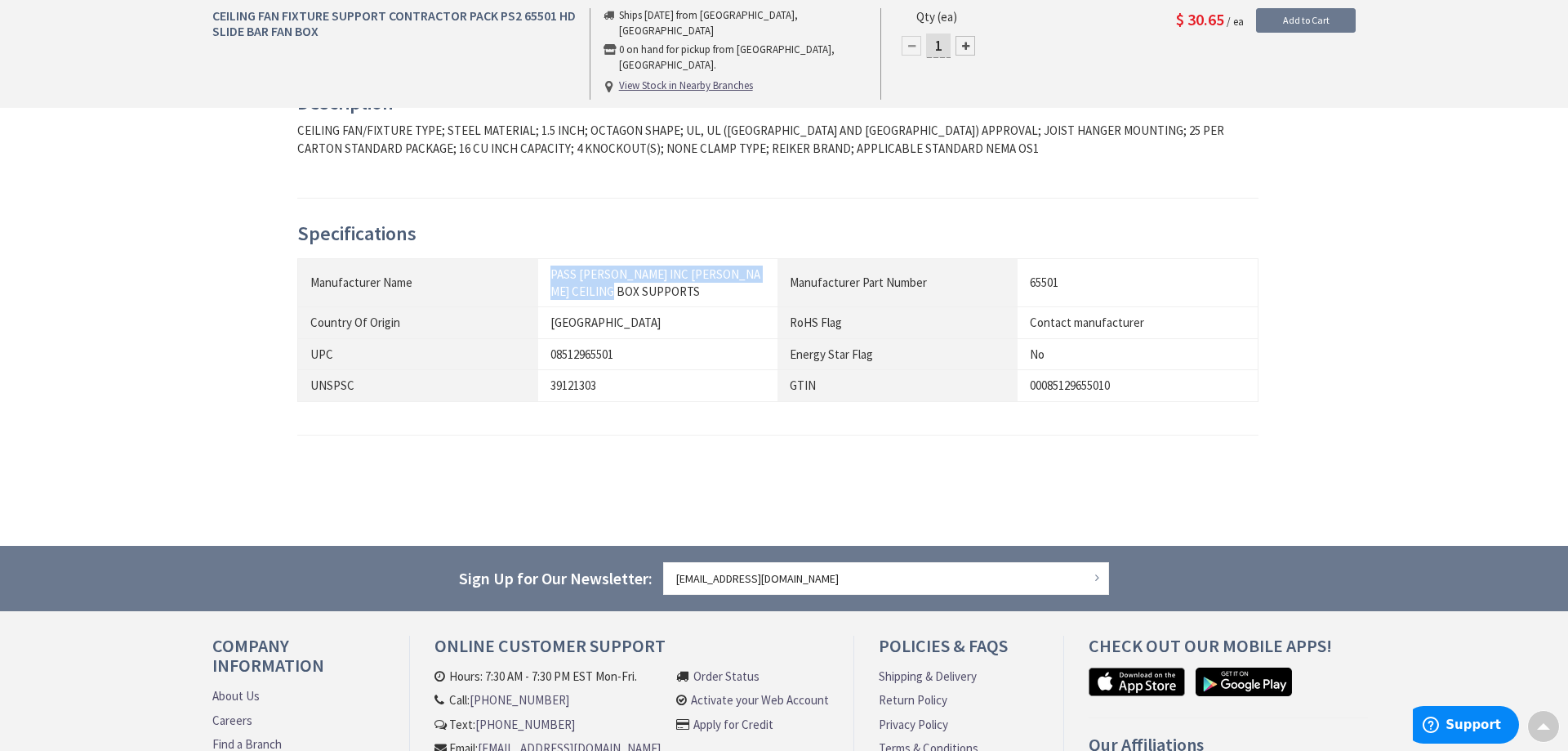
drag, startPoint x: 553, startPoint y: 274, endPoint x: 682, endPoint y: 287, distance: 129.7
click at [682, 287] on div "PASS SEYMOUR INC REIKER CEILING BOX SUPPORTS" at bounding box center [658, 283] width 215 height 35
copy div "PASS SEYMOUR INC REIKER CEILING BOX SUPPORTS"
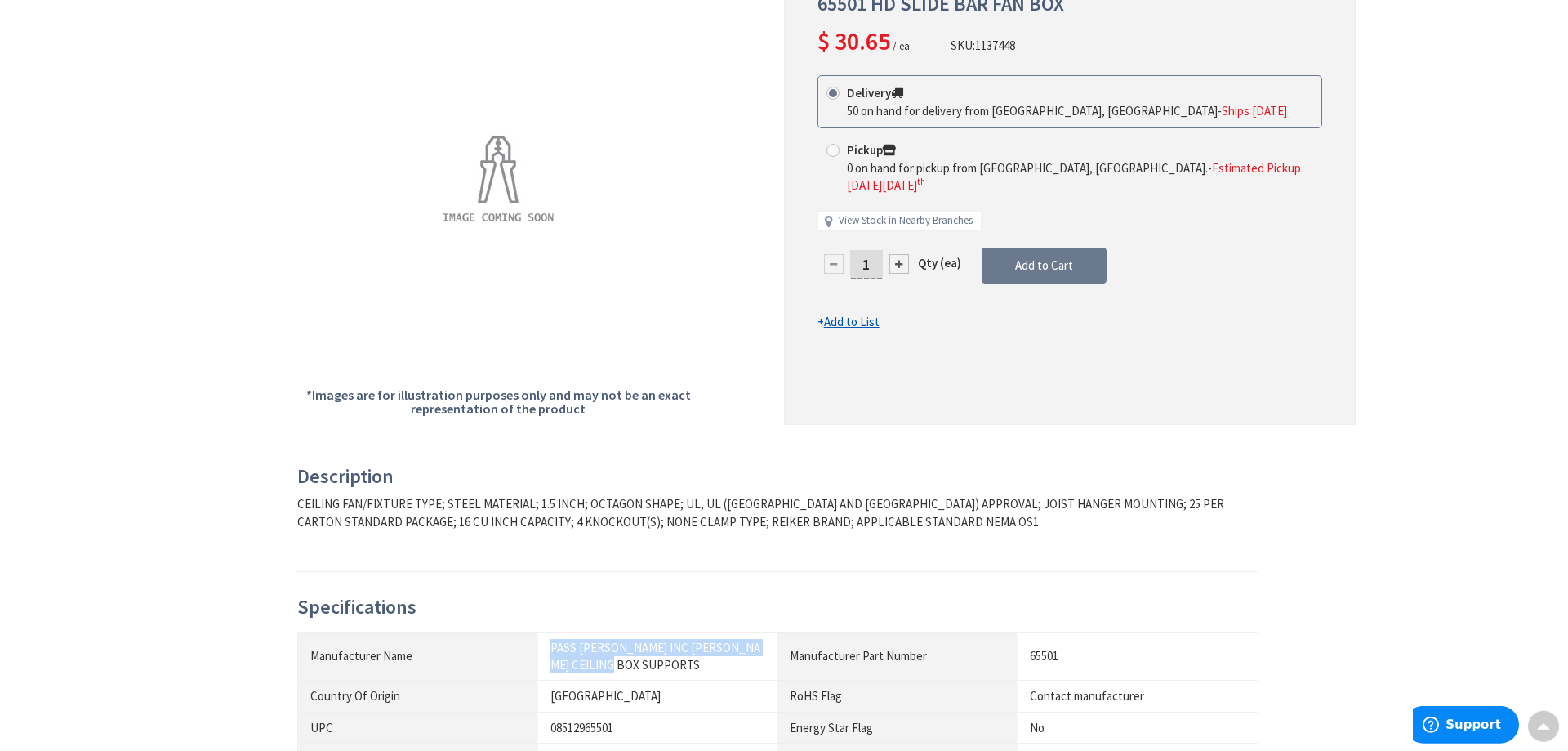
scroll to position [3, 0]
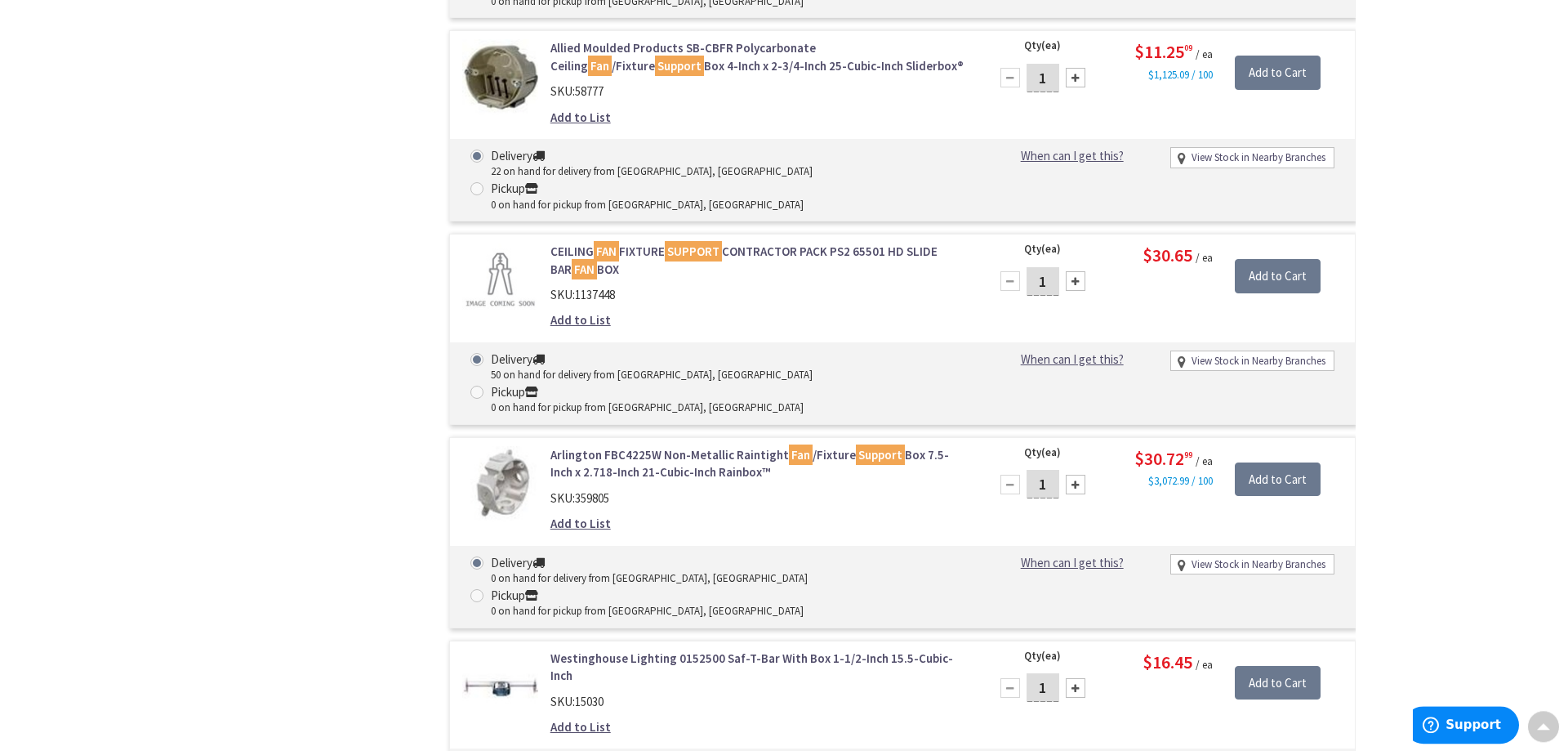
scroll to position [1756, 0]
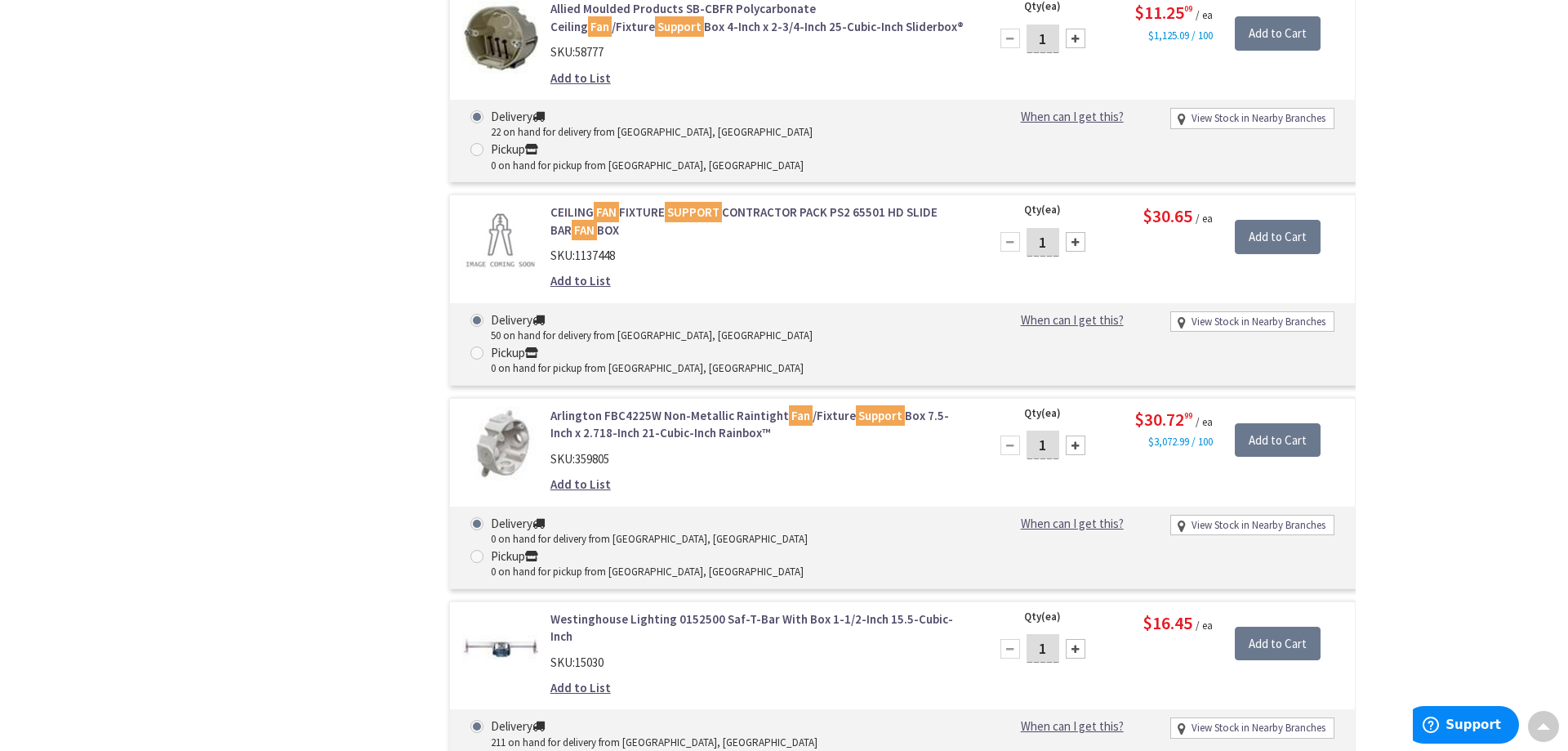
click at [484, 750] on span at bounding box center [477, 759] width 14 height 14
click at [485, 750] on input "Pickup 26 on hand for pickup from New Rochelle, NY" at bounding box center [480, 759] width 11 height 11
radio input "true"
click at [1081, 639] on div at bounding box center [1076, 649] width 20 height 20
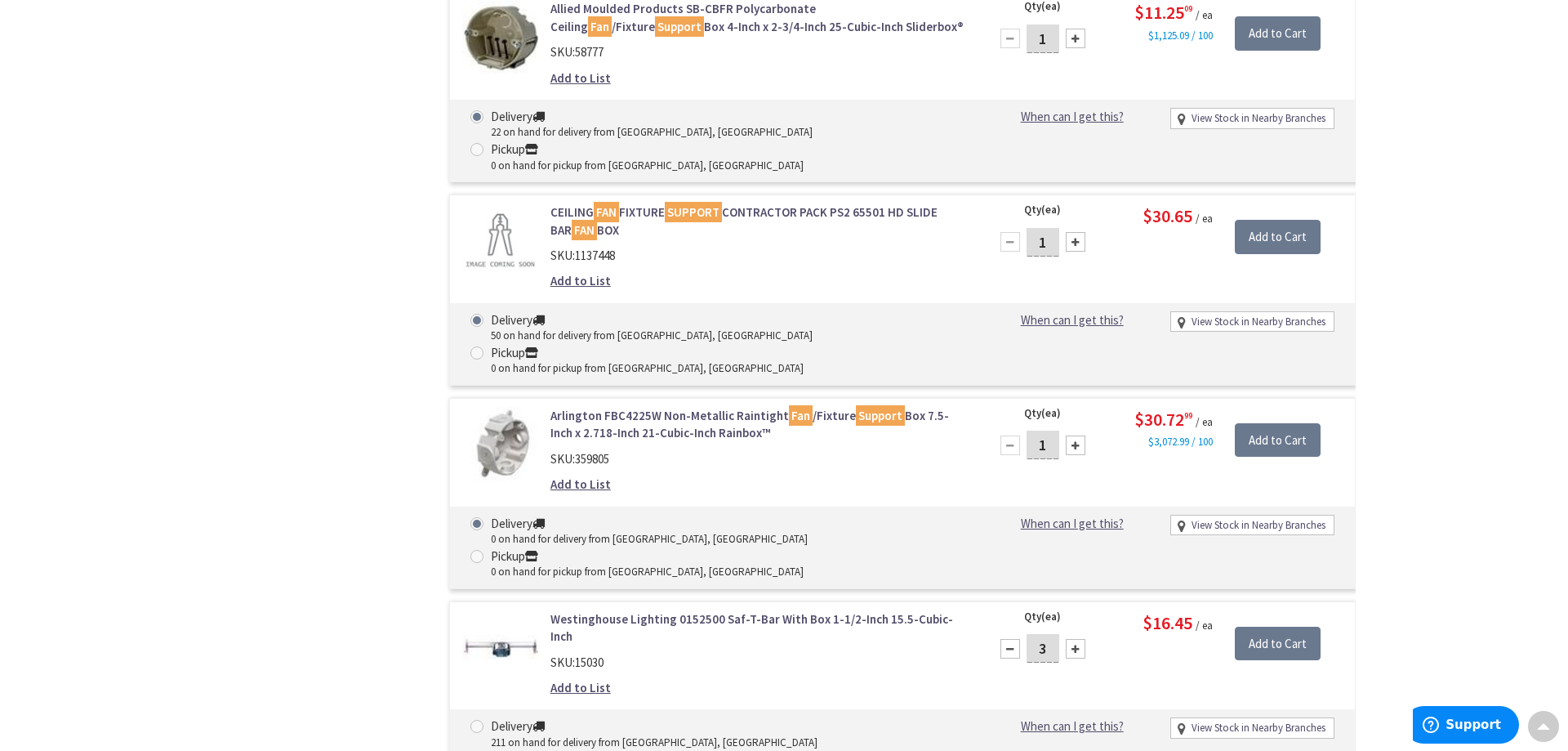
click at [1075, 639] on div at bounding box center [1076, 649] width 20 height 20
type input "4"
click at [1260, 627] on input "Add to Cart" at bounding box center [1277, 644] width 86 height 34
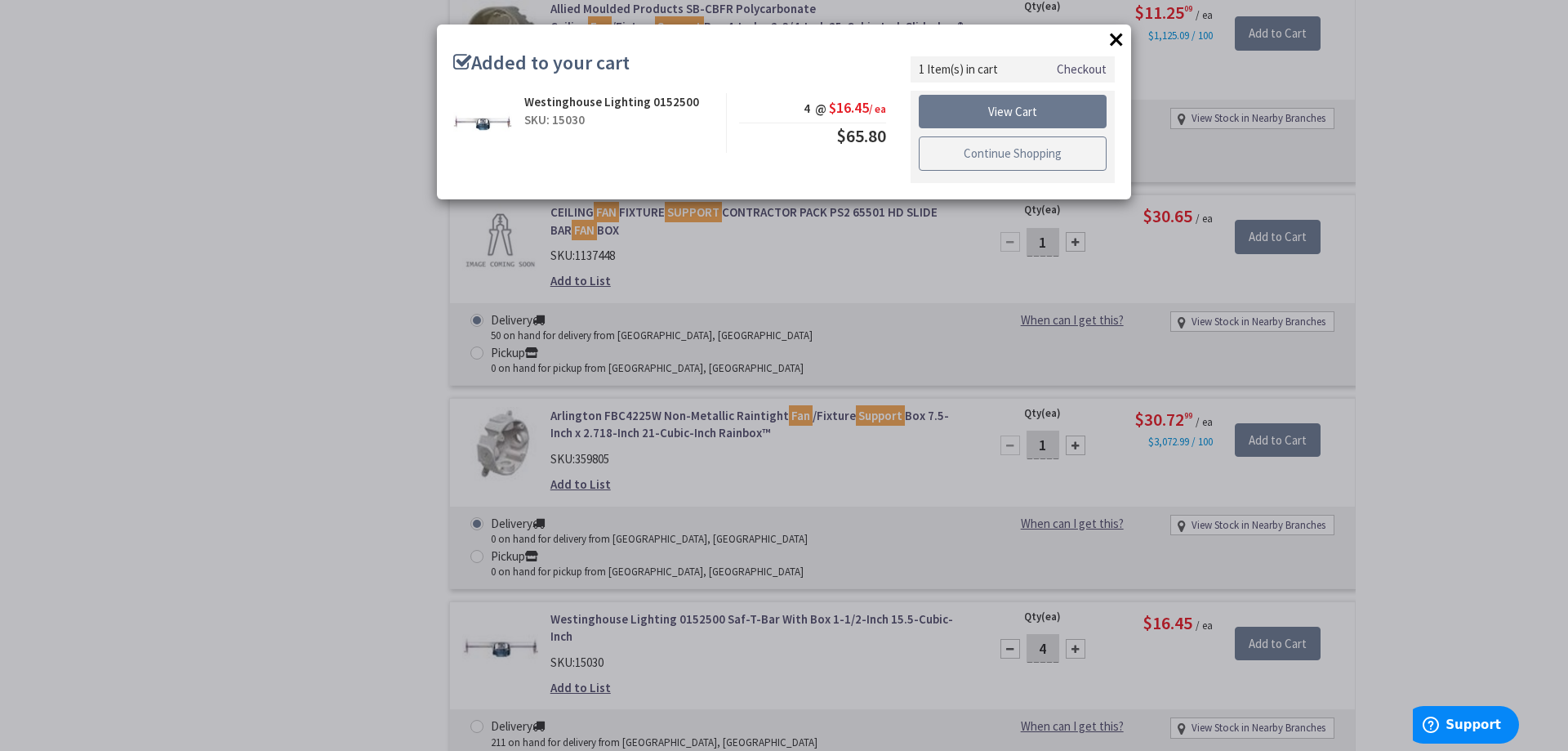
click at [992, 150] on link "Continue Shopping" at bounding box center [1013, 153] width 187 height 34
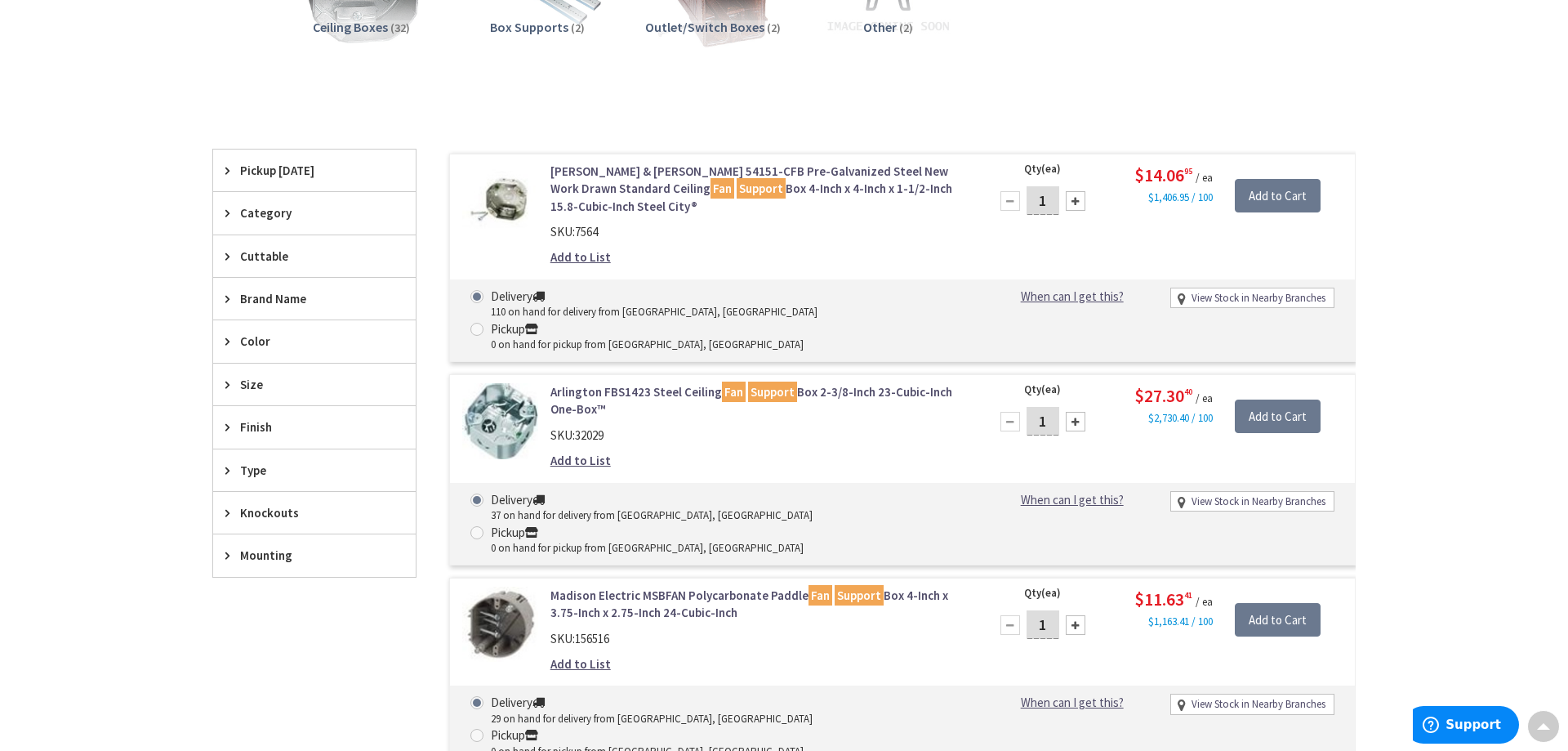
scroll to position [0, 0]
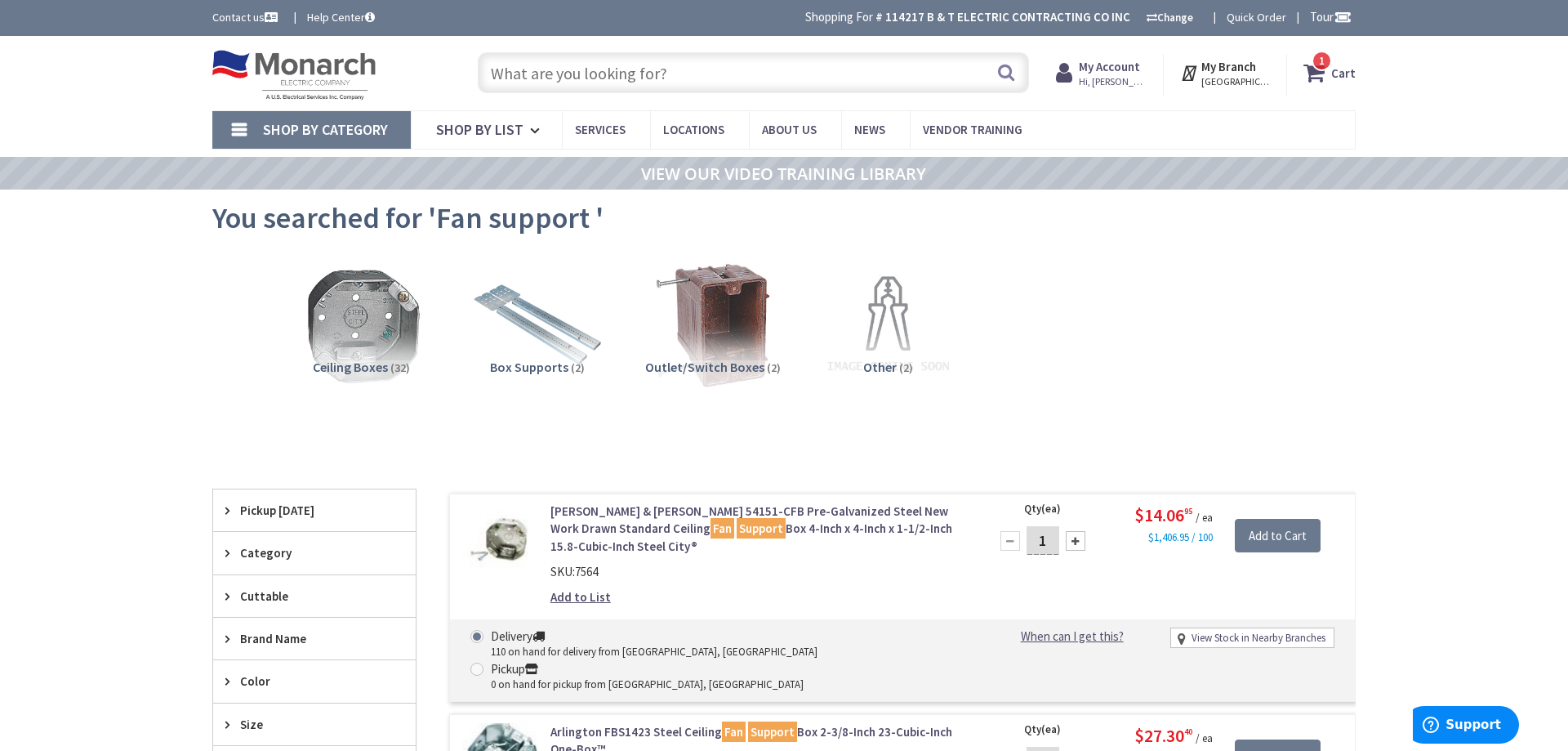
click at [589, 75] on input "text" at bounding box center [753, 72] width 552 height 41
click at [248, 133] on link "Shop By Category" at bounding box center [312, 130] width 198 height 38
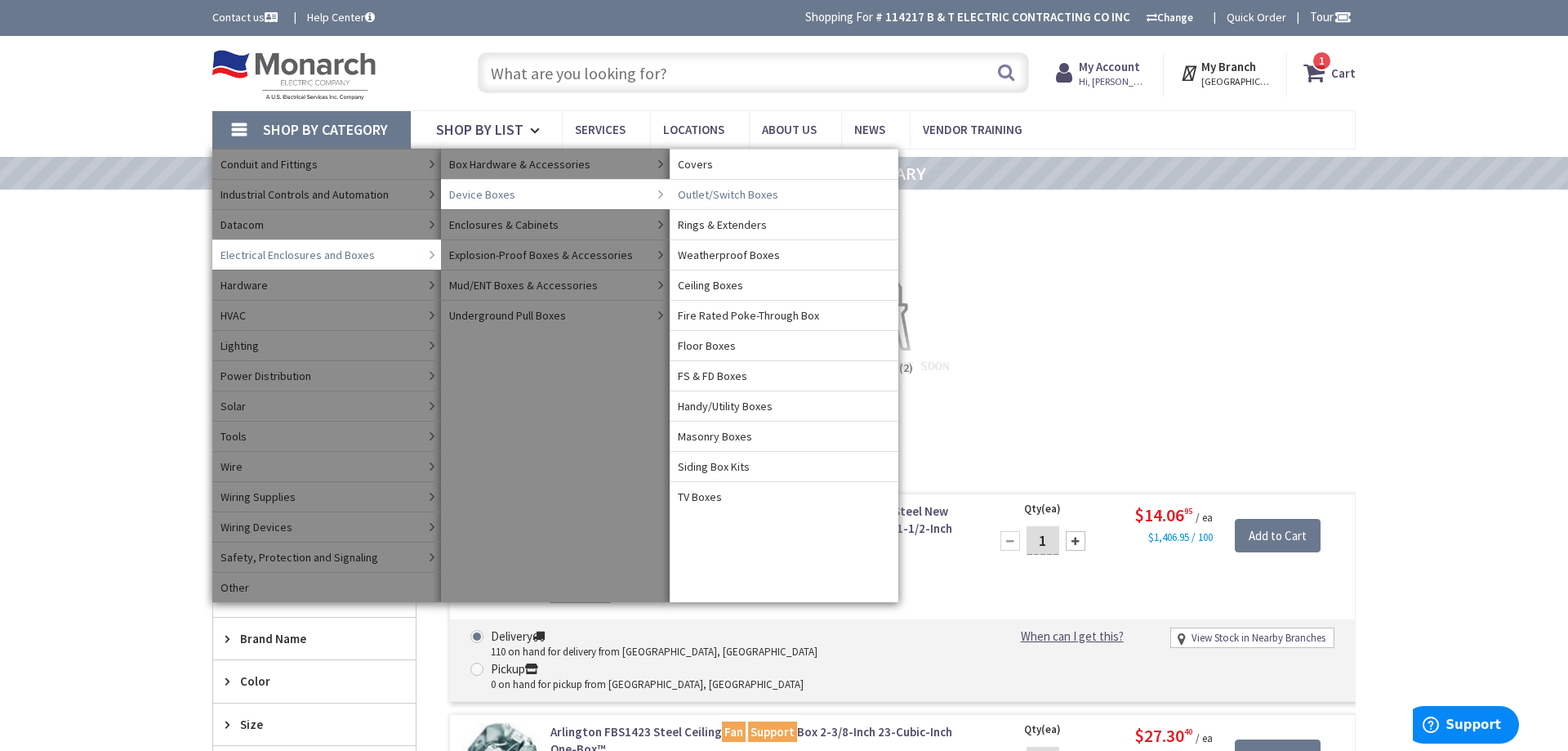
click at [693, 192] on span "Outlet/Switch Boxes" at bounding box center [727, 195] width 100 height 16
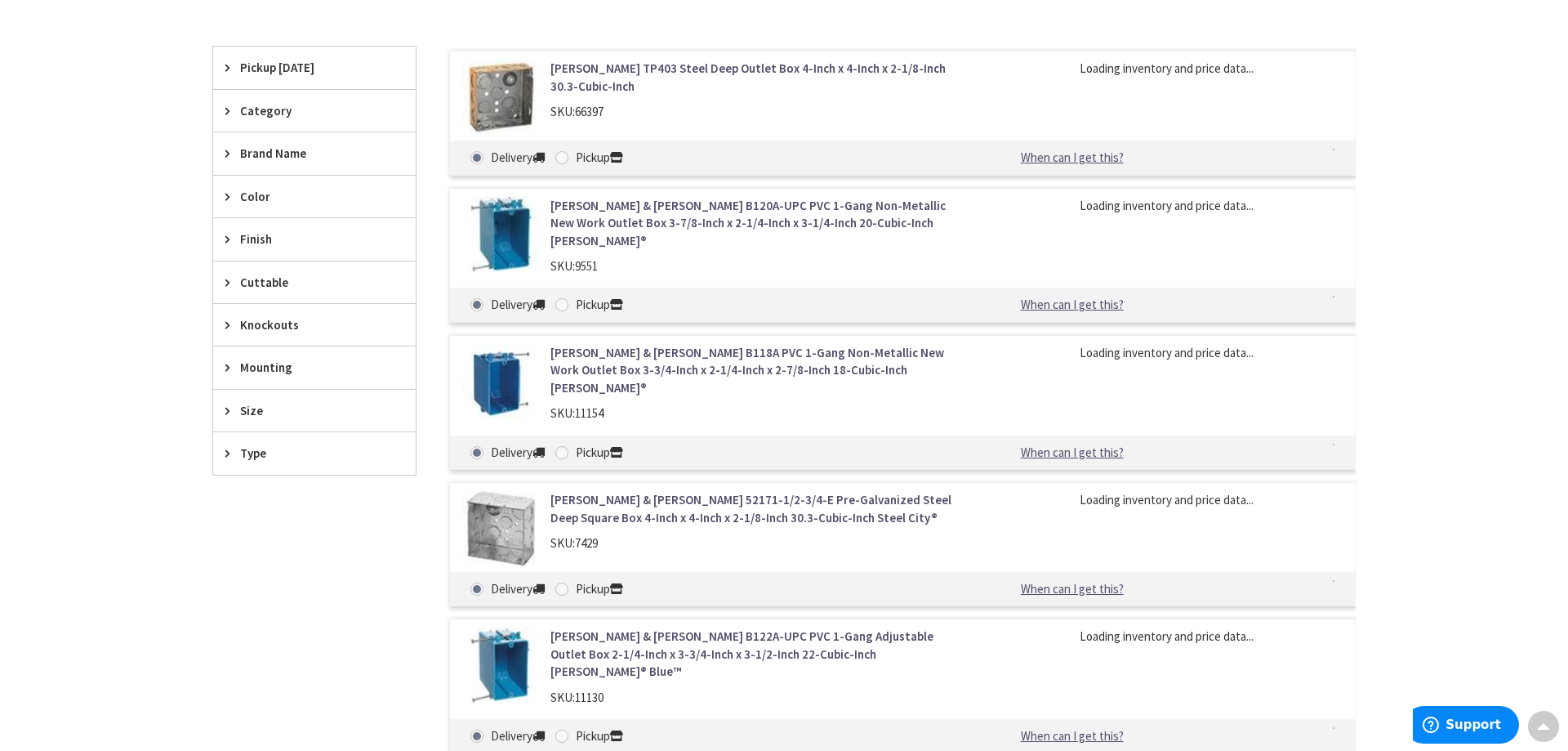
scroll to position [502, 0]
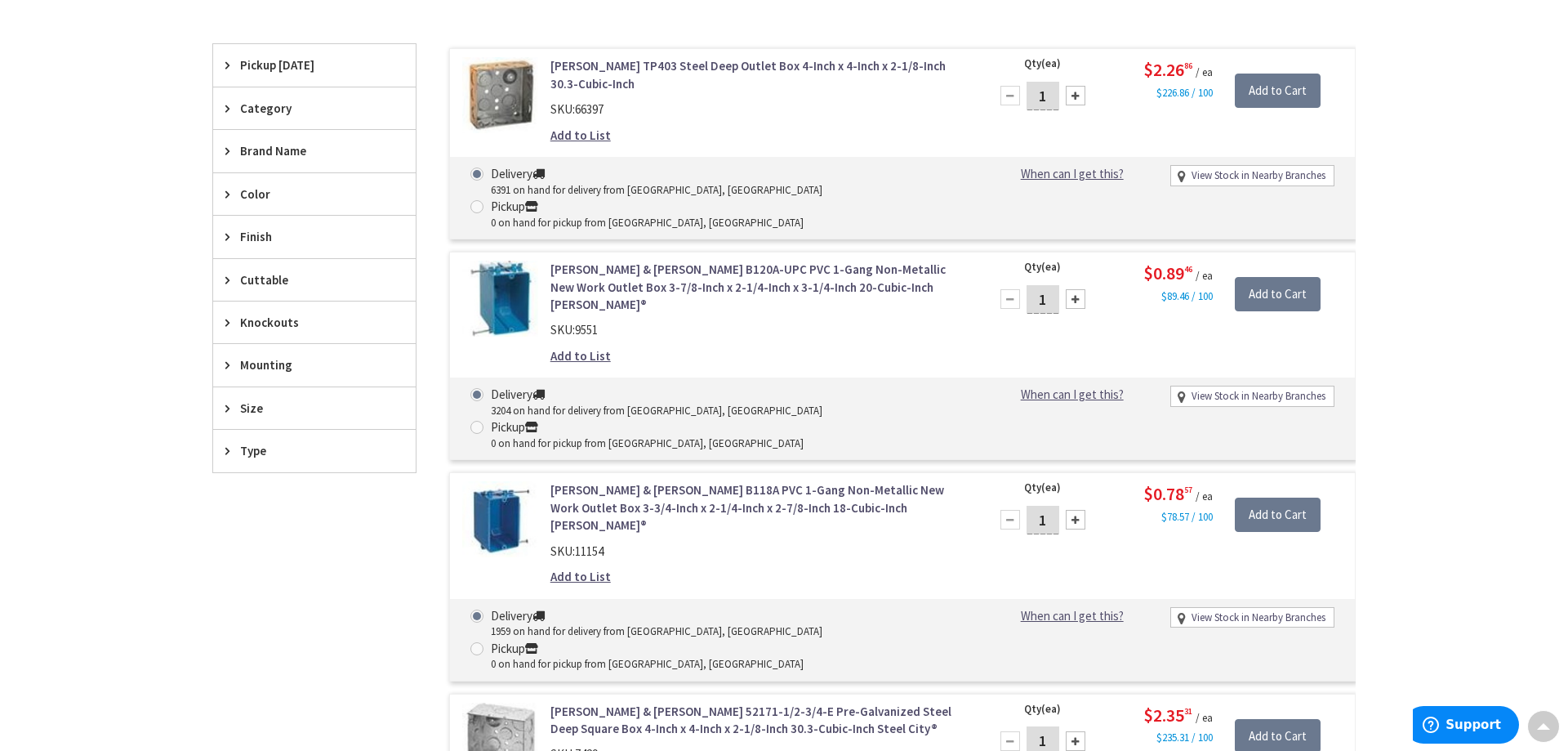
click at [265, 408] on span "Size" at bounding box center [306, 408] width 133 height 17
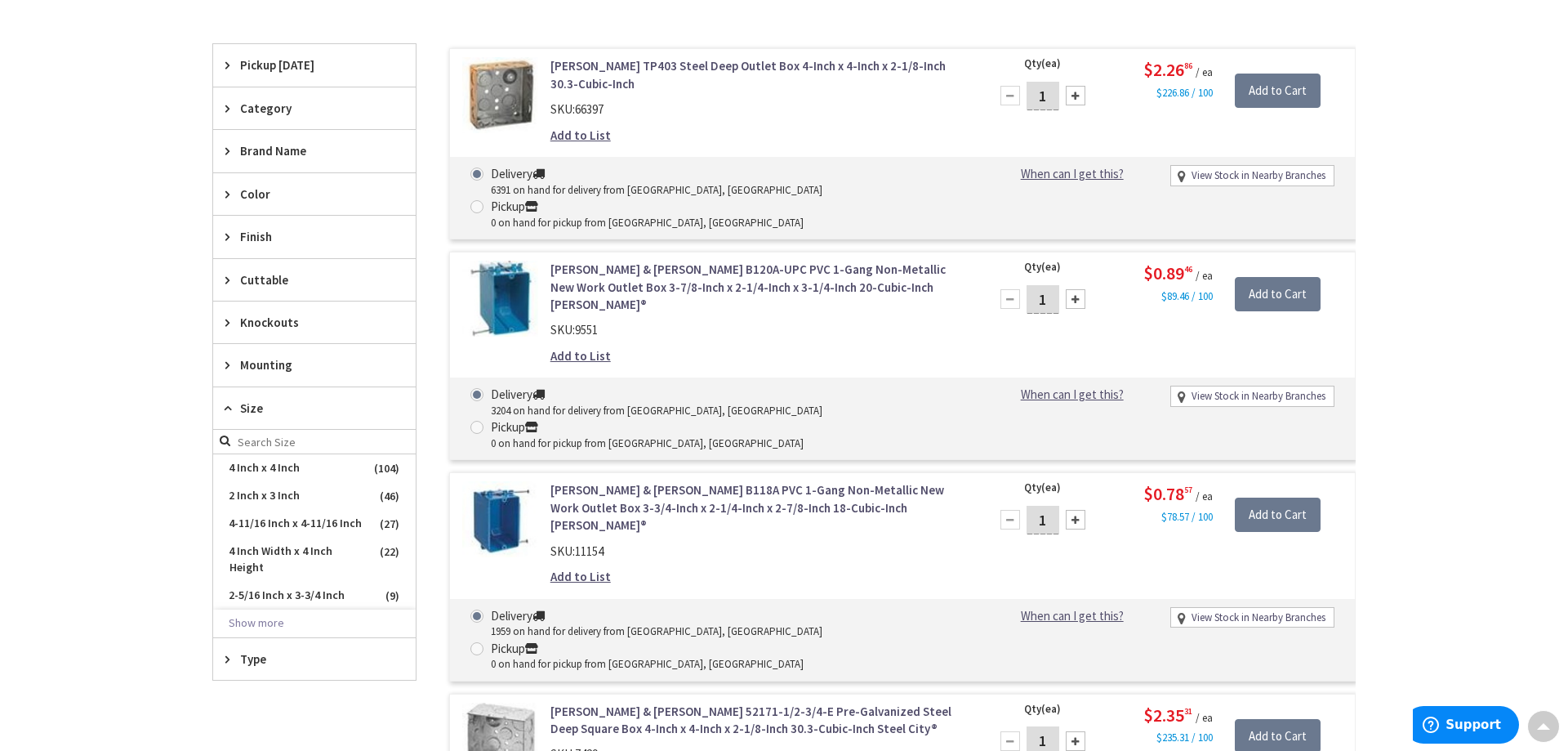
click at [265, 408] on span "Size" at bounding box center [306, 408] width 133 height 17
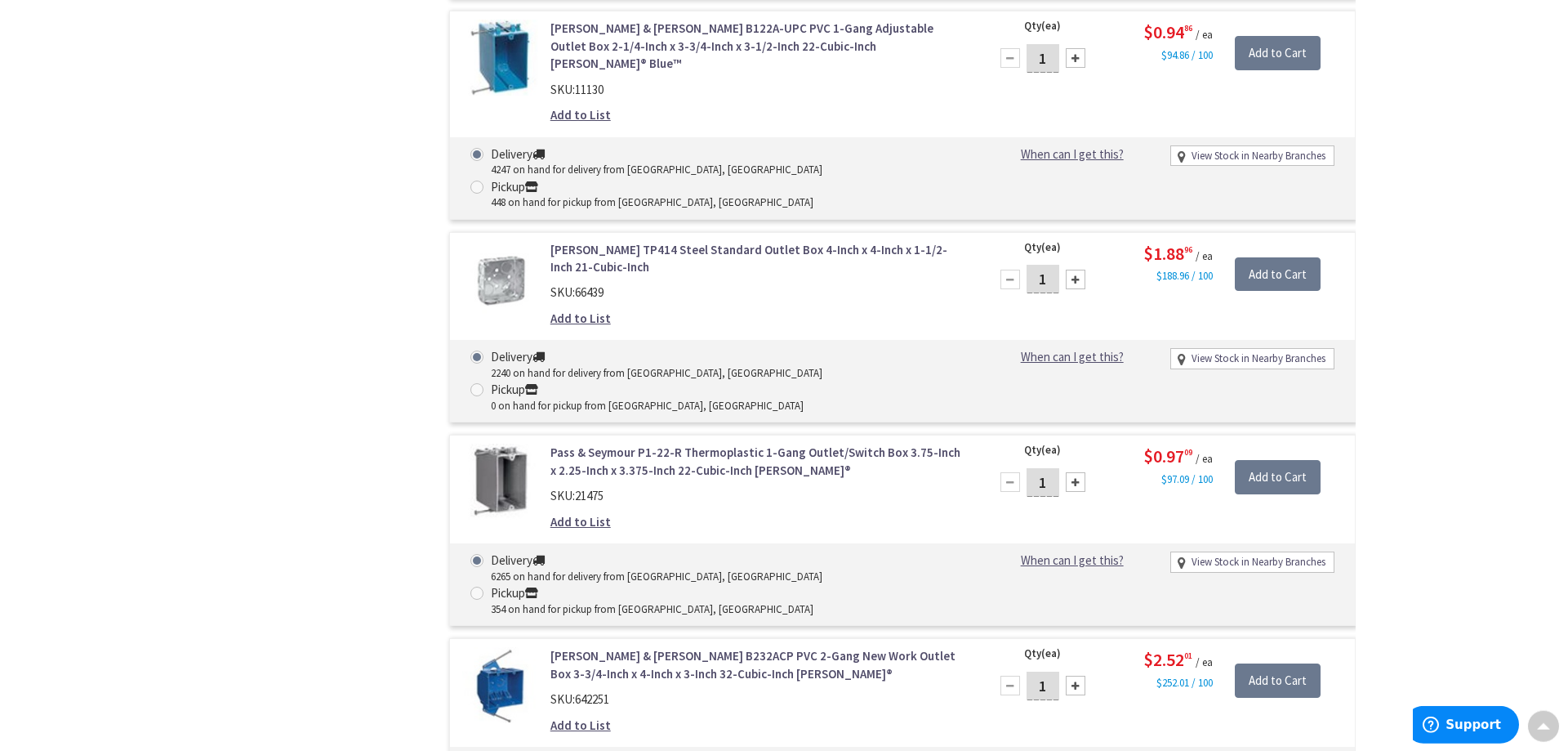
scroll to position [1503, 0]
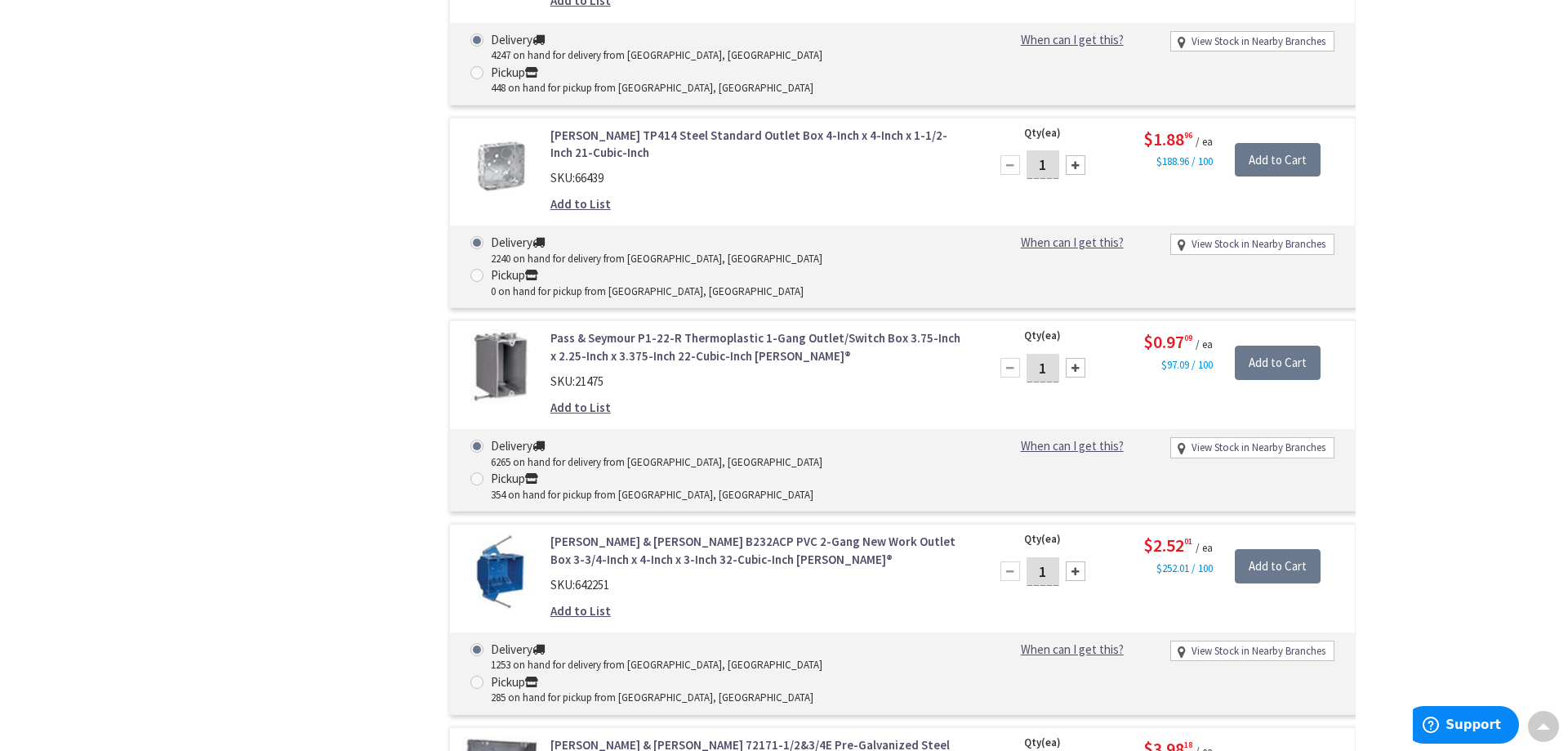
click at [484, 675] on span at bounding box center [477, 682] width 14 height 14
click at [485, 676] on input "Pickup 285 on hand for pickup from New Rochelle, NY" at bounding box center [480, 682] width 11 height 11
radio input "true"
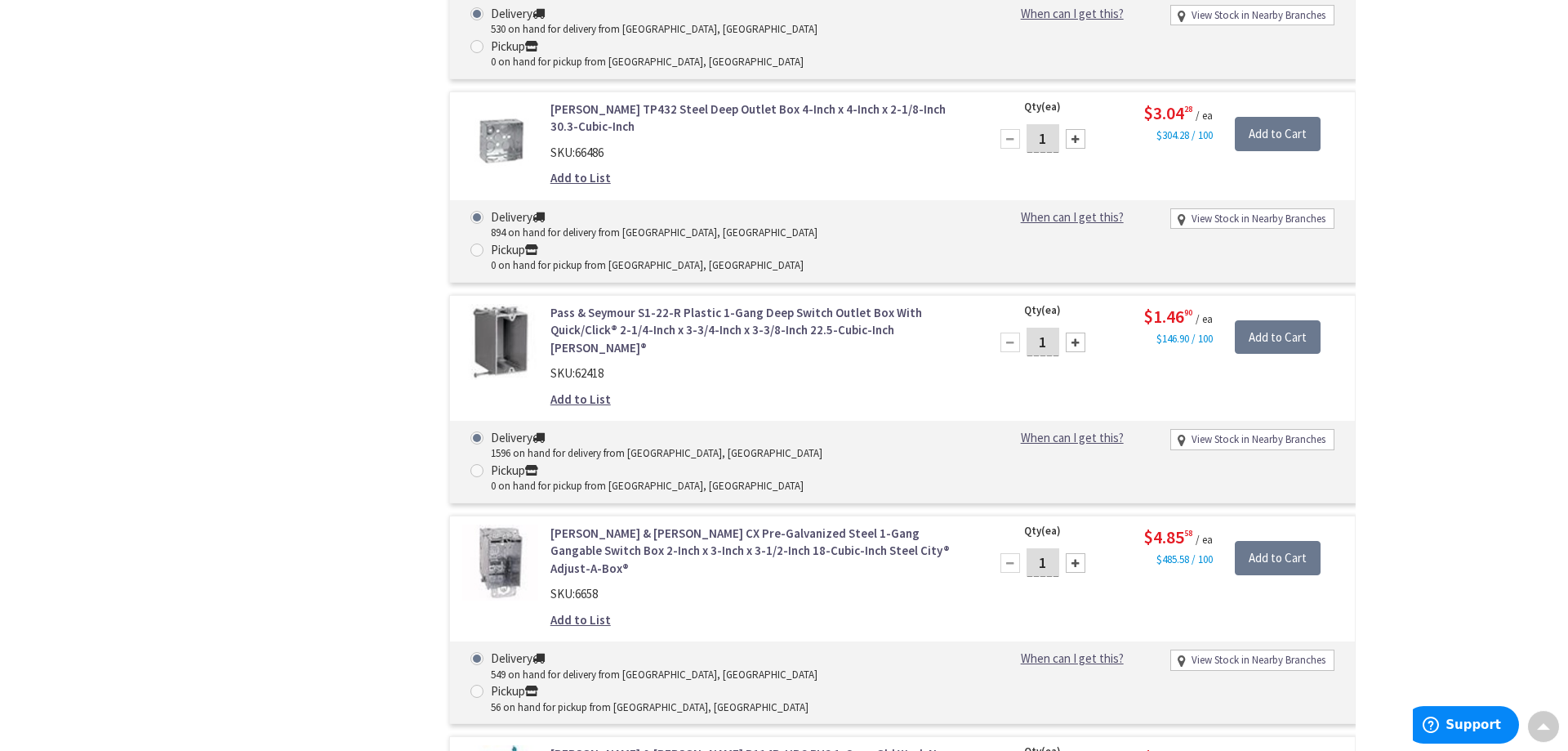
scroll to position [5046, 0]
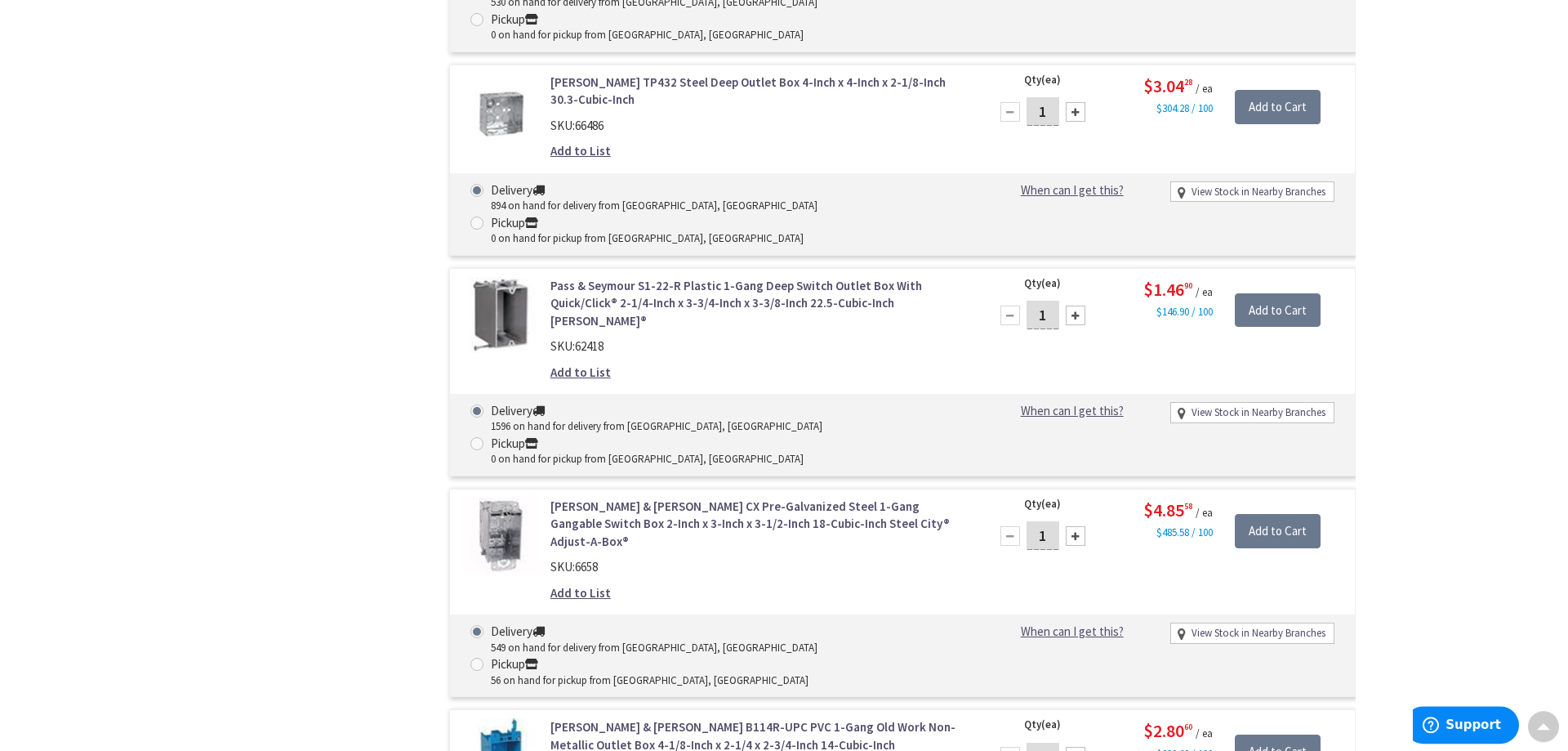
radio input "true"
drag, startPoint x: 1050, startPoint y: 508, endPoint x: 992, endPoint y: 509, distance: 58.0
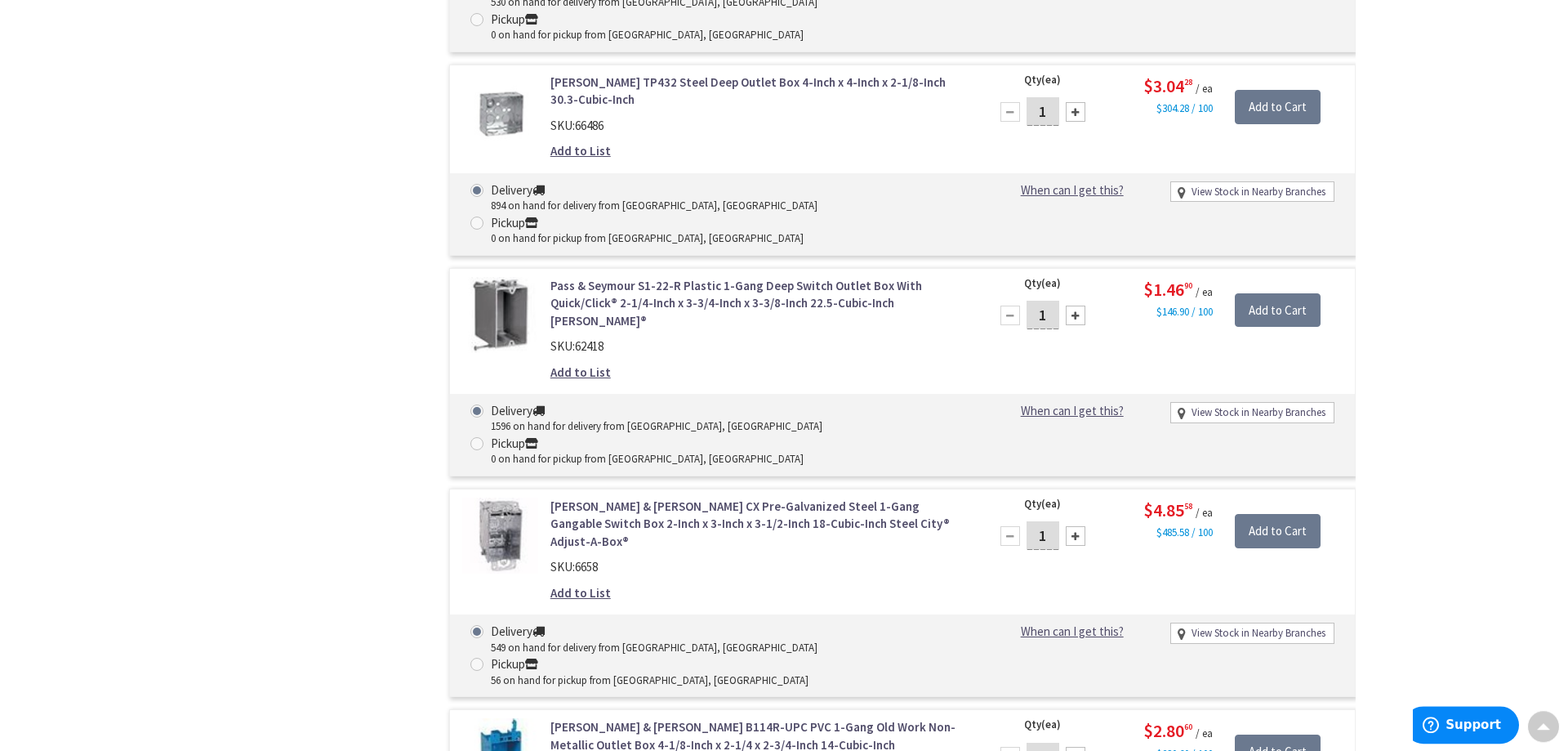
type input "20"
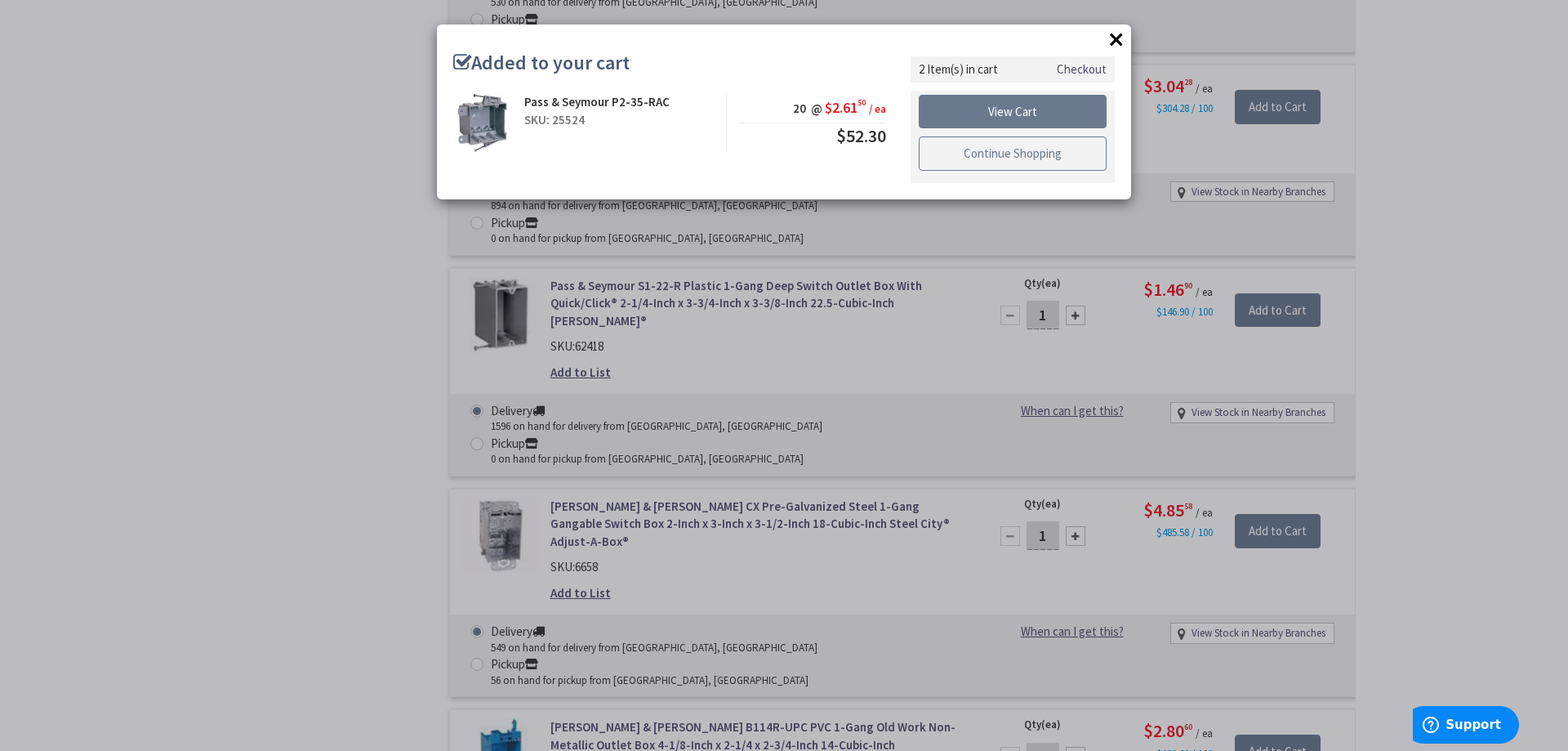
click at [1024, 153] on link "Continue Shopping" at bounding box center [1013, 153] width 187 height 34
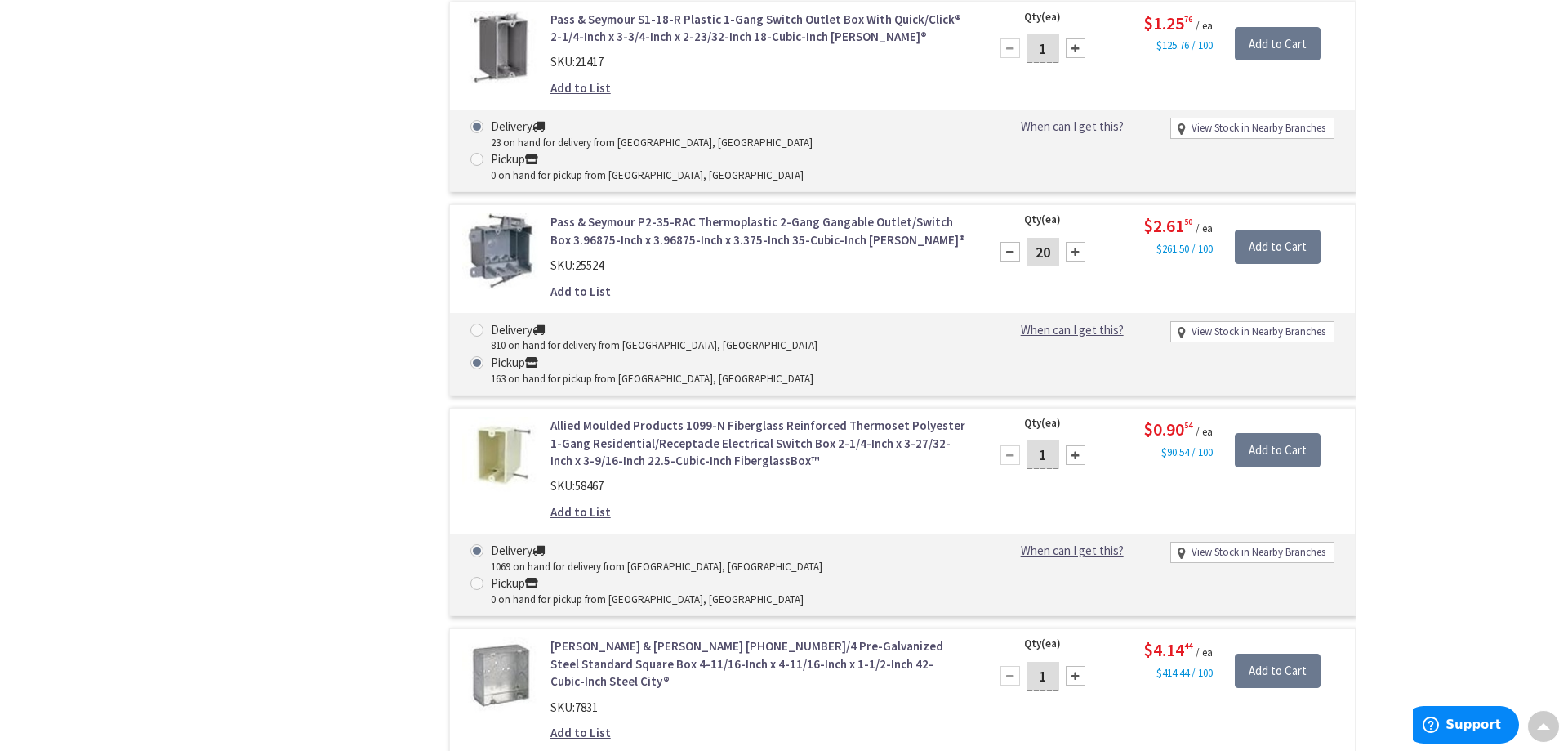
scroll to position [6463, 0]
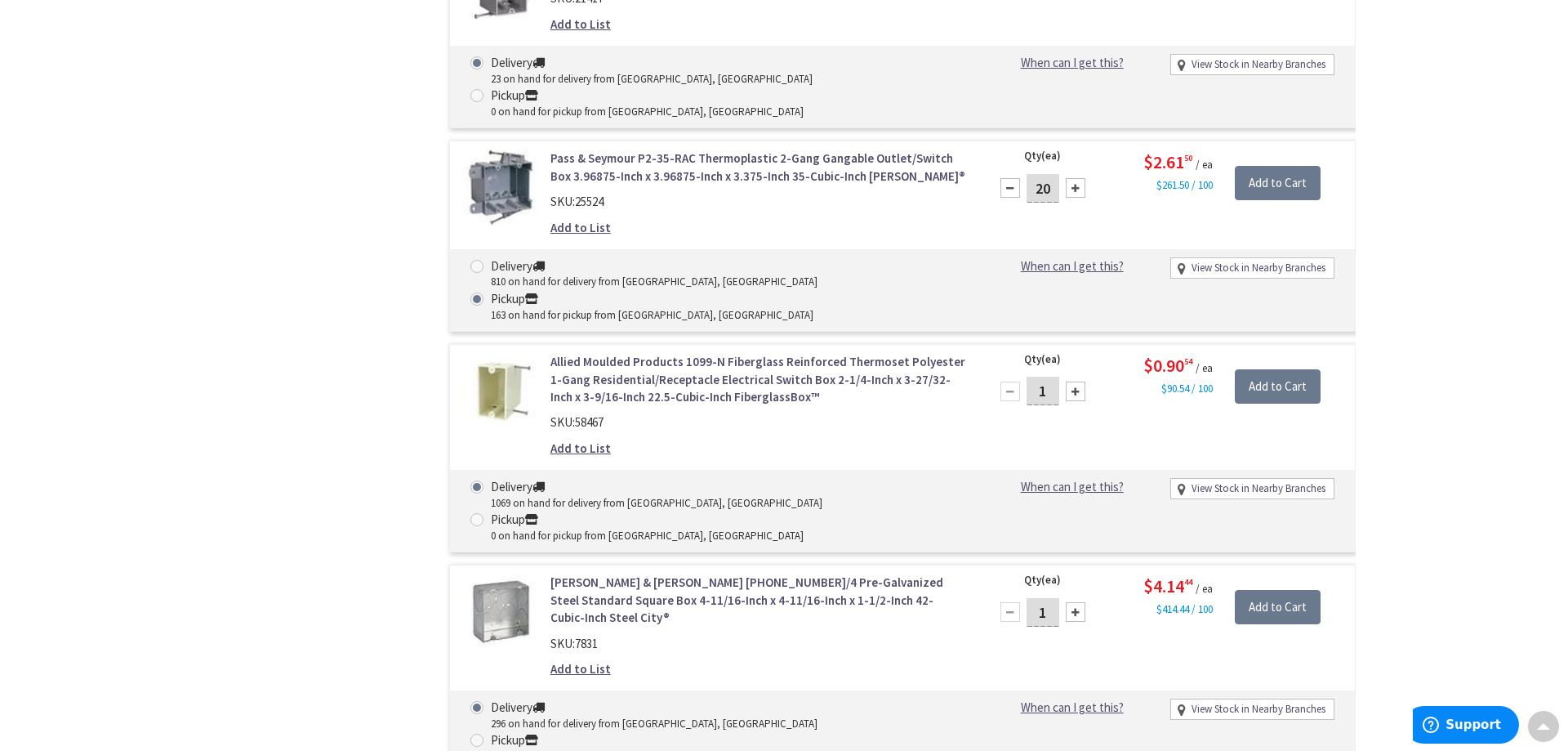
radio input "true"
drag, startPoint x: 1050, startPoint y: 136, endPoint x: 1022, endPoint y: 139, distance: 28.2
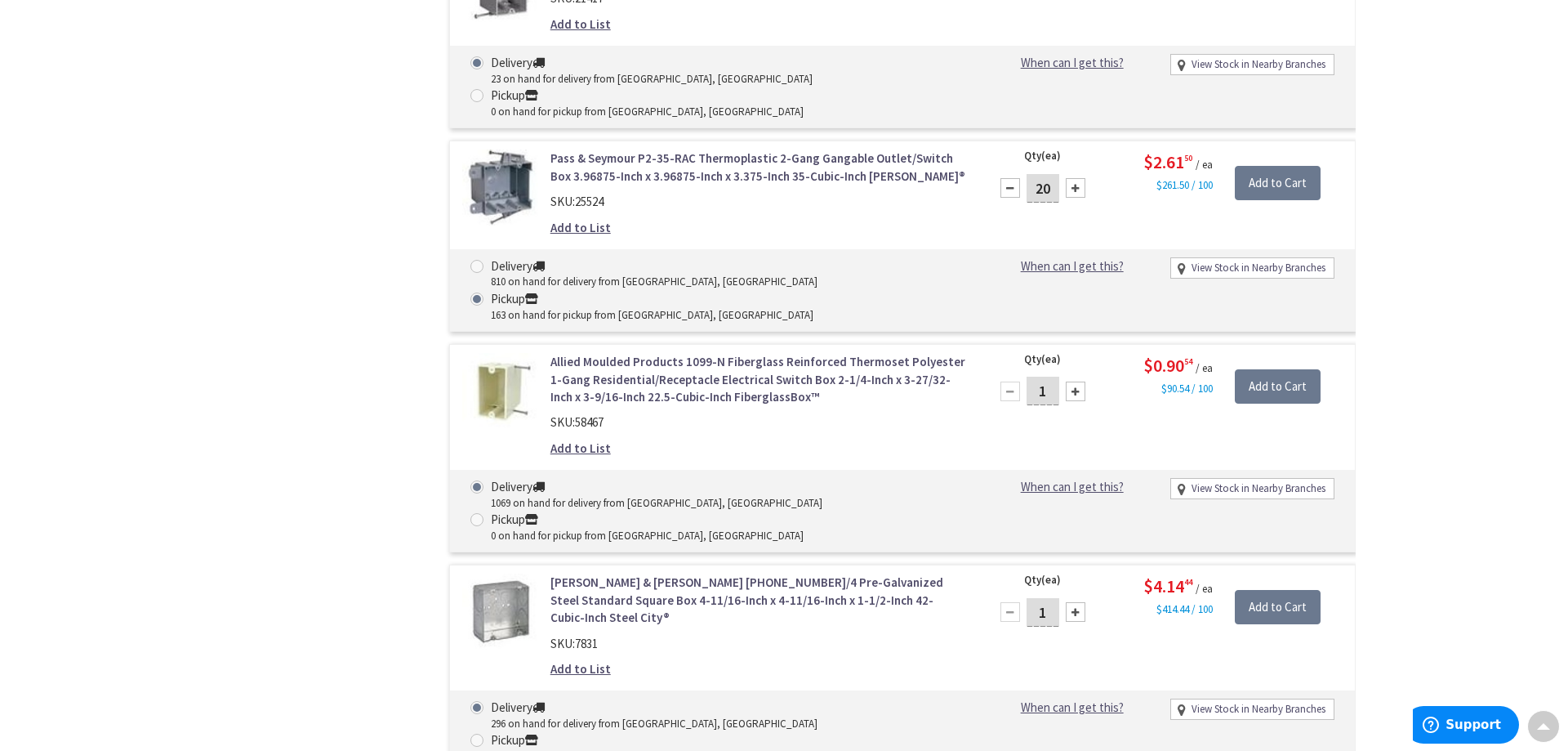
type input "5"
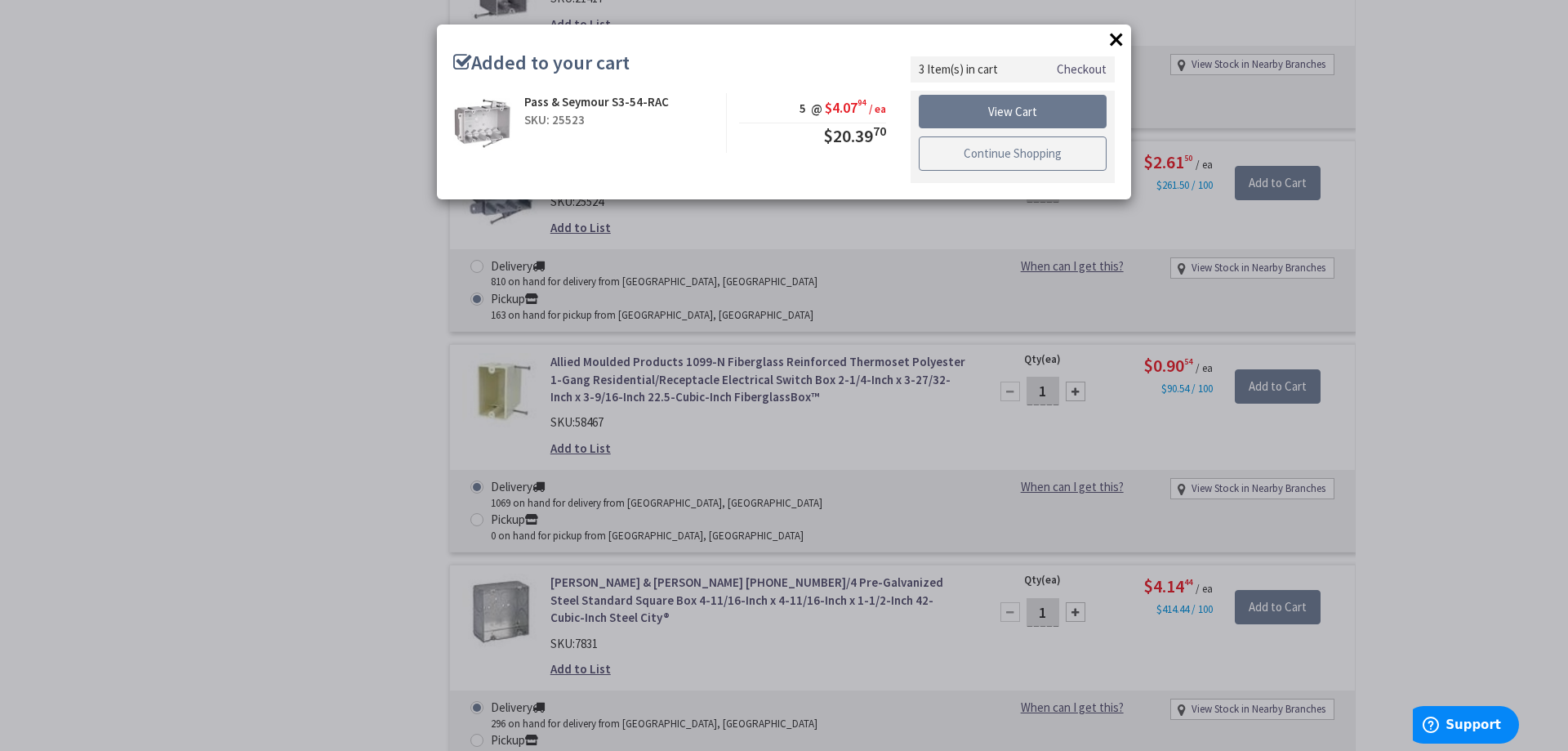
click at [996, 152] on link "Continue Shopping" at bounding box center [1013, 153] width 187 height 34
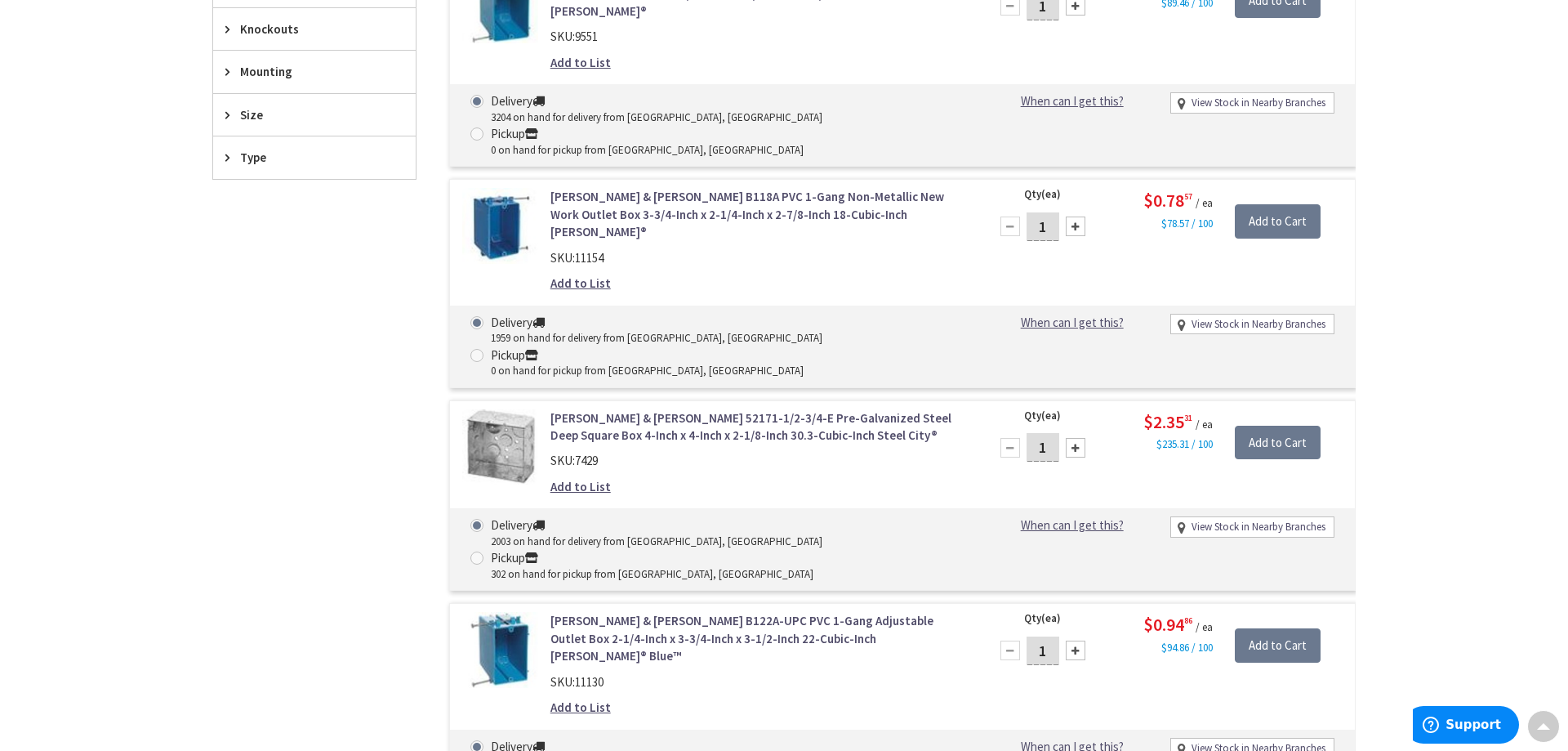
scroll to position [129, 0]
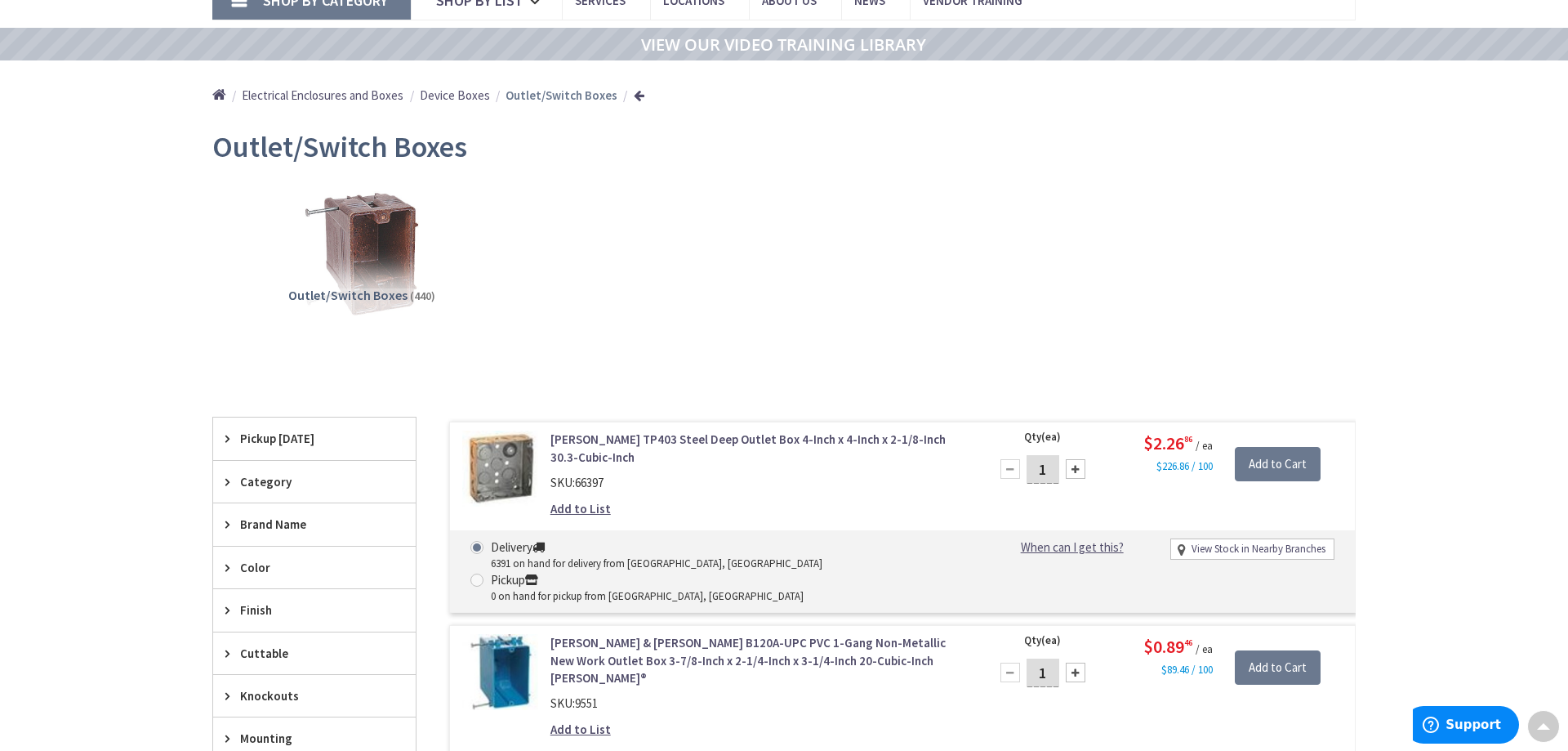
click at [469, 97] on span "Device Boxes" at bounding box center [455, 95] width 70 height 15
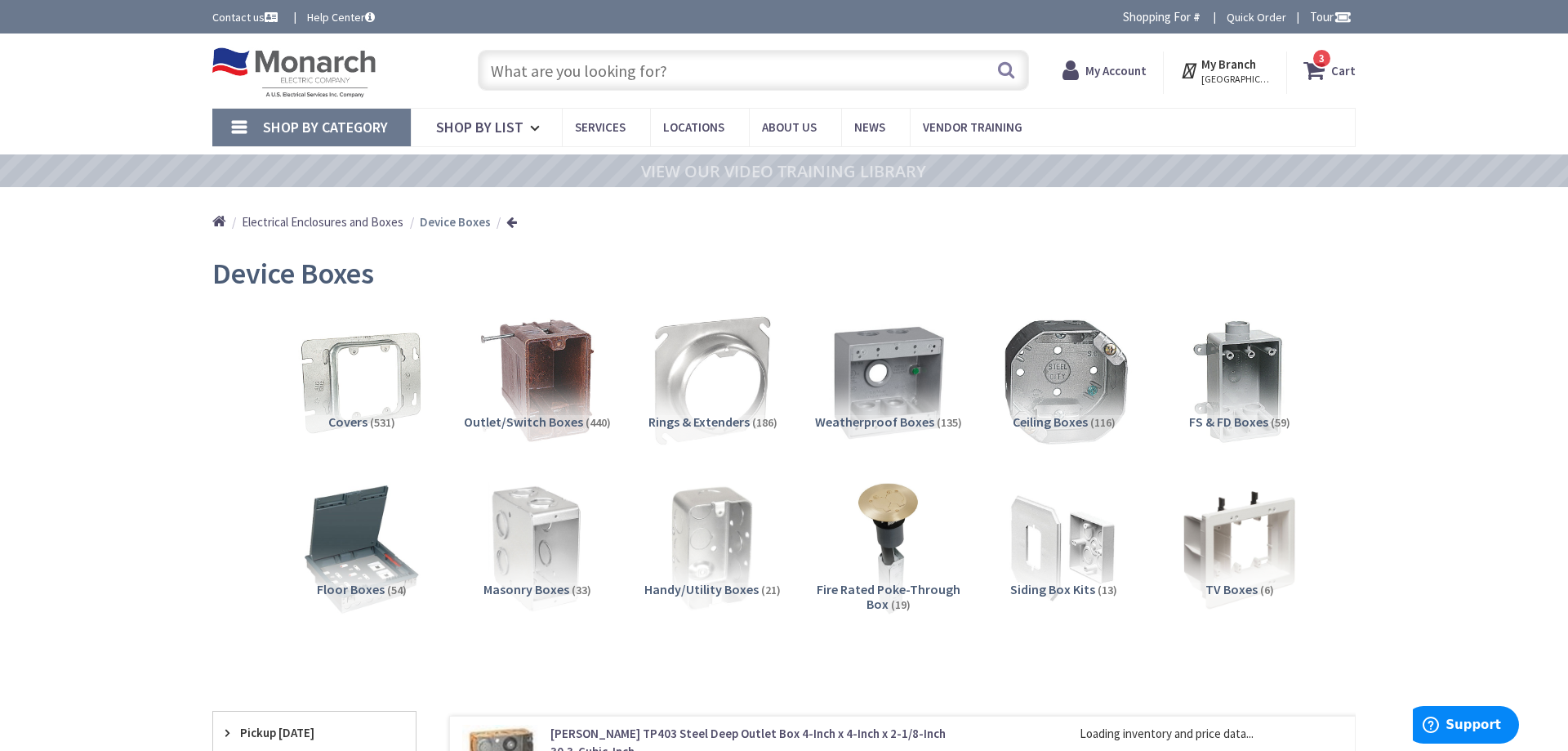
click at [1092, 392] on img at bounding box center [1063, 380] width 148 height 148
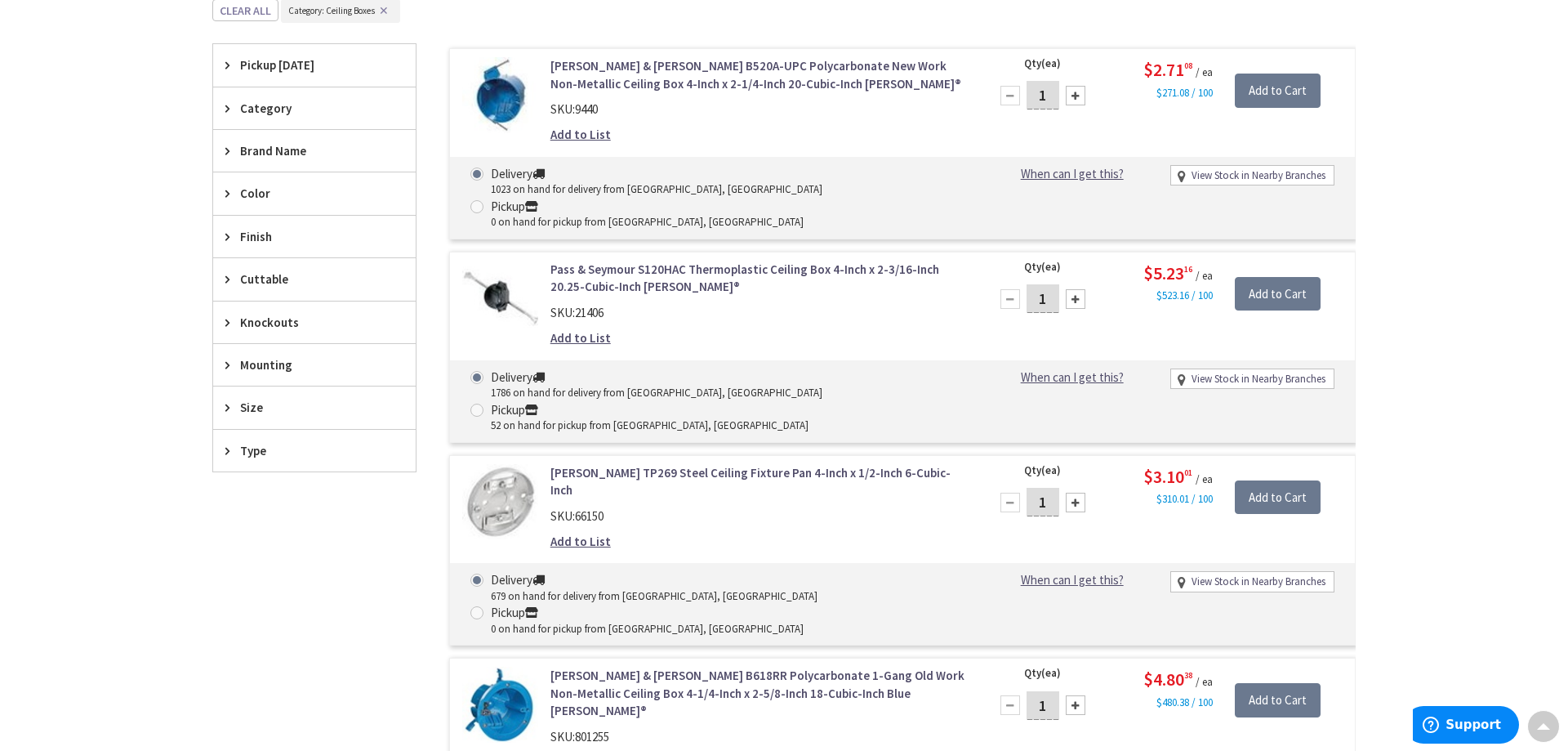
click at [484, 404] on span at bounding box center [477, 410] width 14 height 14
click at [485, 405] on input "Pickup 52 on hand for pickup from New Rochelle, NY" at bounding box center [480, 410] width 11 height 11
radio input "true"
click at [1050, 284] on input "1" at bounding box center [1043, 298] width 32 height 29
type input "10"
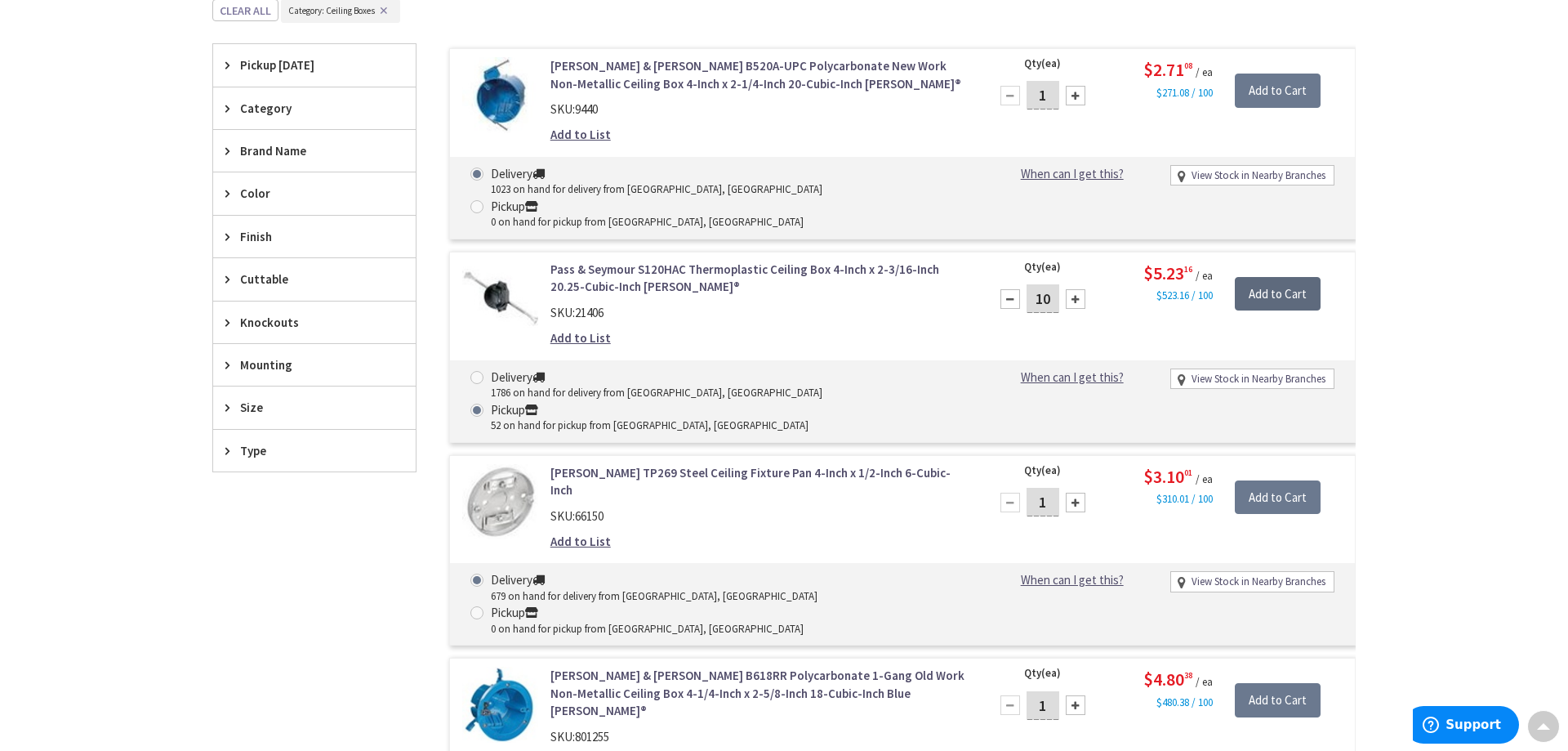
click at [1299, 277] on input "Add to Cart" at bounding box center [1277, 294] width 86 height 34
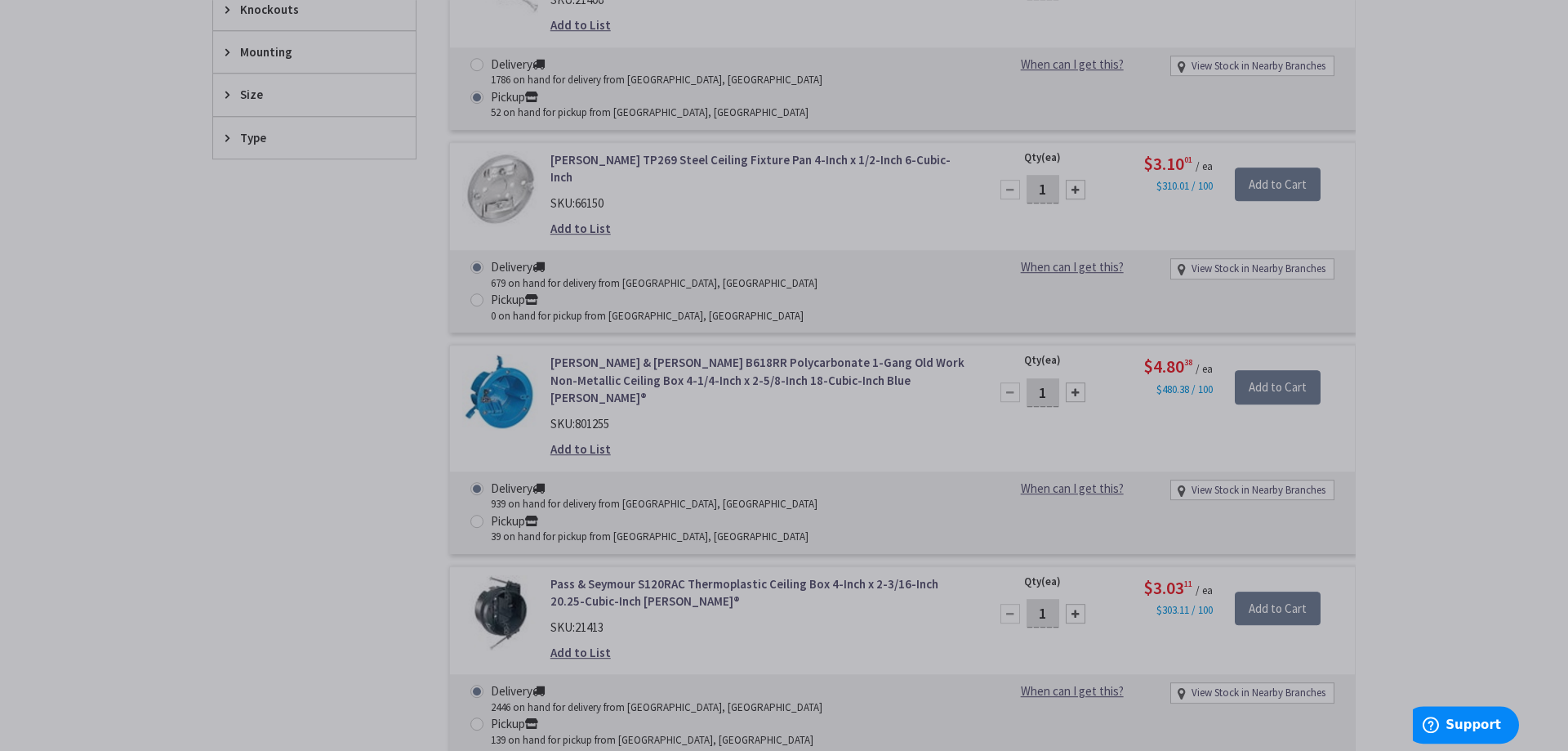
scroll to position [1015, 0]
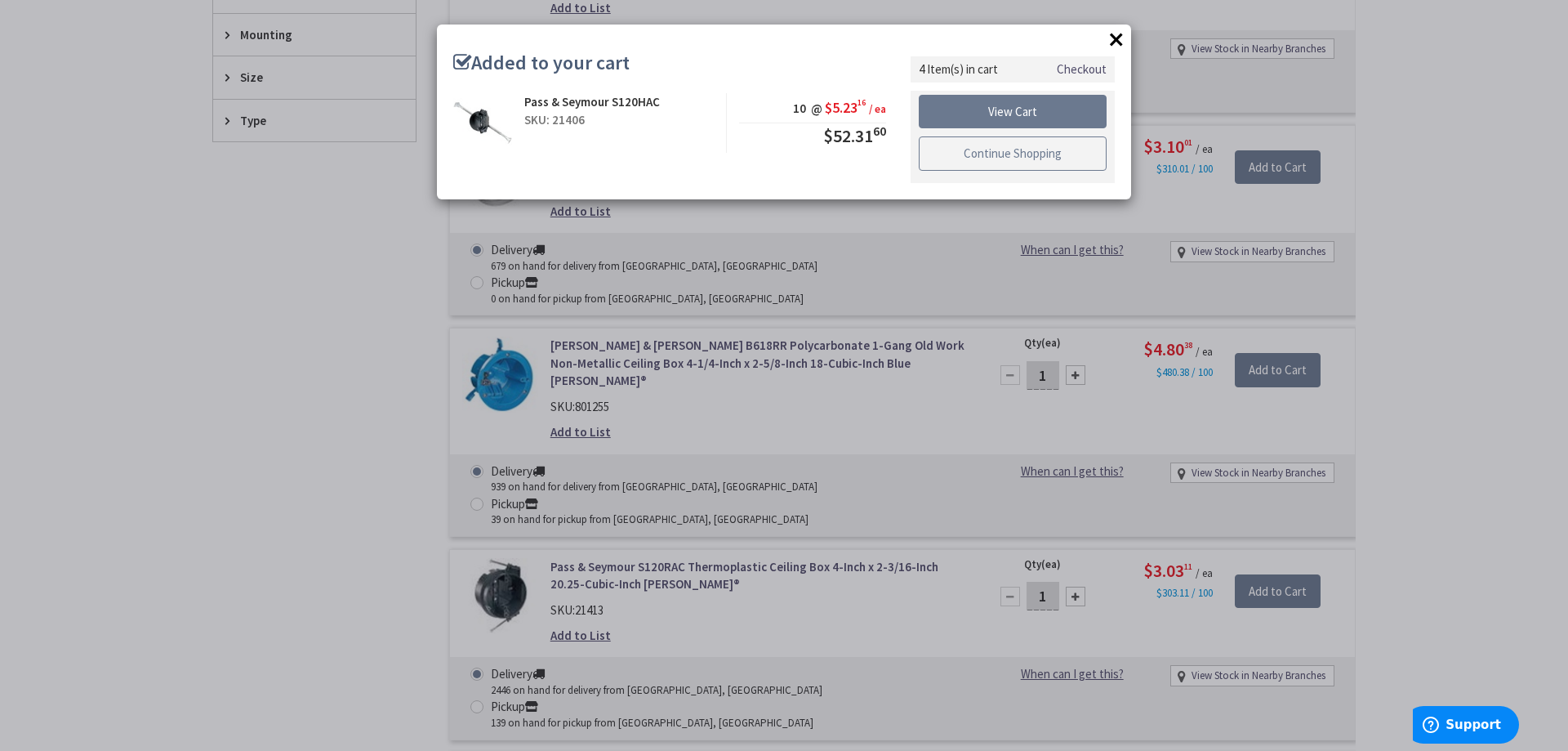
click at [1000, 154] on link "Continue Shopping" at bounding box center [1013, 153] width 187 height 34
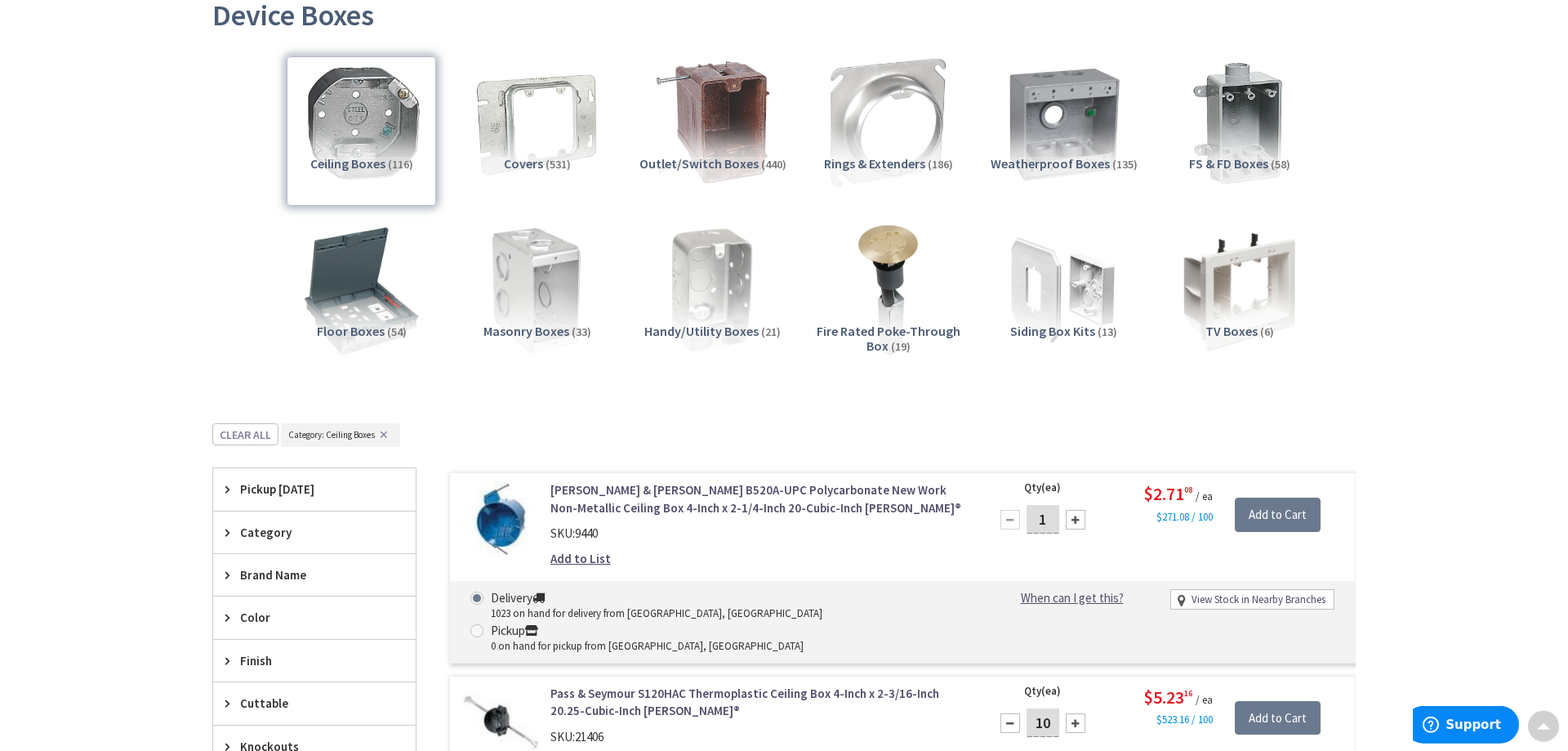
scroll to position [0, 0]
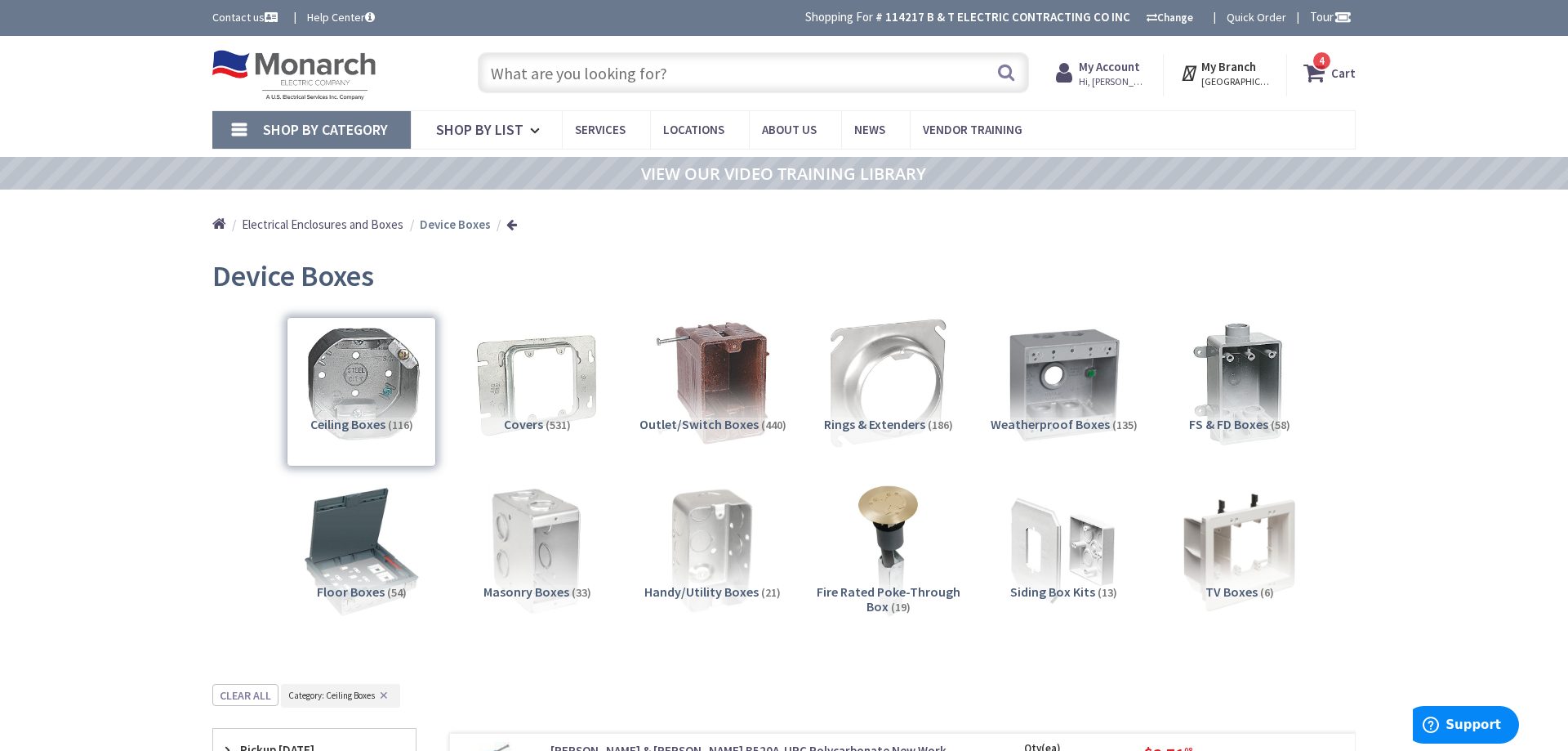
click at [1325, 68] on span "4" at bounding box center [1322, 60] width 5 height 14
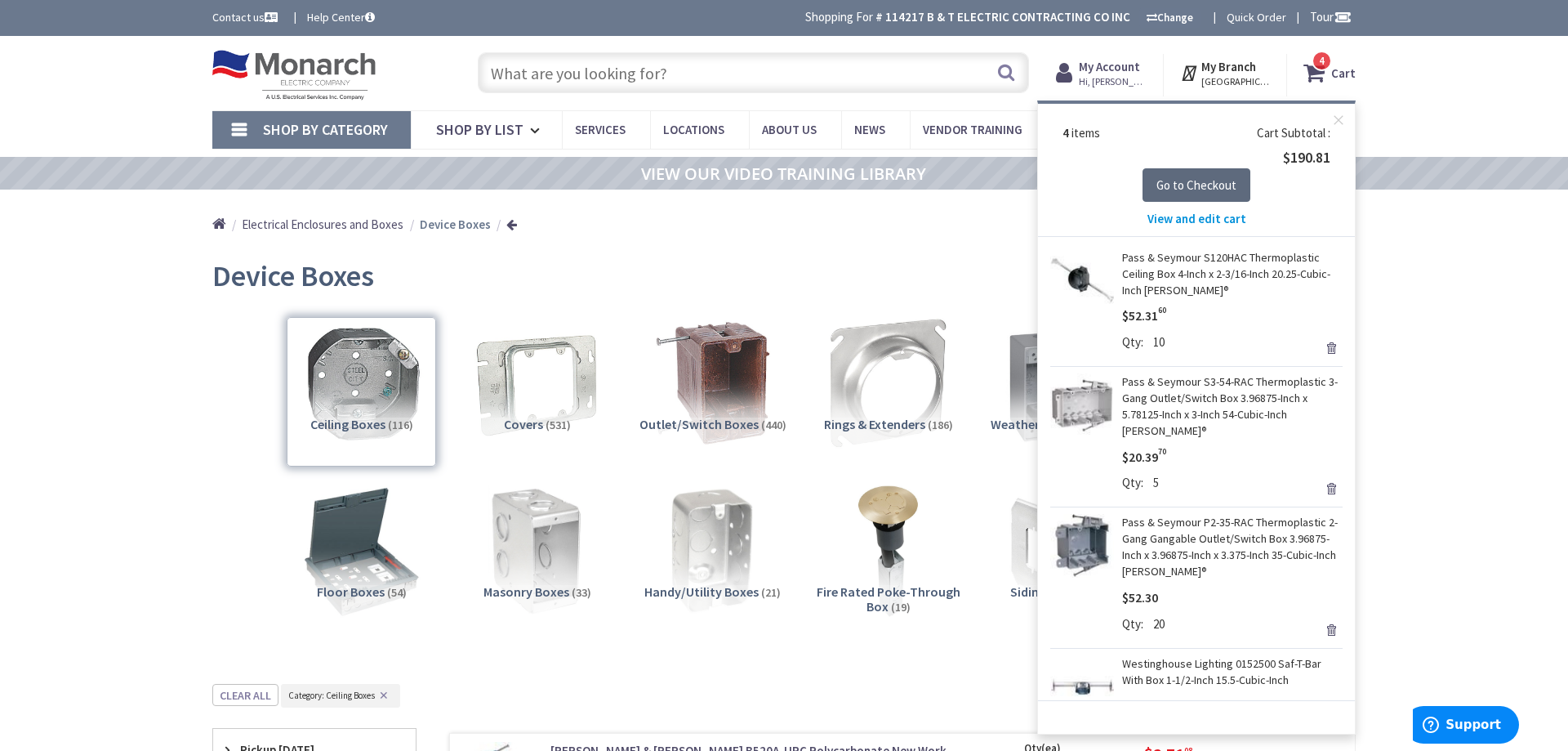
click at [1192, 177] on button "Go to Checkout" at bounding box center [1197, 186] width 108 height 34
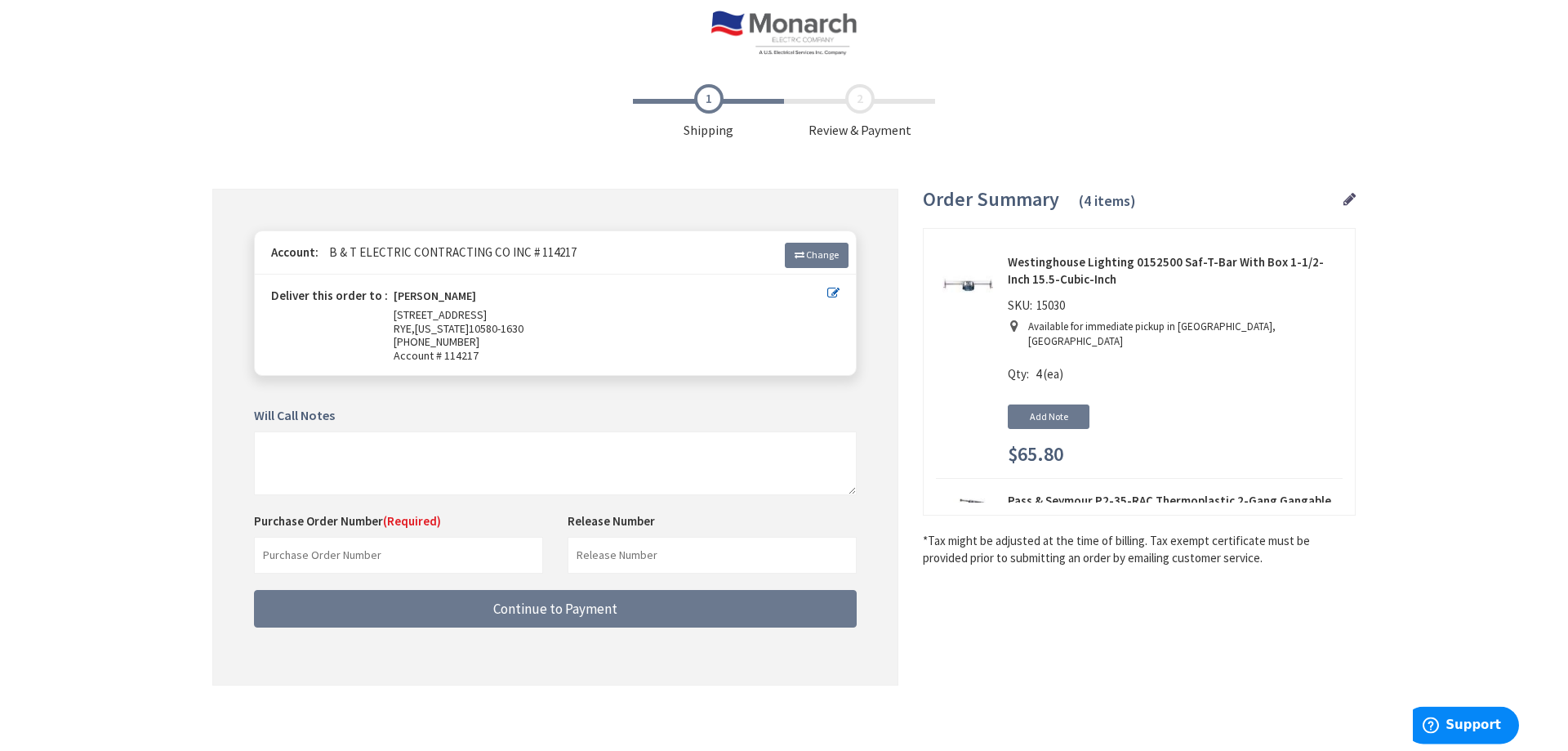
scroll to position [14, 0]
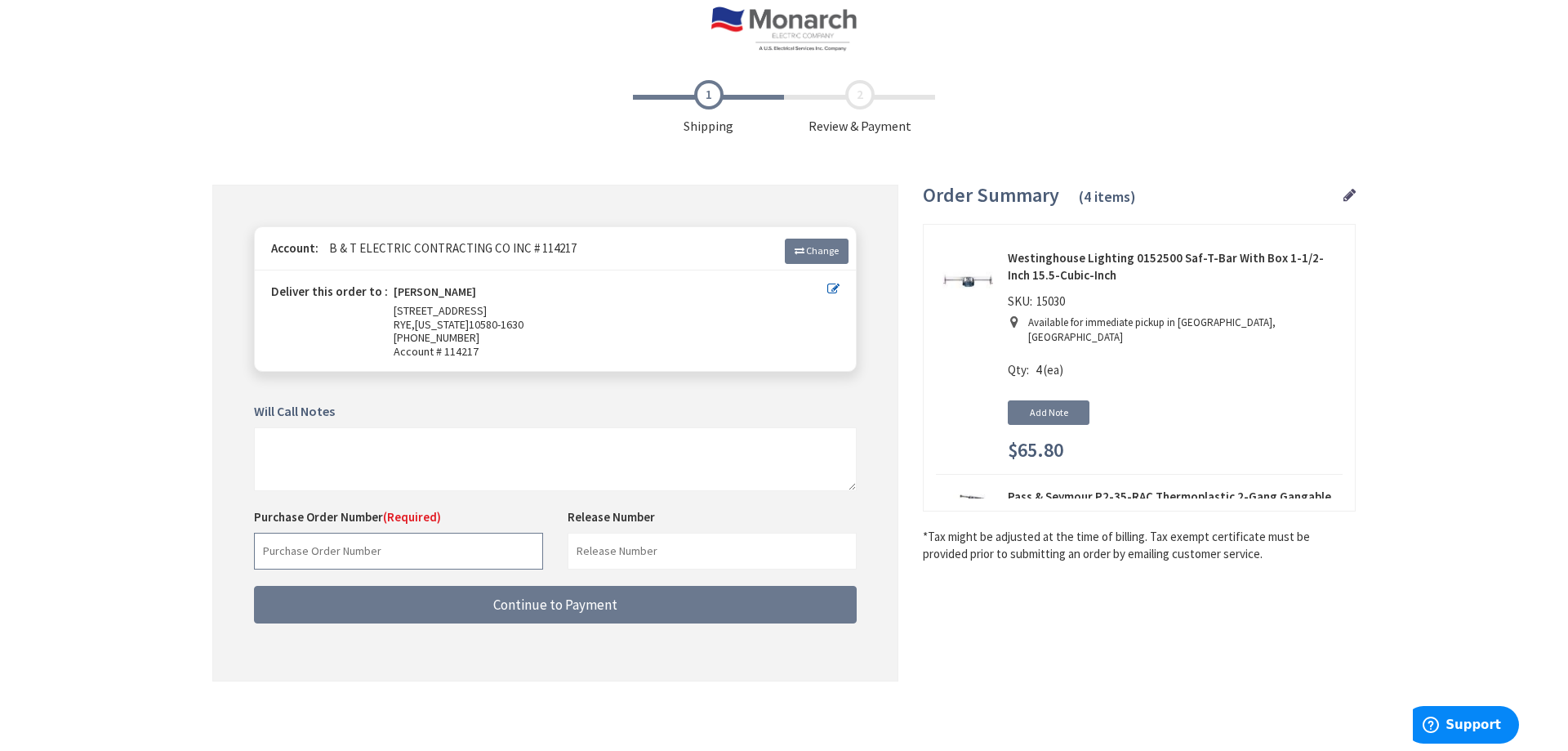
click at [430, 559] on input "text" at bounding box center [398, 551] width 289 height 37
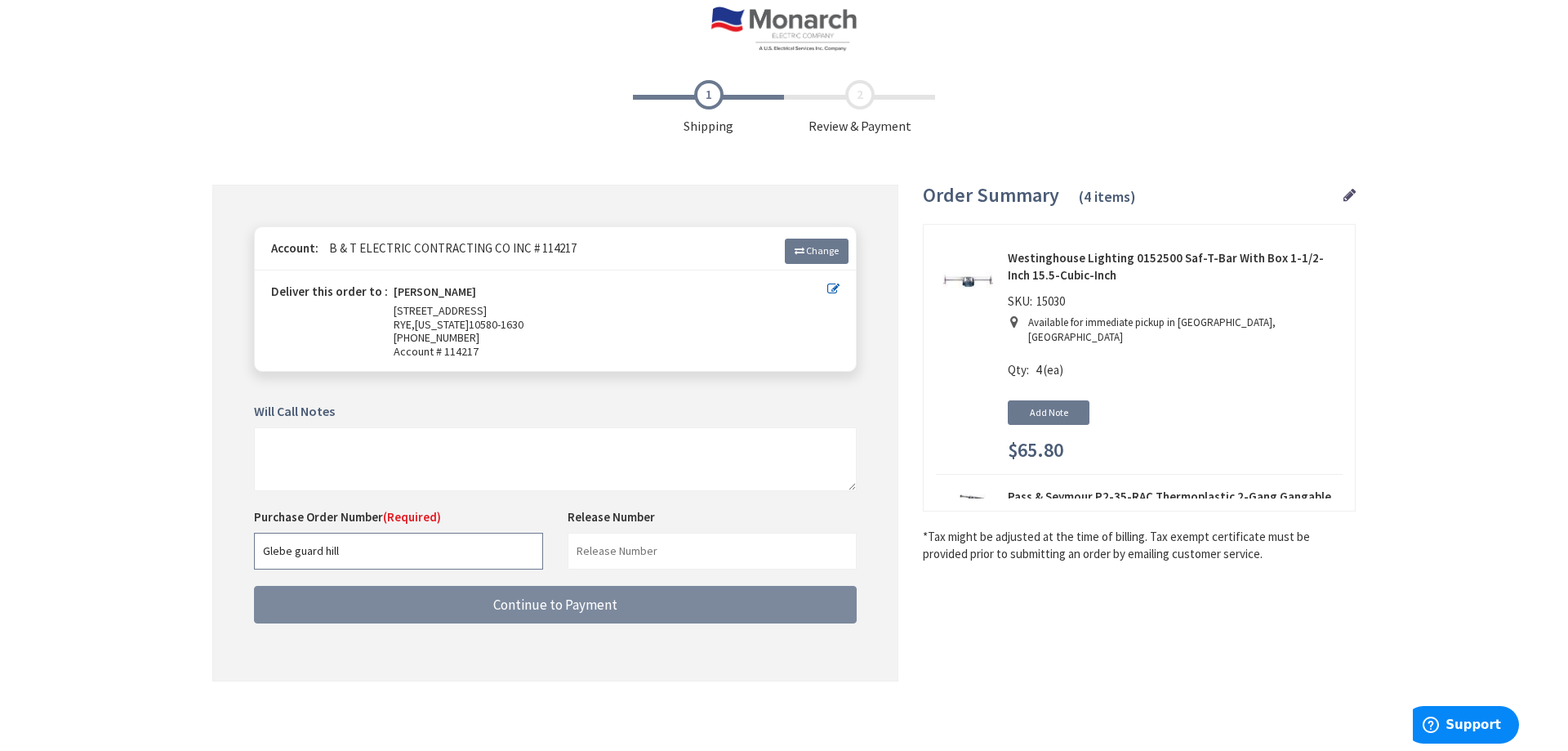
type input "Glebe guard hill"
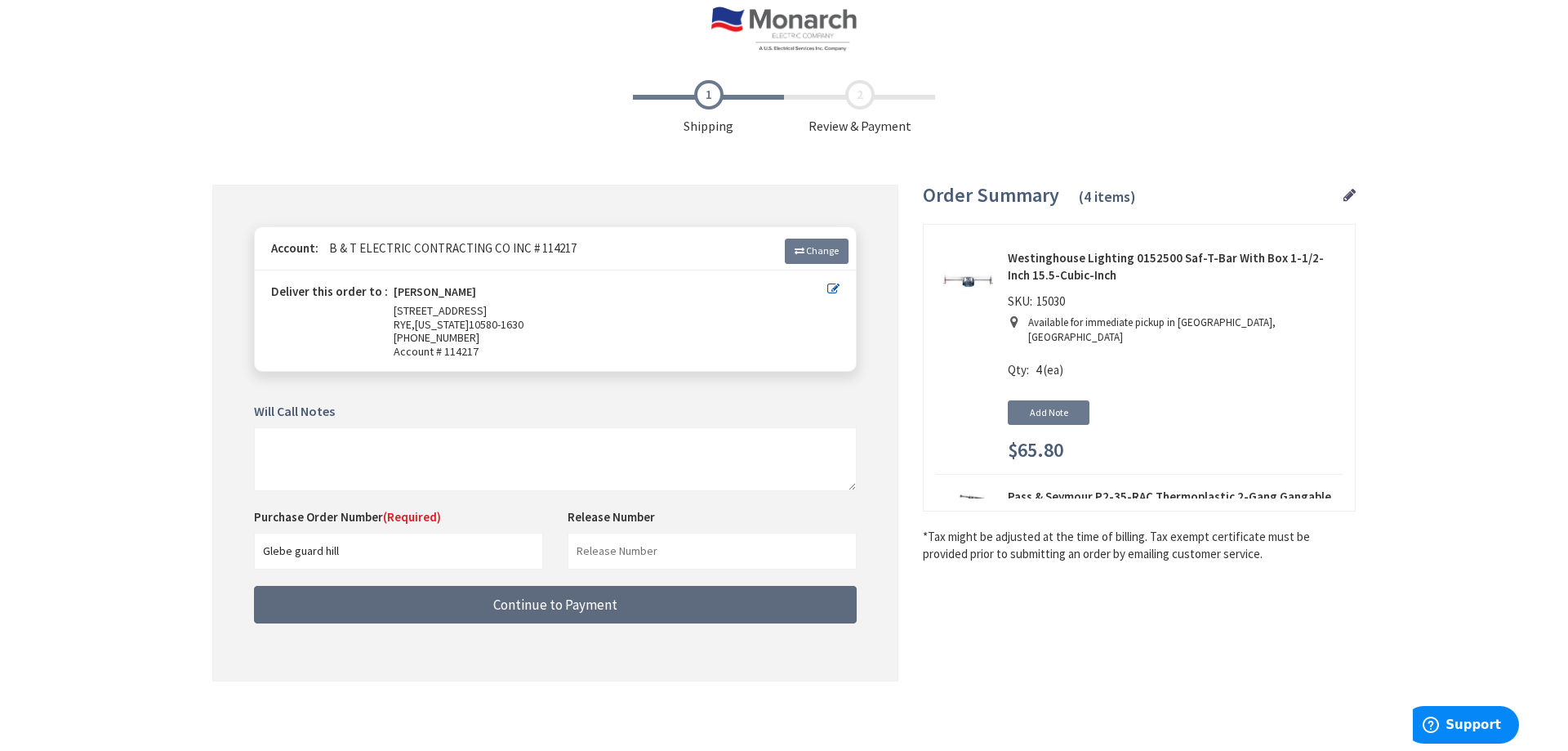
click at [530, 615] on button "Continue to Payment" at bounding box center [555, 605] width 603 height 39
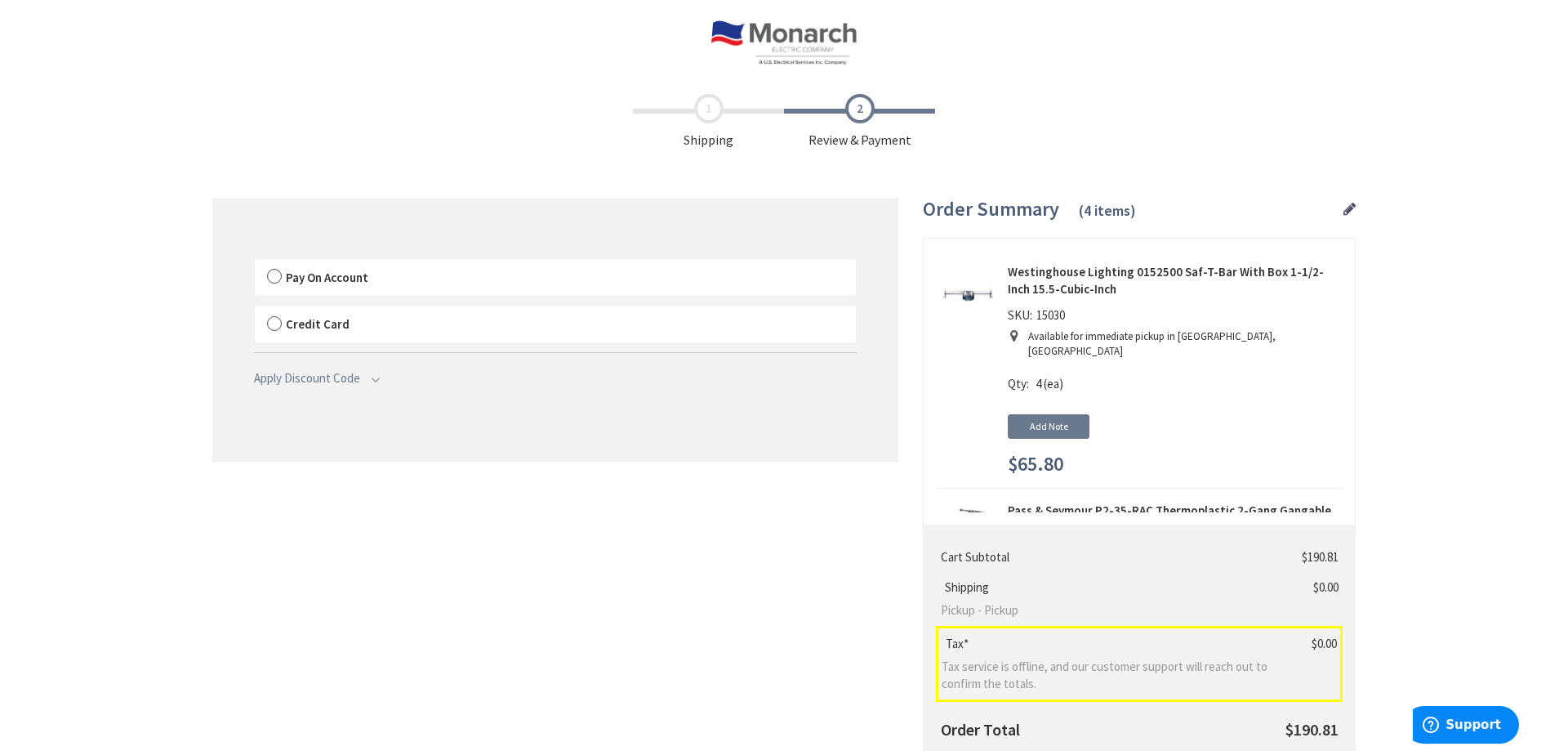
click at [273, 271] on label "Pay On Account" at bounding box center [555, 278] width 601 height 38
click at [255, 262] on input "Pay On Account" at bounding box center [255, 262] width 0 height 0
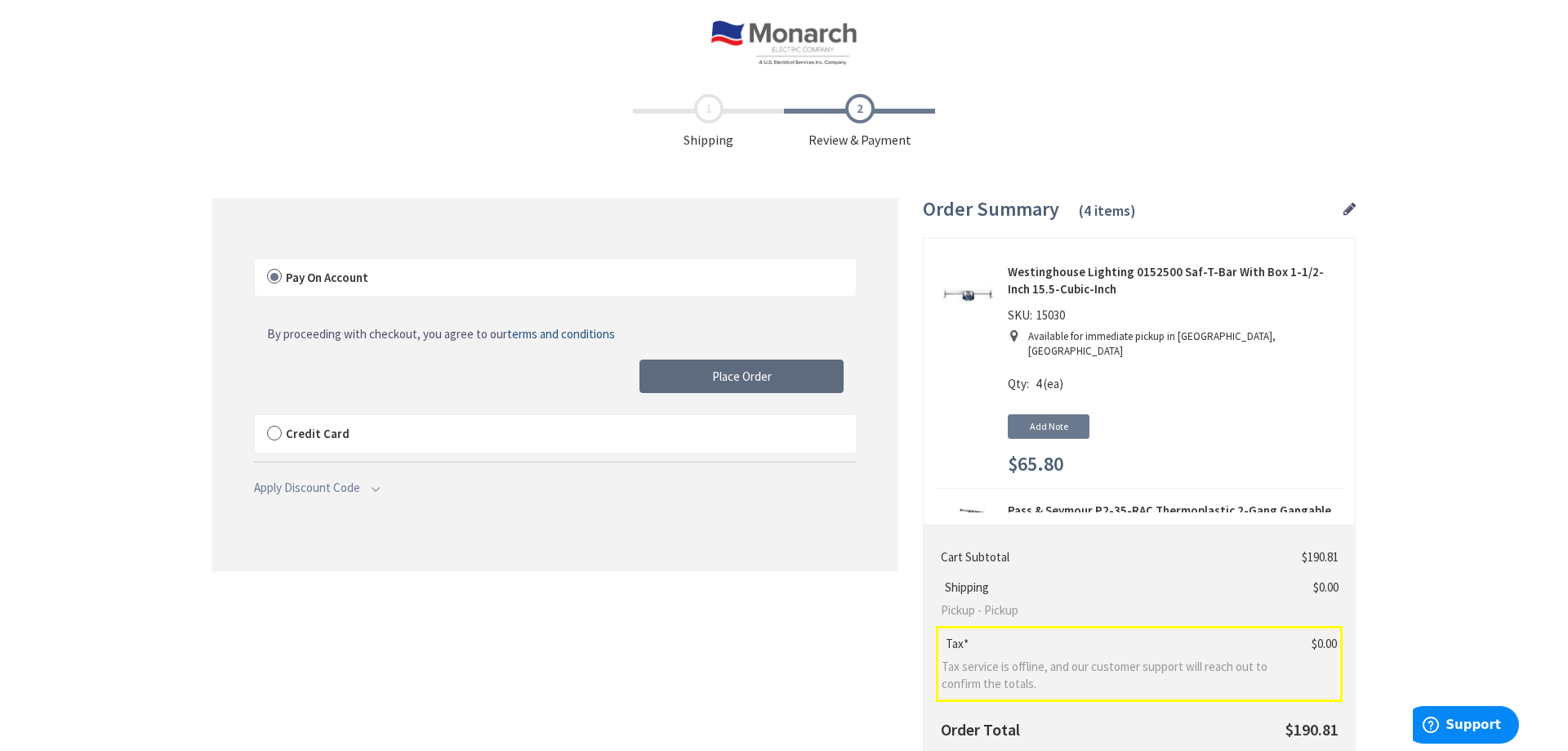
click at [753, 376] on span "Place Order" at bounding box center [742, 376] width 59 height 15
